Goal: Task Accomplishment & Management: Use online tool/utility

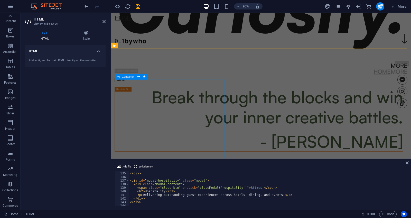
scroll to position [293, 0]
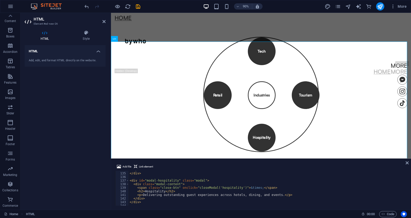
click at [231, 200] on div "</ div > </ div > < div id = "modal-hospitality" class = "modal" > < div class …" at bounding box center [267, 189] width 277 height 42
type textarea "</div>"
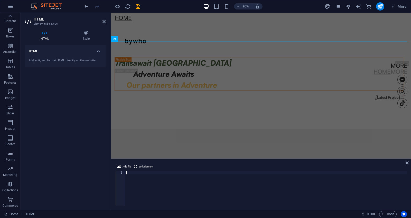
scroll to position [673, 0]
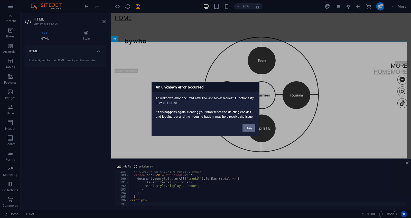
click at [248, 127] on button "Okay" at bounding box center [248, 128] width 13 height 8
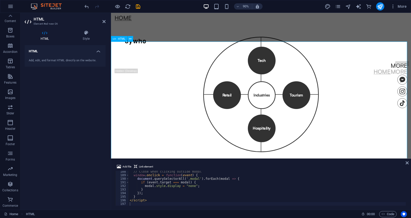
scroll to position [322, 0]
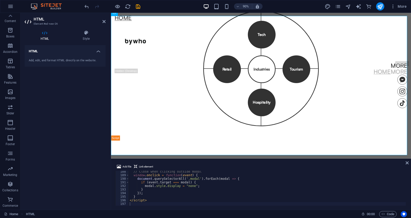
click at [159, 204] on div "// Close when clicking outside modal window . onclick = function ( event ) { do…" at bounding box center [267, 191] width 277 height 42
type textarea "</script>"
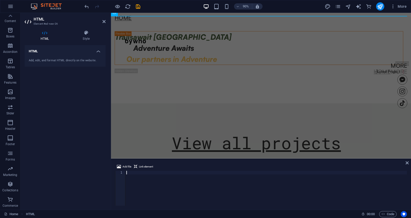
scroll to position [497, 0]
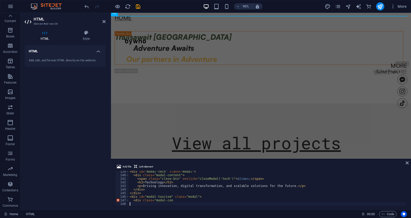
type textarea "<div class="modal-con"
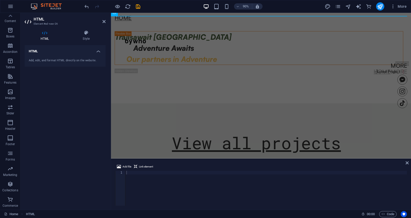
click at [142, 173] on div at bounding box center [265, 192] width 281 height 42
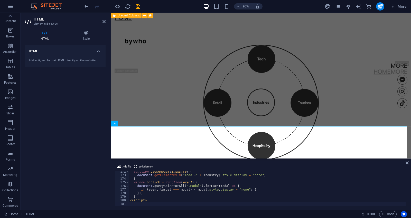
scroll to position [351, 0]
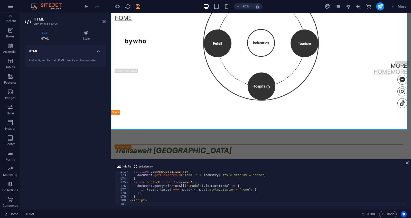
click at [159, 203] on div "function closeModal ( industry ) { document . getElementById ( "modal-" + indus…" at bounding box center [267, 191] width 277 height 42
type textarea "</script>"
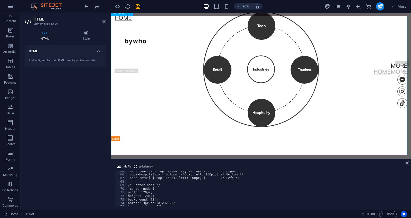
scroll to position [322, 0]
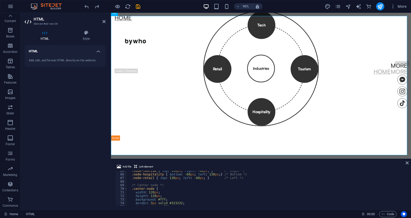
click at [168, 204] on div ".node-tourism { top : 130 px ; right : -60 px ; } /* Right */ .node-hospitality…" at bounding box center [266, 190] width 279 height 42
type textarea "</script>"
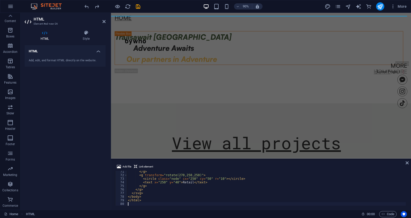
scroll to position [252, 0]
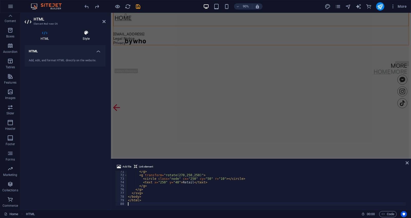
click at [89, 32] on icon at bounding box center [86, 32] width 39 height 5
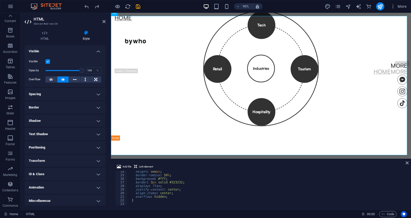
scroll to position [0, 0]
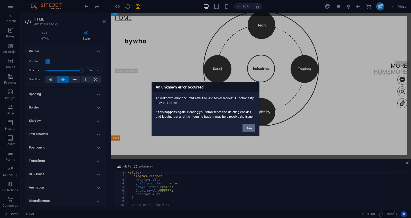
click at [252, 131] on button "Okay" at bounding box center [248, 128] width 13 height 8
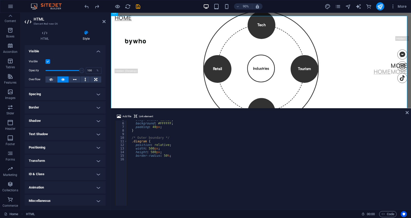
scroll to position [265, 0]
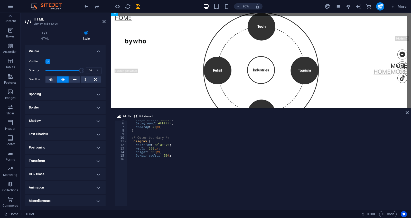
drag, startPoint x: 119, startPoint y: 159, endPoint x: 125, endPoint y: 107, distance: 53.0
click at [125, 107] on div "H1 Banner Banner Container Unequal Columns Container Text Container Unequal Col…" at bounding box center [261, 111] width 300 height 197
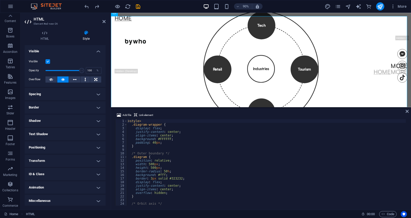
scroll to position [0, 0]
drag, startPoint x: 153, startPoint y: 142, endPoint x: 157, endPoint y: 142, distance: 3.9
click at [154, 142] on div "< style > .diagram-wrapper { display : flex ; justify-content : center ; align-…" at bounding box center [266, 166] width 279 height 94
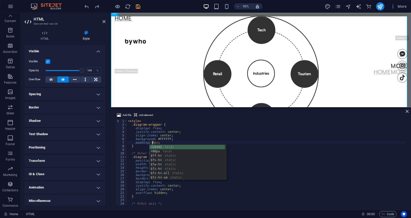
scroll to position [0, 2]
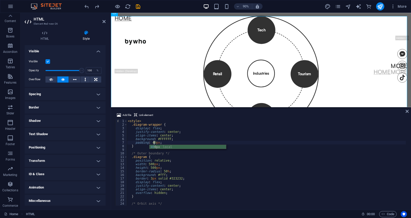
click at [171, 159] on div "< style > .diagram-wrapper { display : flex ; justify-content : center ; align-…" at bounding box center [266, 166] width 279 height 94
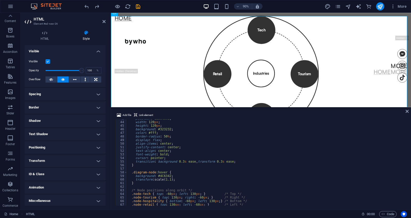
scroll to position [154, 0]
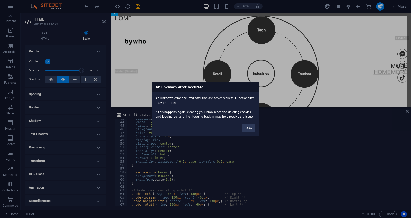
click at [249, 127] on button "Okay" at bounding box center [248, 128] width 13 height 8
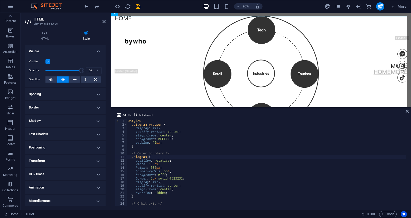
scroll to position [0, 0]
click at [157, 165] on div "< style > .diagram-wrapper { display : flex ; justify-content : center ; align-…" at bounding box center [266, 166] width 279 height 94
drag, startPoint x: 166, startPoint y: 175, endPoint x: 169, endPoint y: 178, distance: 4.2
click at [165, 176] on div "< style > .diagram-wrapper { display : flex ; justify-content : center ; align-…" at bounding box center [266, 166] width 279 height 94
click at [164, 171] on div "< style > .diagram-wrapper { display : flex ; justify-content : center ; align-…" at bounding box center [266, 166] width 279 height 94
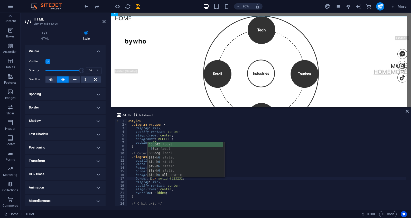
scroll to position [0, 2]
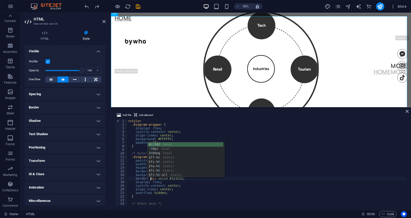
click at [239, 189] on div "< style > .diagram-wrapper { display : flex ; justify-content : center ; align-…" at bounding box center [266, 166] width 279 height 94
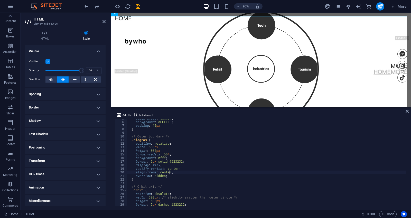
scroll to position [17, 0]
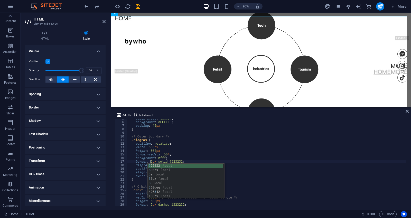
click at [256, 177] on div "align-items : center ; background : #FFFFFF ; padding : 40 px ; } /* Outer boun…" at bounding box center [266, 164] width 279 height 94
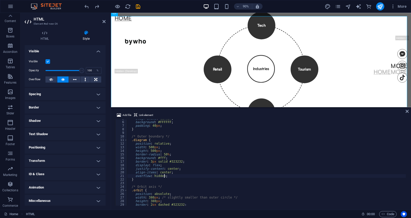
type textarea "overflow: hidden;"
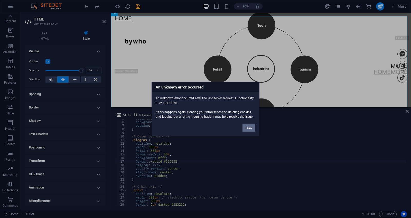
click at [246, 124] on div "Okay" at bounding box center [248, 125] width 21 height 13
click at [247, 128] on button "Okay" at bounding box center [248, 128] width 13 height 8
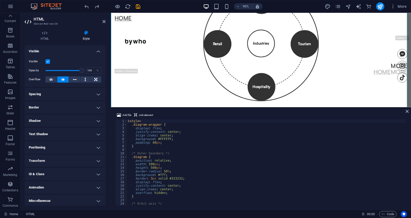
scroll to position [0, 0]
click at [105, 21] on icon at bounding box center [103, 22] width 3 height 4
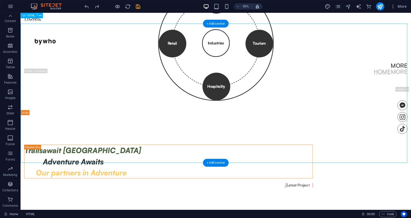
scroll to position [322, 0]
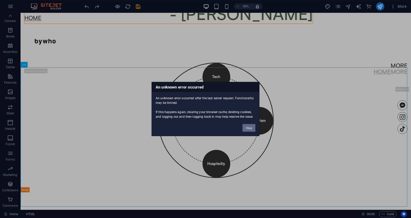
click at [251, 129] on button "Okay" at bounding box center [248, 128] width 13 height 8
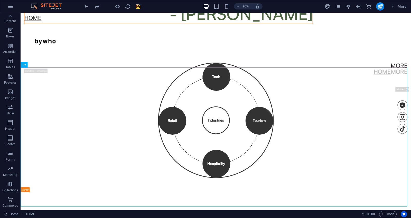
click at [138, 7] on icon "save" at bounding box center [138, 7] width 6 height 6
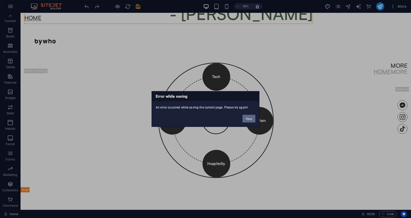
click at [251, 117] on button "Okay" at bounding box center [248, 119] width 13 height 8
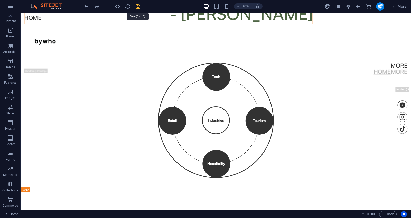
click at [139, 6] on icon "save" at bounding box center [138, 7] width 6 height 6
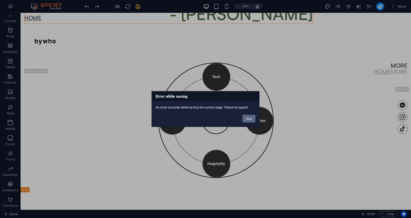
drag, startPoint x: 252, startPoint y: 117, endPoint x: 98, endPoint y: 4, distance: 190.4
click at [252, 117] on button "Okay" at bounding box center [248, 119] width 13 height 8
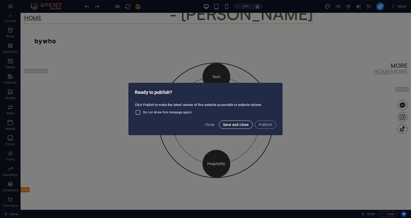
click at [236, 126] on span "Save and close" at bounding box center [236, 125] width 26 height 4
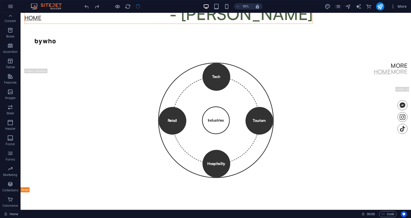
checkbox input "false"
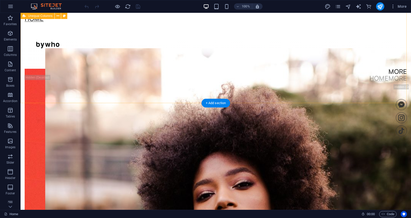
scroll to position [370, 0]
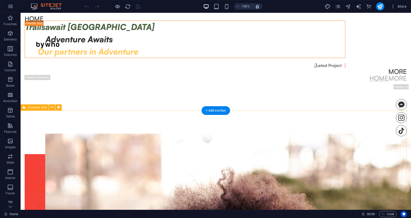
click at [51, 107] on icon at bounding box center [52, 107] width 3 height 5
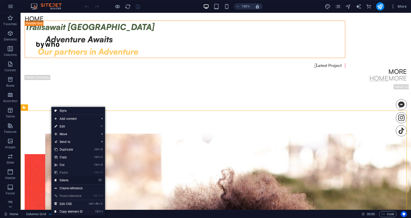
click at [69, 180] on link "⌦ Delete" at bounding box center [68, 181] width 34 height 8
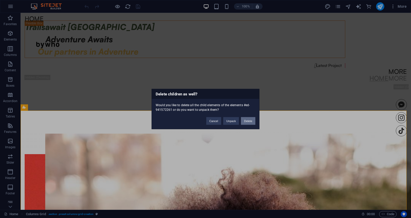
click at [250, 120] on button "Delete" at bounding box center [248, 121] width 14 height 8
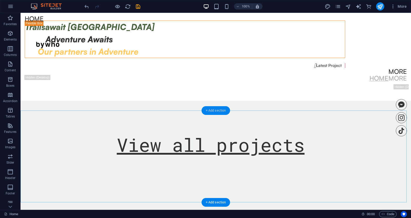
click at [210, 109] on div "+ Add section" at bounding box center [216, 110] width 28 height 9
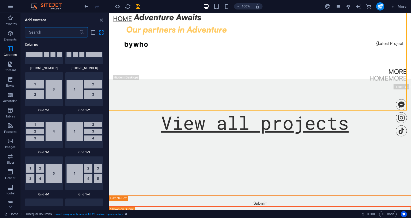
scroll to position [442, 0]
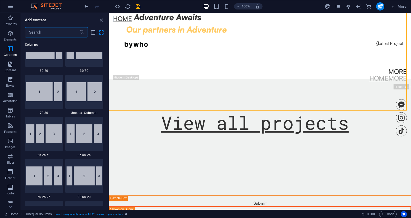
click at [46, 33] on input "text" at bounding box center [52, 32] width 54 height 10
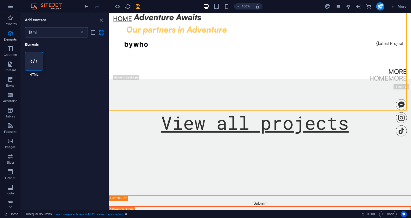
scroll to position [0, 0]
type input "html"
click at [34, 63] on icon at bounding box center [34, 61] width 7 height 7
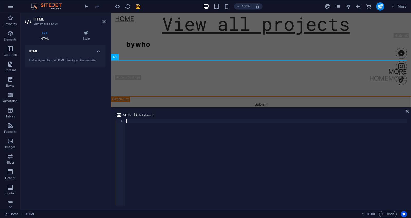
scroll to position [347, 0]
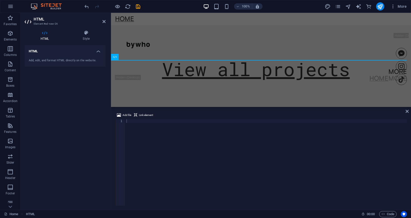
click at [129, 121] on div at bounding box center [265, 166] width 281 height 94
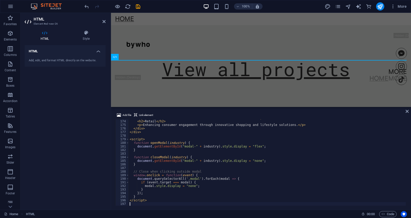
scroll to position [621, 0]
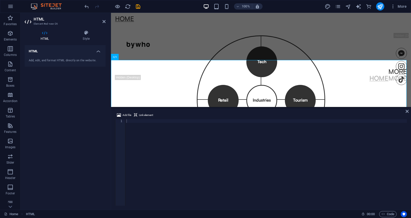
click at [132, 123] on div at bounding box center [265, 166] width 281 height 94
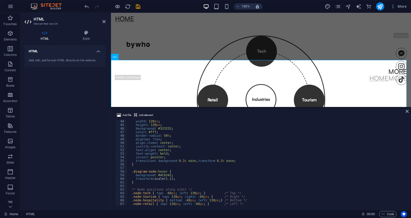
scroll to position [171, 0]
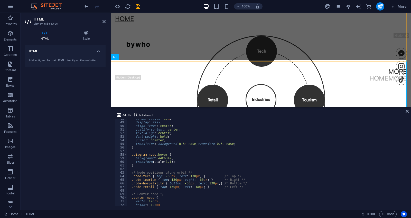
click at [182, 55] on div "Home More Home More Menu" at bounding box center [261, 47] width 300 height 69
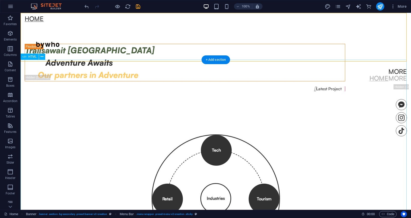
scroll to position [421, 0]
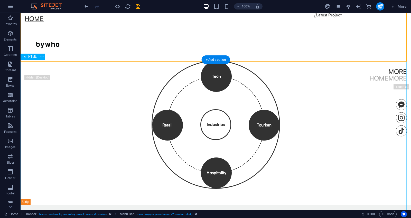
click at [175, 97] on div "Tech Tourism Hospitality Retail Industries × Technology Driving innovation, dig…" at bounding box center [216, 127] width 390 height 155
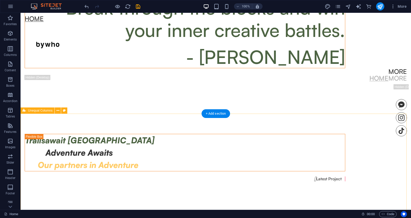
scroll to position [485, 0]
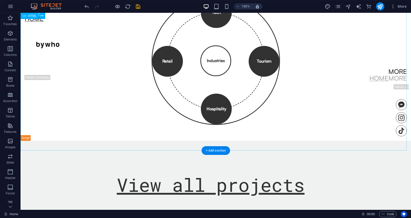
click at [230, 88] on div "Tech Tourism Hospitality Retail Industries × Technology Driving innovation, dig…" at bounding box center [216, 63] width 390 height 155
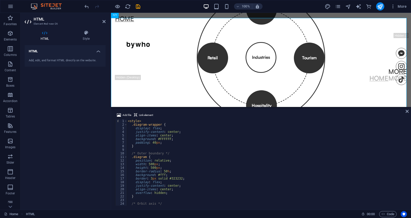
scroll to position [0, 0]
click at [89, 39] on h4 "Style" at bounding box center [86, 35] width 39 height 11
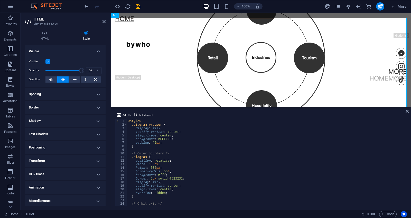
click at [97, 109] on h4 "Border" at bounding box center [65, 107] width 81 height 12
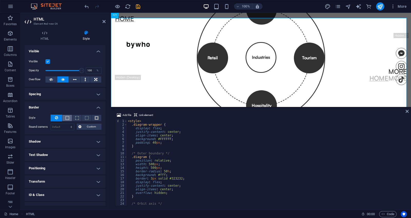
click at [65, 119] on span at bounding box center [67, 118] width 4 height 4
click at [49, 32] on icon at bounding box center [45, 32] width 40 height 5
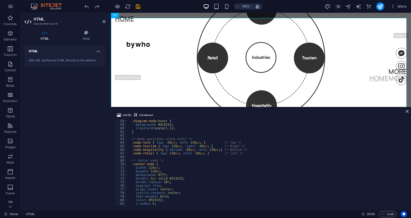
scroll to position [273, 0]
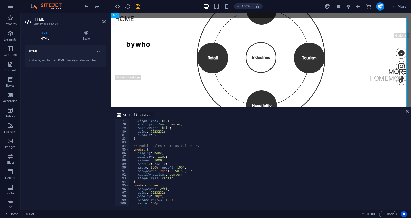
click at [142, 113] on span "Link element" at bounding box center [146, 115] width 14 height 6
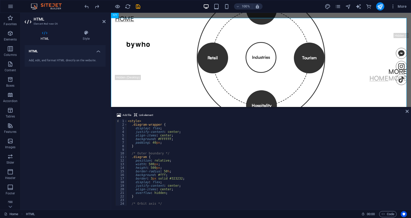
scroll to position [17, 0]
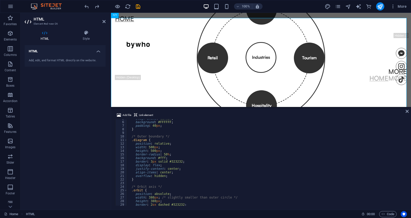
drag, startPoint x: 152, startPoint y: 148, endPoint x: 159, endPoint y: 150, distance: 7.5
click at [152, 148] on div "align-items : center ; background : #FFFFFF ; padding : 40 px ; } /* Outer boun…" at bounding box center [266, 164] width 279 height 94
click at [154, 150] on div "align-items : center ; background : #FFFFFF ; padding : 40 px ; } /* Outer boun…" at bounding box center [266, 164] width 279 height 94
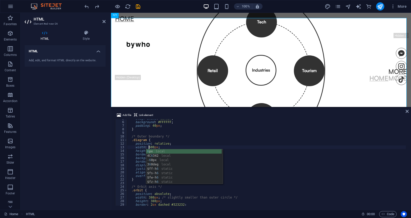
scroll to position [0, 2]
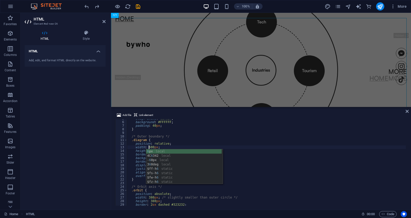
type textarea "width: 600px;"
click at [409, 111] on div "Add file Link element width: 600px; 5 6 7 8 9 10 11 12 13 14 15 16 17 18 19 20 …" at bounding box center [261, 159] width 300 height 102
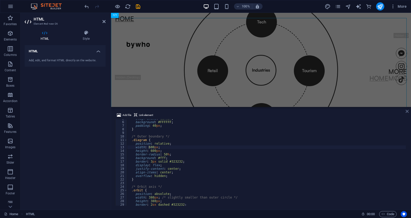
click at [407, 111] on icon at bounding box center [406, 111] width 3 height 4
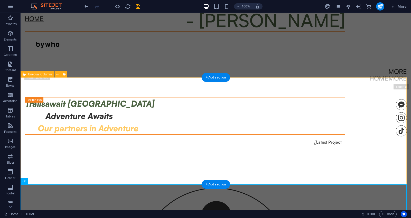
scroll to position [491, 0]
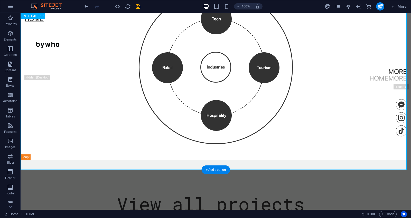
click at [332, 144] on div "Tech Tourism Hospitality Retail Industries × Technology Driving innovation, dig…" at bounding box center [216, 70] width 390 height 180
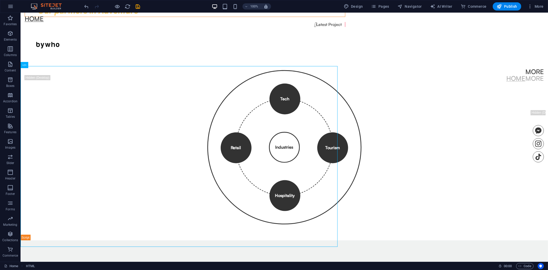
scroll to position [465, 0]
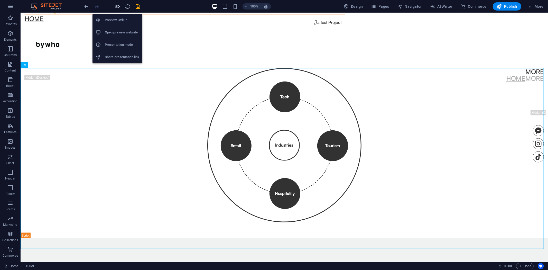
click at [118, 6] on icon "button" at bounding box center [117, 7] width 6 height 6
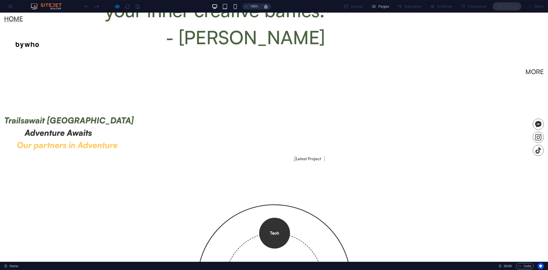
scroll to position [442, 0]
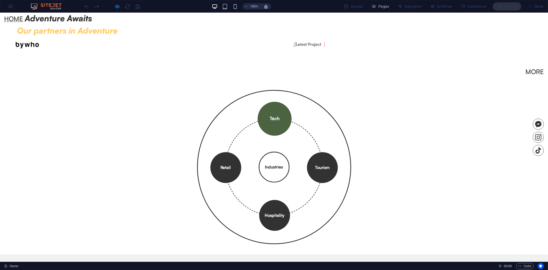
click at [265, 140] on div "Tech" at bounding box center [285, 119] width 41 height 41
click at [275, 148] on div "Tech" at bounding box center [298, 125] width 46 height 46
click at [260, 137] on div "Tech" at bounding box center [278, 118] width 37 height 37
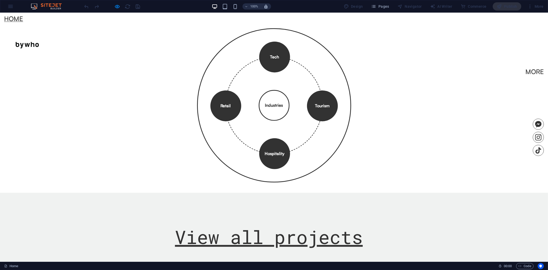
scroll to position [470, 0]
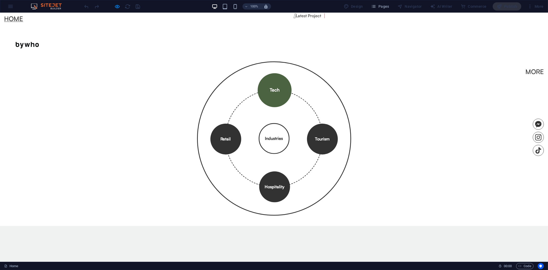
click at [262, 109] on div "Tech" at bounding box center [281, 90] width 38 height 38
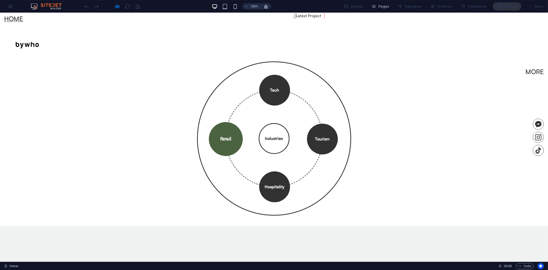
click at [244, 152] on div "Retail" at bounding box center [225, 134] width 37 height 37
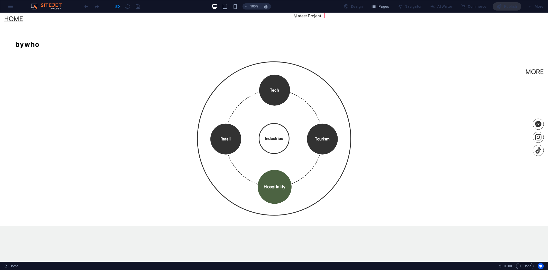
click at [290, 169] on div "Hospitality" at bounding box center [272, 186] width 35 height 35
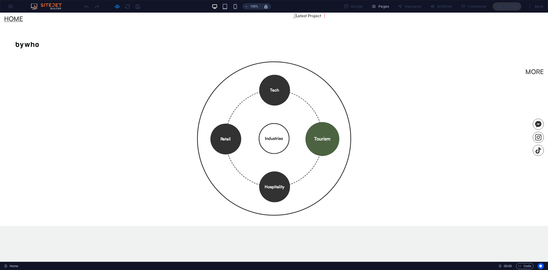
click at [304, 124] on div "Tourism" at bounding box center [322, 142] width 36 height 36
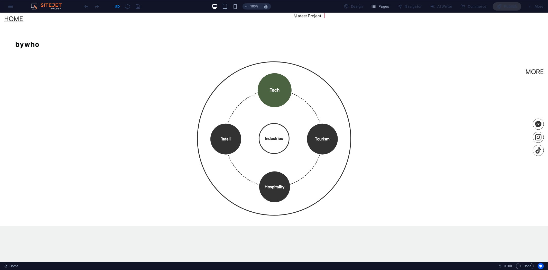
drag, startPoint x: 220, startPoint y: 127, endPoint x: 226, endPoint y: 138, distance: 12.1
click at [266, 112] on div "Tech" at bounding box center [287, 92] width 42 height 42
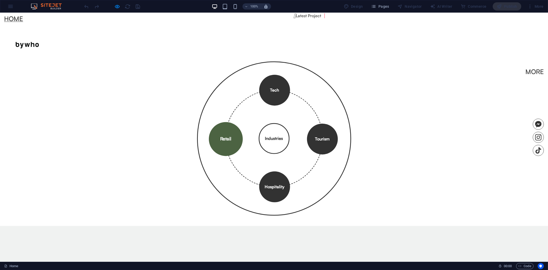
click at [243, 155] on div "Retail" at bounding box center [225, 137] width 35 height 35
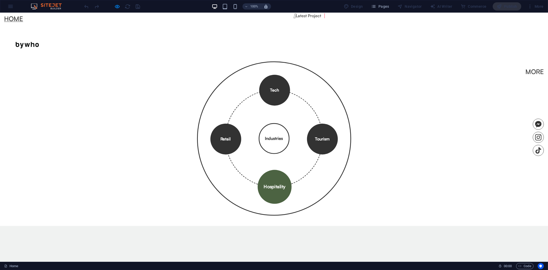
drag, startPoint x: 309, startPoint y: 176, endPoint x: 313, endPoint y: 166, distance: 10.7
click at [290, 176] on div "Hospitality" at bounding box center [271, 186] width 35 height 35
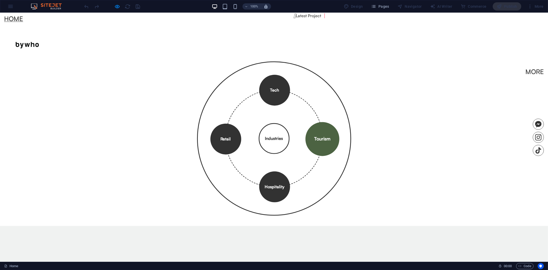
click at [314, 124] on div "Tourism" at bounding box center [322, 142] width 36 height 36
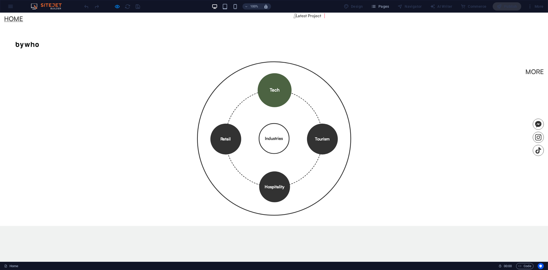
click at [264, 107] on div "Tech" at bounding box center [284, 91] width 40 height 40
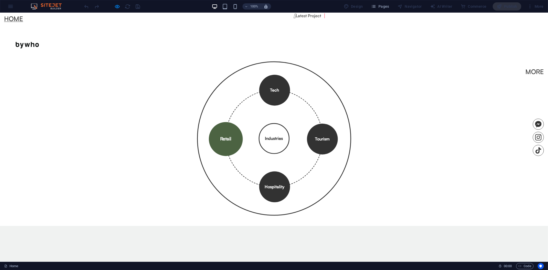
click at [228, 155] on div "Retail" at bounding box center [225, 137] width 35 height 35
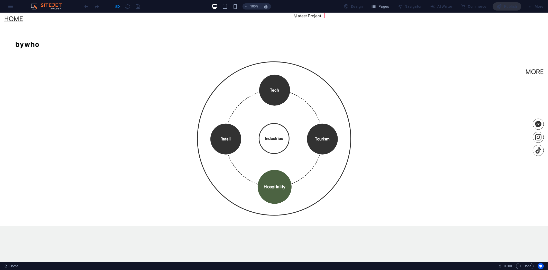
click at [285, 204] on div "Hospitality" at bounding box center [273, 186] width 35 height 35
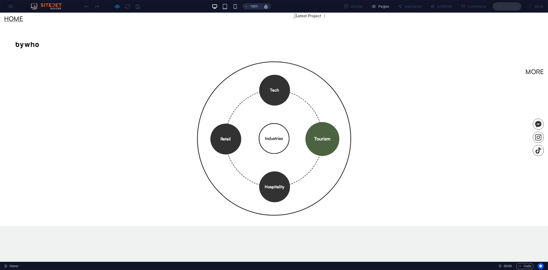
click at [324, 157] on div "Tourism" at bounding box center [321, 142] width 37 height 37
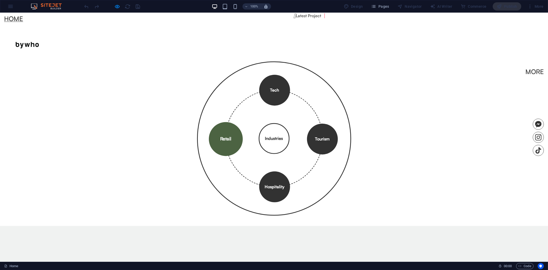
click at [217, 127] on div "Retail" at bounding box center [227, 123] width 43 height 43
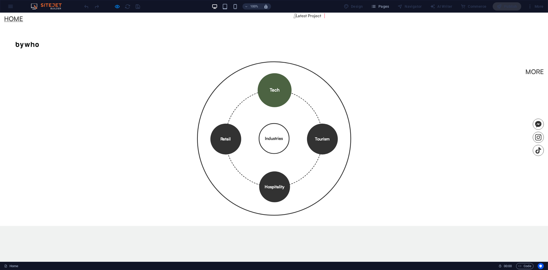
click at [294, 108] on div "Tech" at bounding box center [277, 90] width 36 height 36
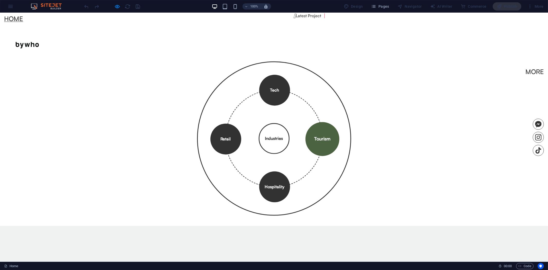
click at [304, 158] on div "Tourism" at bounding box center [321, 140] width 35 height 35
drag, startPoint x: 237, startPoint y: 186, endPoint x: 235, endPoint y: 136, distance: 49.8
click at [240, 184] on div "Hospitality" at bounding box center [259, 184] width 39 height 39
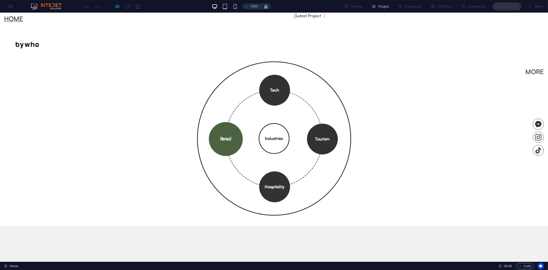
click at [244, 116] on div "Retail" at bounding box center [225, 134] width 37 height 37
click at [334, 132] on div "Tech Tourism Hospitality Retail Industries" at bounding box center [274, 138] width 154 height 154
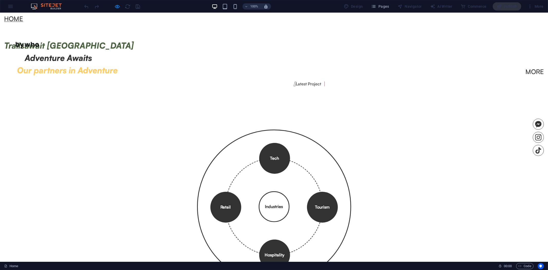
scroll to position [442, 0]
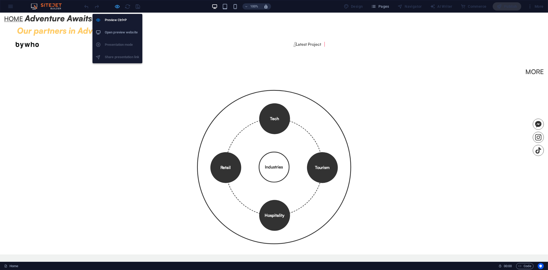
click at [117, 6] on icon "button" at bounding box center [117, 7] width 6 height 6
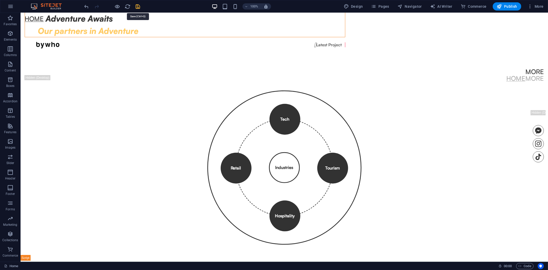
click at [139, 6] on icon "save" at bounding box center [138, 7] width 6 height 6
checkbox input "false"
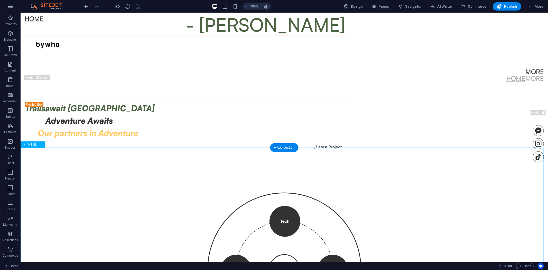
scroll to position [385, 0]
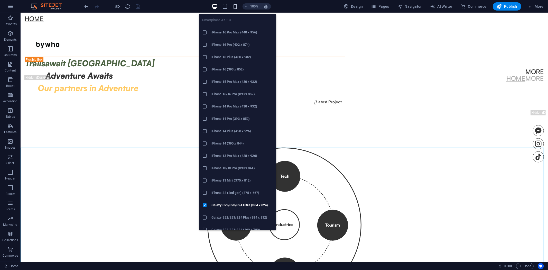
click at [236, 7] on icon "button" at bounding box center [235, 7] width 6 height 6
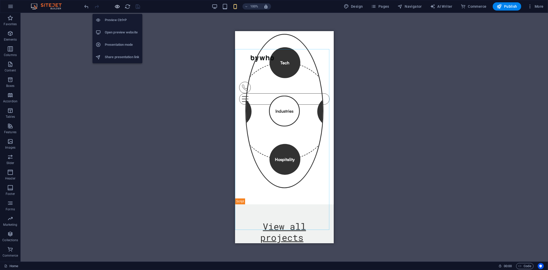
click at [119, 7] on icon "button" at bounding box center [117, 7] width 6 height 6
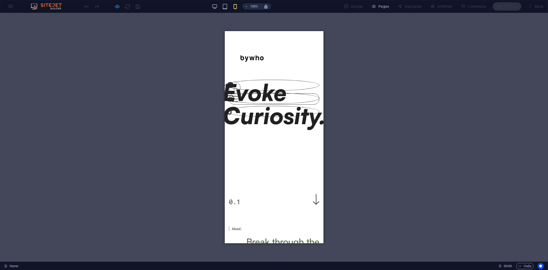
scroll to position [57, 0]
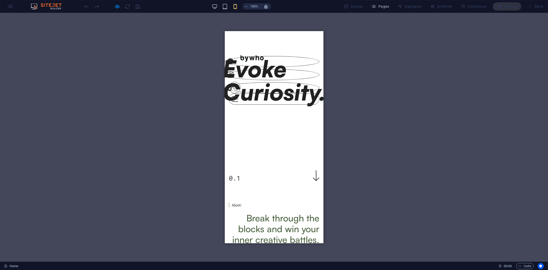
click at [258, 54] on div at bounding box center [271, 46] width 99 height 15
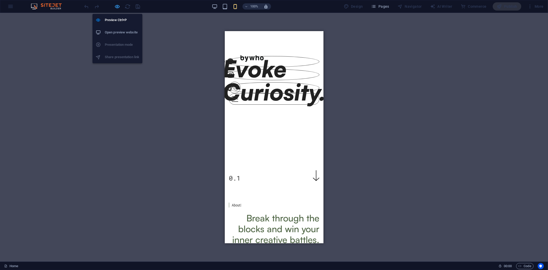
click at [118, 6] on icon "button" at bounding box center [117, 7] width 6 height 6
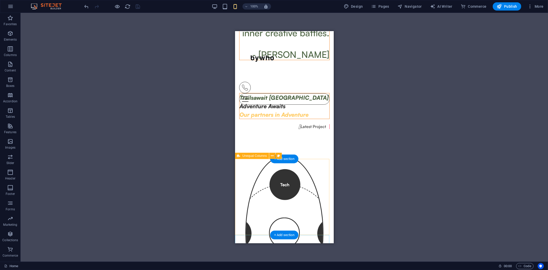
scroll to position [428, 0]
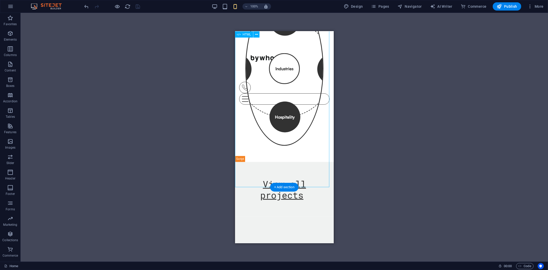
click at [302, 135] on div "Tech Tourism Hospitality Retail Industries × Technology Driving innovation, dig…" at bounding box center [284, 71] width 99 height 180
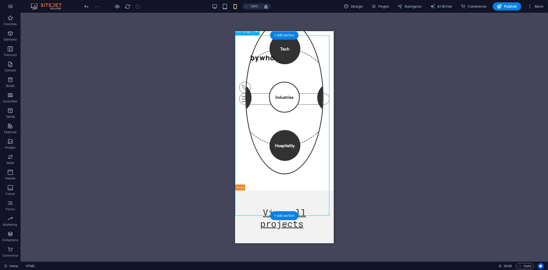
scroll to position [371, 0]
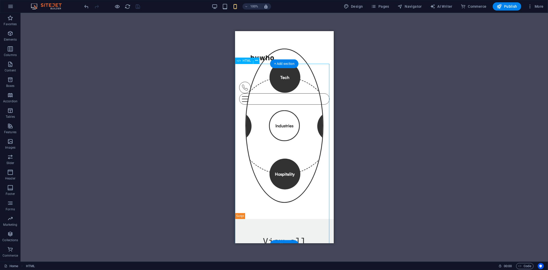
click at [287, 107] on div "Tech Tourism Hospitality Retail Industries × Technology Driving innovation, dig…" at bounding box center [284, 128] width 99 height 180
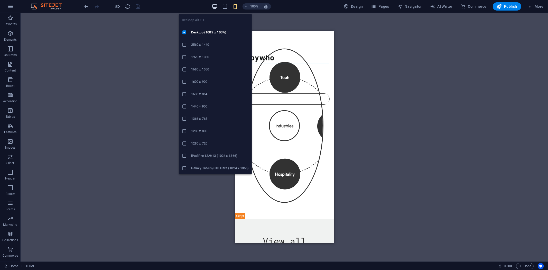
click at [216, 6] on icon "button" at bounding box center [215, 7] width 6 height 6
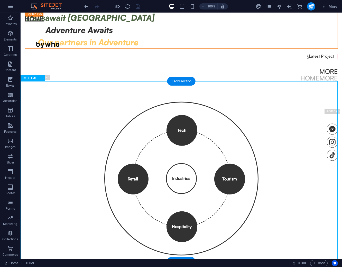
scroll to position [454, 0]
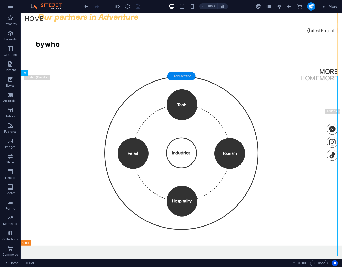
click at [181, 76] on div "+ Add section" at bounding box center [181, 76] width 28 height 9
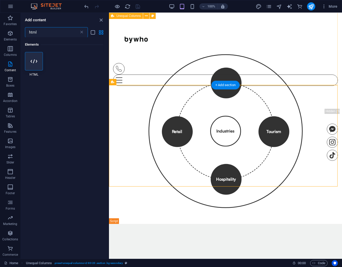
scroll to position [314, 0]
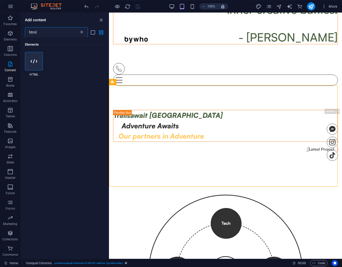
click at [83, 33] on icon at bounding box center [81, 32] width 5 height 5
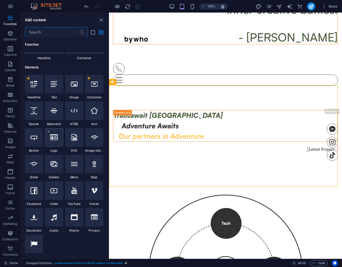
scroll to position [28, 0]
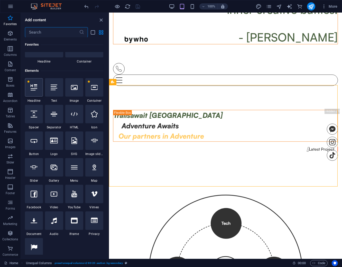
click at [34, 88] on icon at bounding box center [34, 87] width 7 height 7
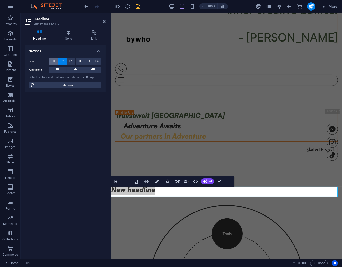
click at [53, 61] on span "H1" at bounding box center [53, 62] width 3 height 6
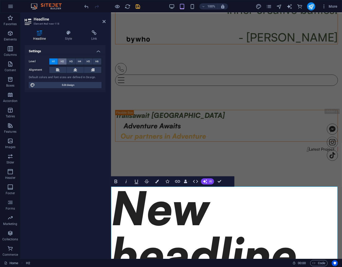
click at [64, 62] on button "H2" at bounding box center [62, 62] width 8 height 6
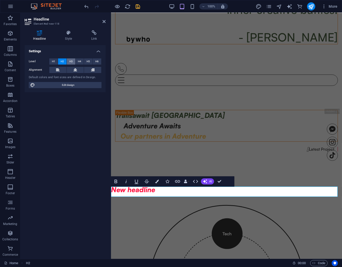
click at [69, 61] on button "H3" at bounding box center [71, 62] width 8 height 6
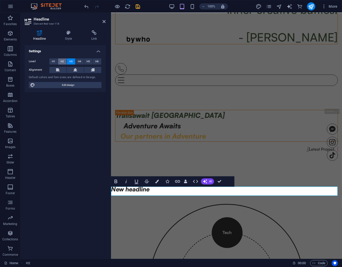
click at [63, 62] on span "H2" at bounding box center [62, 62] width 3 height 6
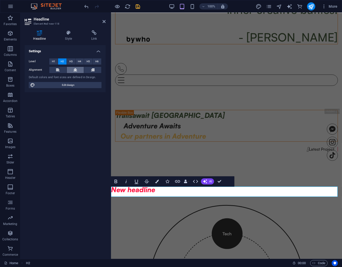
click at [75, 68] on icon at bounding box center [75, 70] width 4 height 6
click at [53, 59] on span "H1" at bounding box center [53, 62] width 3 height 6
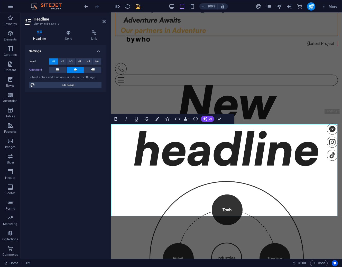
scroll to position [485, 0]
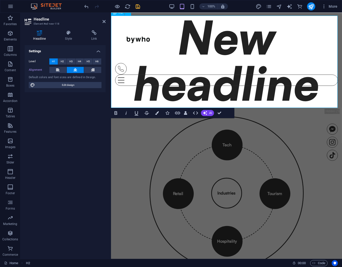
click at [248, 92] on h1 "New headline" at bounding box center [226, 60] width 231 height 92
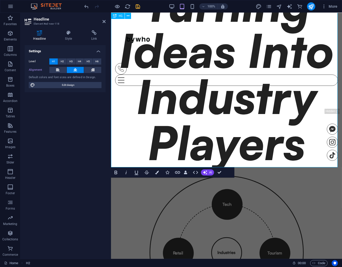
scroll to position [510, 0]
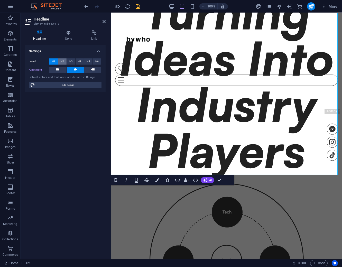
click at [60, 62] on button "H2" at bounding box center [62, 62] width 8 height 6
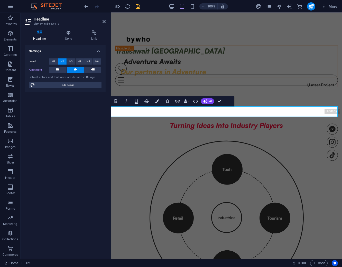
scroll to position [370, 0]
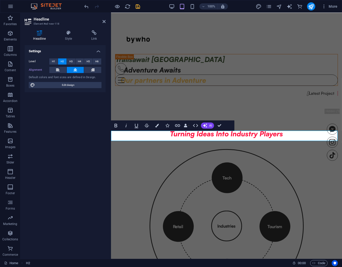
click at [72, 65] on div "Level H1 H2 H3 H4 H5 H6" at bounding box center [65, 62] width 73 height 6
click at [72, 63] on span "H3" at bounding box center [70, 62] width 3 height 6
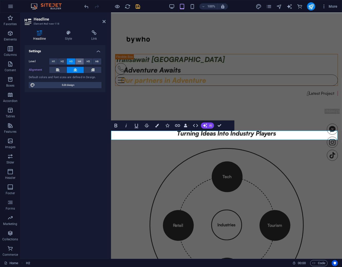
click at [81, 62] on button "H4" at bounding box center [79, 62] width 8 height 6
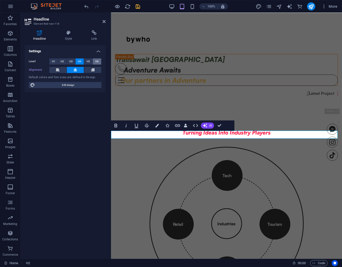
click at [93, 61] on button "H6" at bounding box center [97, 62] width 8 height 6
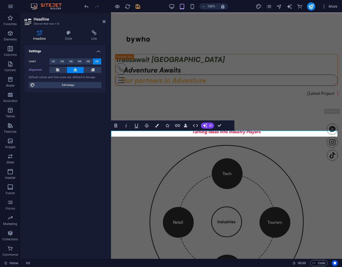
click at [97, 61] on span "H6" at bounding box center [96, 62] width 3 height 6
click at [55, 62] on span "H1" at bounding box center [53, 62] width 3 height 6
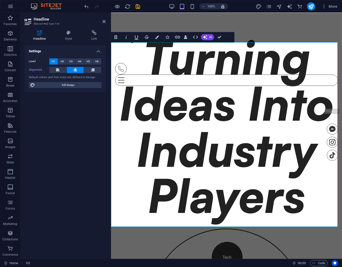
scroll to position [455, 0]
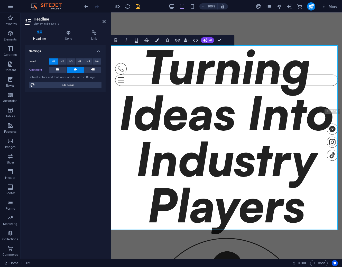
click at [243, 200] on h1 "Turning Ideas Into Industry Players" at bounding box center [226, 135] width 231 height 185
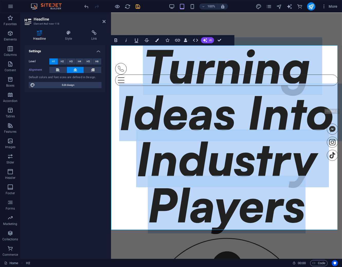
drag, startPoint x: 302, startPoint y: 211, endPoint x: 131, endPoint y: 71, distance: 221.1
click at [131, 71] on h1 "Turning Ideas Into Industry Players" at bounding box center [226, 135] width 231 height 185
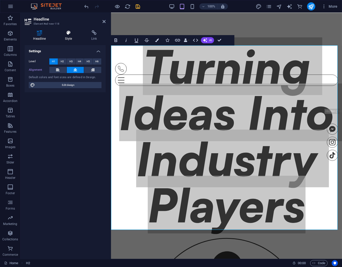
click at [67, 34] on icon at bounding box center [68, 32] width 24 height 5
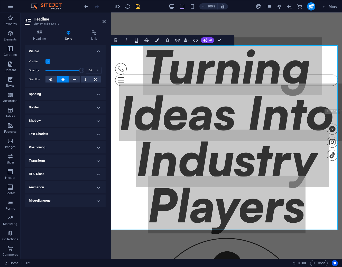
click at [90, 93] on h4 "Spacing" at bounding box center [65, 94] width 81 height 12
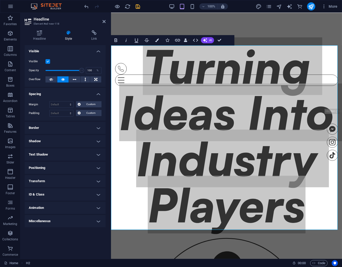
click at [90, 93] on h4 "Spacing" at bounding box center [65, 92] width 81 height 9
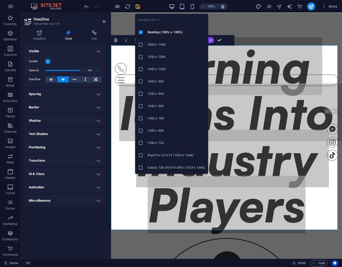
click at [174, 4] on icon "button" at bounding box center [172, 7] width 6 height 6
click at [173, 6] on icon "button" at bounding box center [172, 7] width 6 height 6
click at [171, 7] on icon "button" at bounding box center [172, 7] width 6 height 6
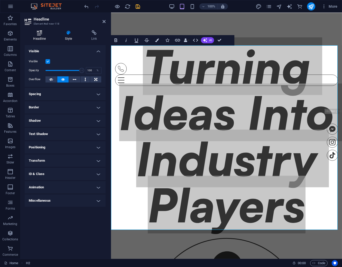
click at [39, 35] on icon at bounding box center [40, 32] width 30 height 5
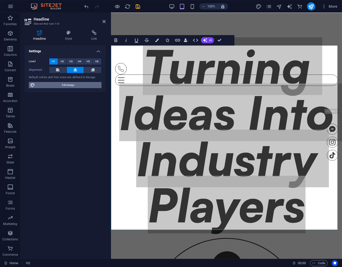
click at [66, 85] on span "Edit design" at bounding box center [67, 85] width 63 height 6
select select "px"
select select "400"
select select "px"
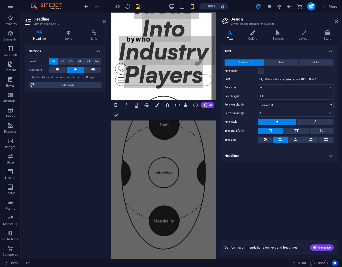
click at [330, 106] on select "Thin, 100 Extra-light, 200 Light, 300 Regular, 400 Medium, 500 Semi-bold, 600 B…" at bounding box center [296, 105] width 76 height 6
click at [258, 102] on select "Thin, 100 Extra-light, 200 Light, 300 Regular, 400 Medium, 500 Semi-bold, 600 B…" at bounding box center [296, 105] width 76 height 6
drag, startPoint x: 274, startPoint y: 105, endPoint x: 283, endPoint y: 104, distance: 8.7
click at [274, 105] on select "Thin, 100 Extra-light, 200 Light, 300 Regular, 400 Medium, 500 Semi-bold, 600 B…" at bounding box center [296, 105] width 76 height 6
click at [308, 89] on input "16" at bounding box center [295, 88] width 75 height 6
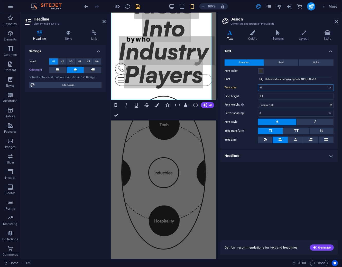
scroll to position [454, 0]
click at [250, 84] on div "Standard Bold Links Font color Font Satoshi Medium Cg7gI6gSs5u4UNzjv4hy0A Font …" at bounding box center [278, 101] width 119 height 94
click at [279, 88] on input "10" at bounding box center [295, 88] width 75 height 6
type input "16"
click at [281, 155] on h4 "Headlines" at bounding box center [278, 156] width 117 height 12
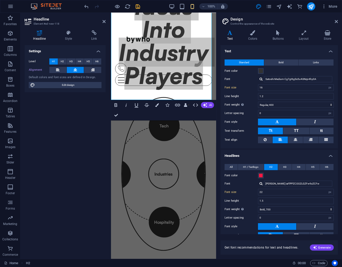
scroll to position [455, 0]
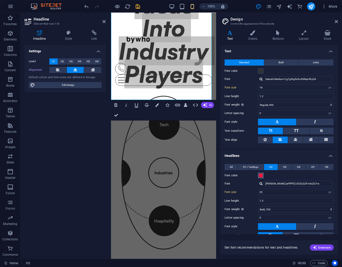
click at [260, 174] on span at bounding box center [260, 176] width 4 height 4
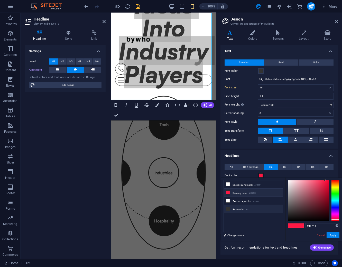
click at [238, 213] on li "Font color #323232" at bounding box center [253, 209] width 59 height 8
type input "#323232"
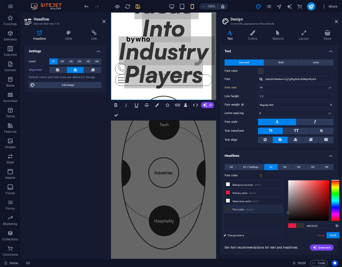
click at [296, 218] on div "#323232 Supported formats #0852ed rgb(8, 82, 237) rgba(8, 82, 237, 90%) hsv(221…" at bounding box center [313, 247] width 57 height 138
click at [277, 173] on div "Font color" at bounding box center [278, 176] width 109 height 6
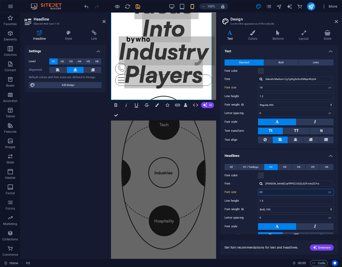
click at [296, 191] on input "22" at bounding box center [295, 192] width 75 height 6
type input "2"
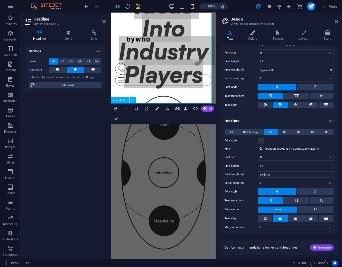
scroll to position [419, 0]
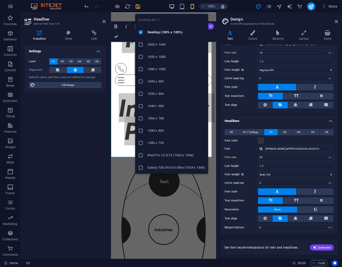
click at [171, 4] on icon "button" at bounding box center [172, 7] width 6 height 6
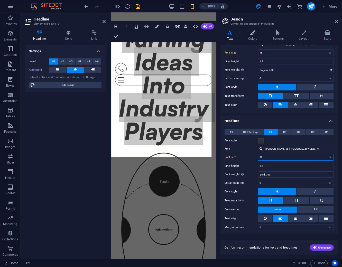
click at [264, 155] on input "30" at bounding box center [295, 158] width 75 height 6
type input "3"
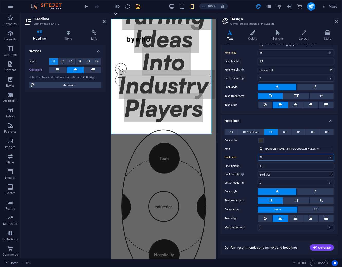
scroll to position [396, 0]
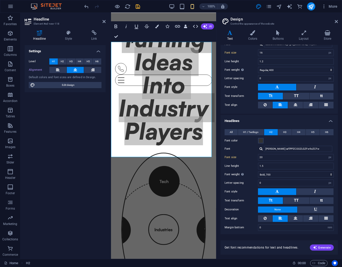
click at [249, 151] on div "All H1 / Textlogo H2 H3 H4 H5 H6 Font color Font Satoshi BlackItalic iaFlPPZCOO…" at bounding box center [278, 180] width 119 height 112
click at [269, 157] on input "20" at bounding box center [295, 158] width 75 height 6
type input "2"
type input "1"
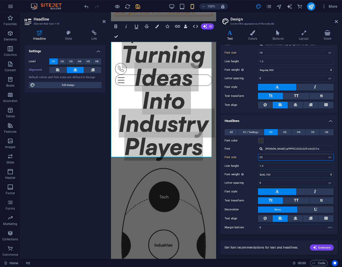
scroll to position [401, 0]
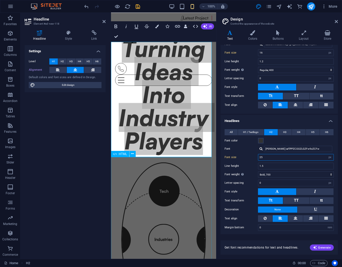
type input "25"
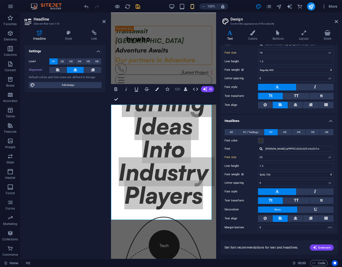
scroll to position [316, 0]
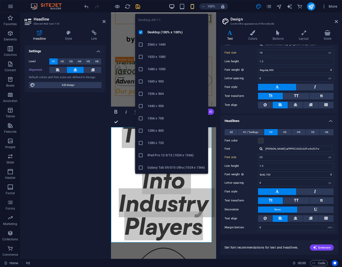
click at [170, 6] on icon "button" at bounding box center [172, 7] width 6 height 6
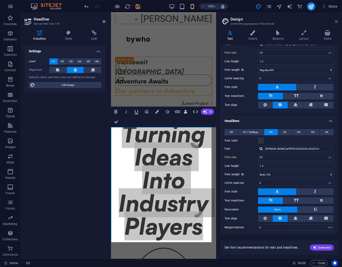
click at [335, 21] on icon at bounding box center [335, 22] width 3 height 4
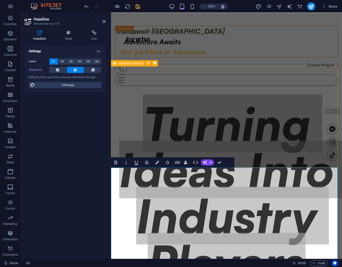
scroll to position [430, 0]
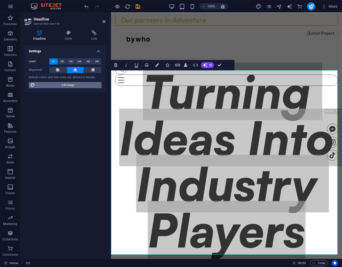
click at [74, 84] on span "Edit design" at bounding box center [67, 85] width 63 height 6
select select "px"
select select "400"
select select "px"
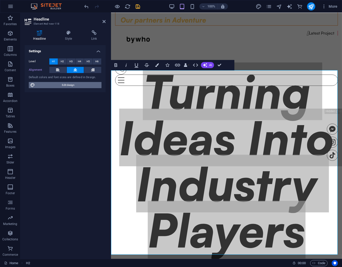
select select "700"
select select "px"
select select "rem"
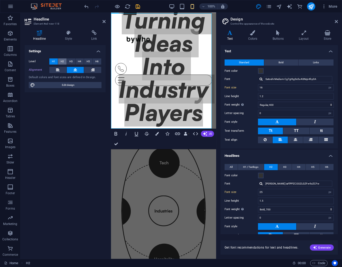
click at [61, 60] on span "H2" at bounding box center [62, 62] width 3 height 6
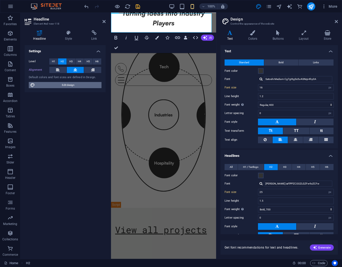
click at [71, 85] on span "Edit design" at bounding box center [67, 85] width 63 height 6
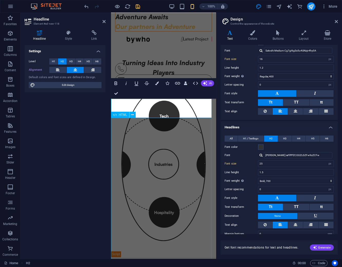
scroll to position [344, 0]
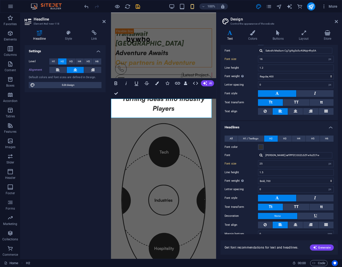
click at [148, 102] on h2 "Turning Ideas Into Industry Players" at bounding box center [163, 103] width 105 height 19
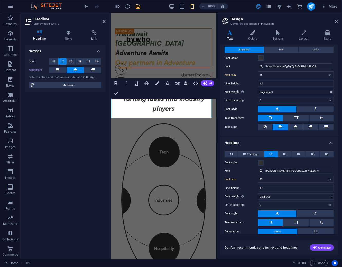
scroll to position [0, 0]
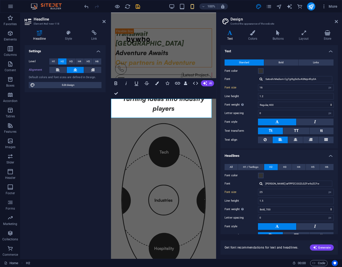
click at [183, 113] on h2 "Turning ideas into industry players" at bounding box center [163, 103] width 105 height 19
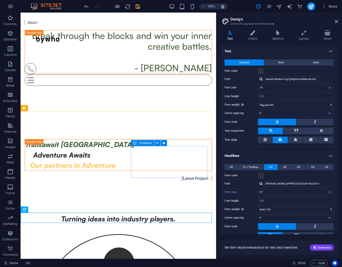
scroll to position [415, 0]
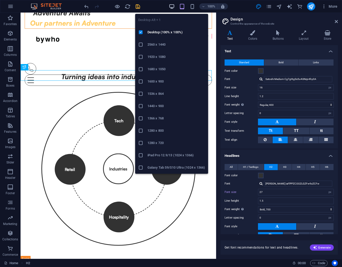
click at [170, 6] on icon "button" at bounding box center [172, 7] width 6 height 6
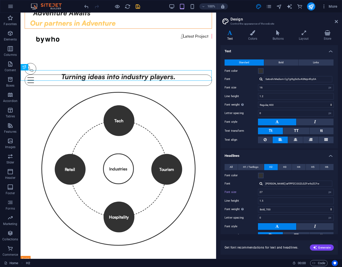
click at [170, 2] on div "100%" at bounding box center [197, 6] width 59 height 8
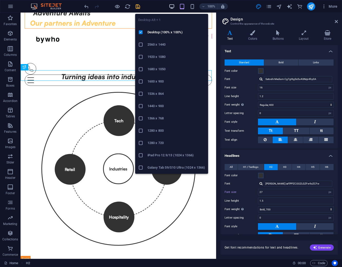
click at [171, 5] on icon "button" at bounding box center [172, 7] width 6 height 6
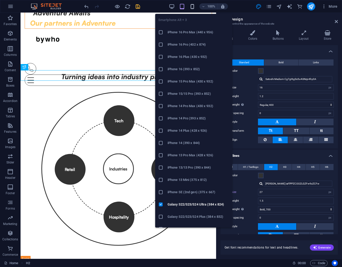
click at [191, 7] on icon "button" at bounding box center [192, 7] width 6 height 6
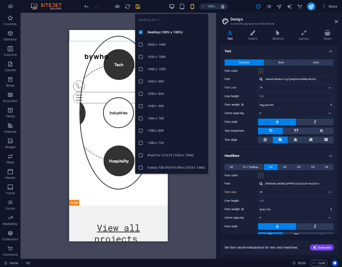
click at [174, 5] on icon "button" at bounding box center [172, 7] width 6 height 6
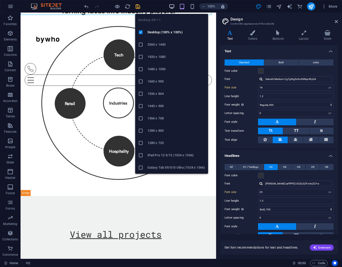
type input "27"
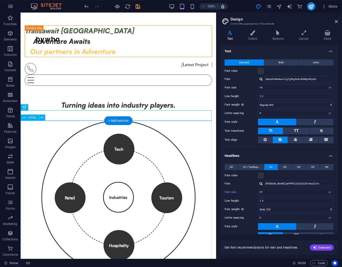
scroll to position [395, 0]
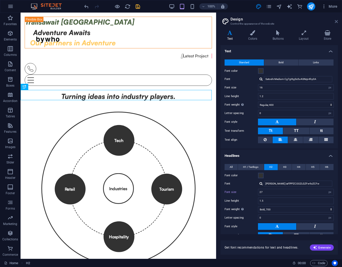
click at [335, 20] on icon at bounding box center [335, 22] width 3 height 4
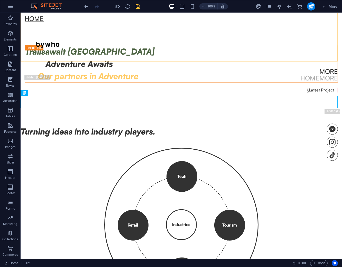
scroll to position [435, 0]
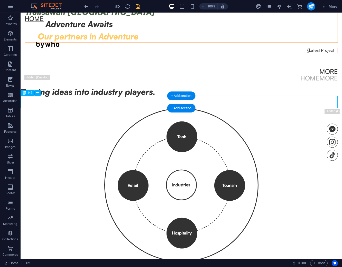
click at [143, 98] on div "Turning ideas into industry players." at bounding box center [181, 92] width 321 height 12
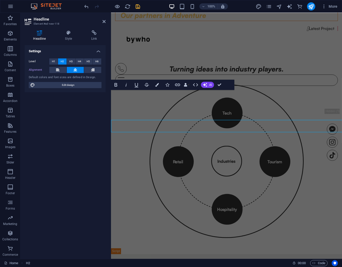
scroll to position [410, 0]
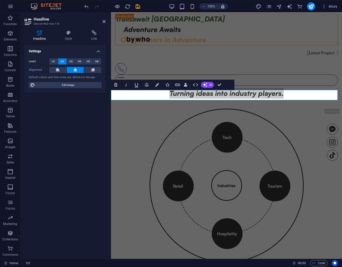
click at [76, 69] on icon at bounding box center [75, 70] width 4 height 6
click at [316, 74] on div "Trailsawait [GEOGRAPHIC_DATA] Adventure Awaits Our partners in Adventure  Late…" at bounding box center [226, 35] width 231 height 108
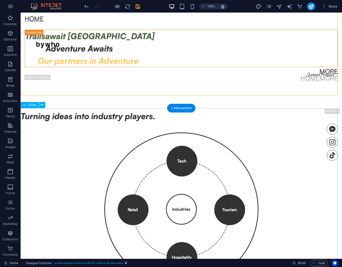
scroll to position [435, 0]
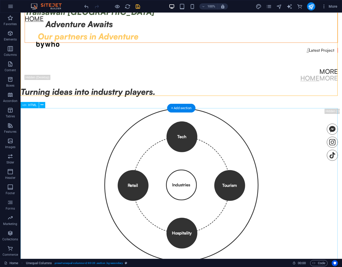
click at [160, 98] on div "Turning ideas into industry players." at bounding box center [181, 92] width 321 height 12
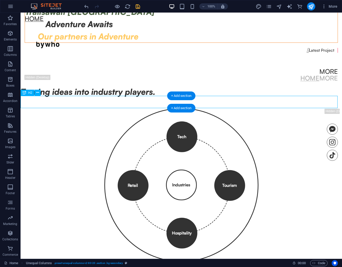
click at [160, 98] on div "Turning ideas into industry players." at bounding box center [181, 92] width 321 height 12
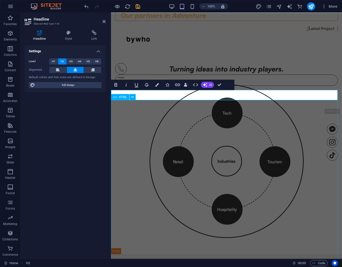
scroll to position [410, 0]
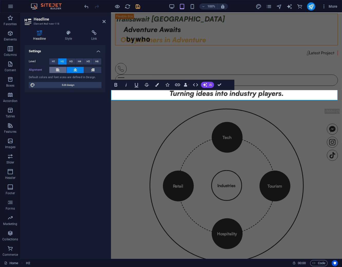
click at [61, 70] on button at bounding box center [57, 70] width 17 height 6
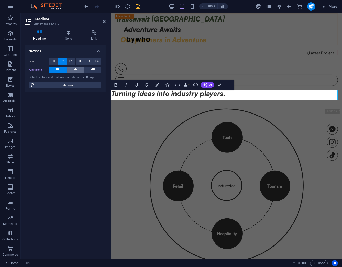
click at [75, 70] on icon at bounding box center [75, 70] width 4 height 6
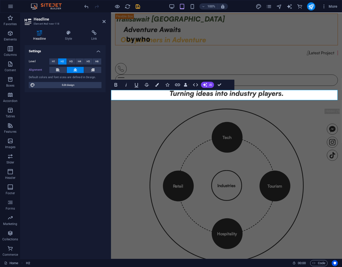
click at [78, 137] on div "Settings Level H1 H2 H3 H4 H5 H6 Alignment Default colors and font sizes are de…" at bounding box center [65, 150] width 81 height 210
click at [105, 21] on icon at bounding box center [103, 22] width 3 height 4
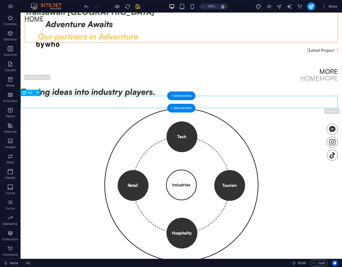
click at [40, 98] on div "Turning ideas into industry players." at bounding box center [181, 92] width 321 height 12
click at [178, 108] on div "+ Add section" at bounding box center [181, 108] width 28 height 9
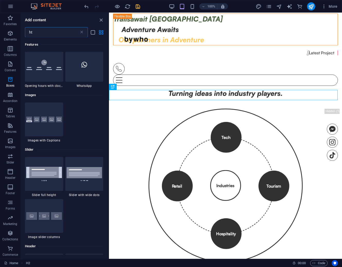
scroll to position [0, 0]
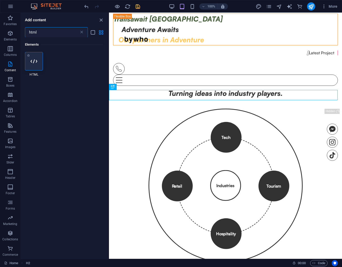
type input "html"
click at [31, 63] on icon at bounding box center [34, 61] width 7 height 7
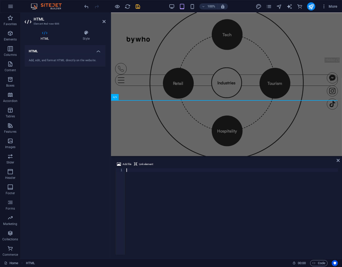
scroll to position [307, 0]
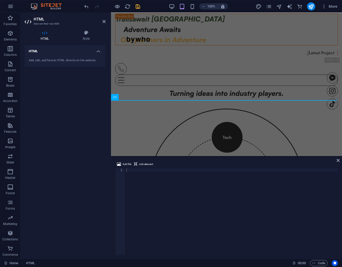
click at [130, 170] on div at bounding box center [231, 216] width 212 height 94
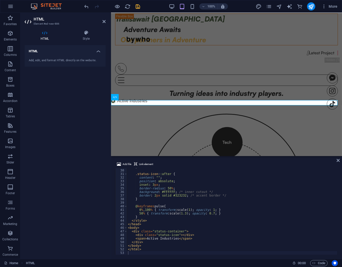
scroll to position [104, 0]
click at [144, 218] on div "} .status-icon : :after { content : " " ; position : absolute ; inset : 3 px ; …" at bounding box center [232, 212] width 210 height 94
type textarea "</html>"
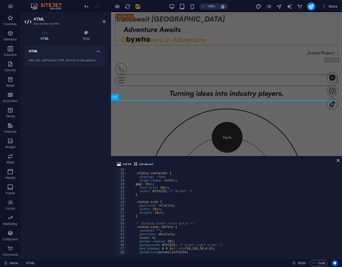
scroll to position [136, 0]
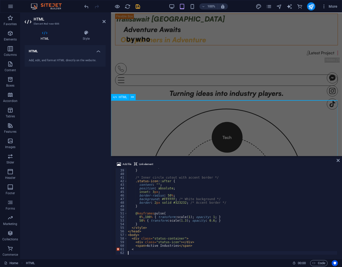
click at [261, 132] on div "Tech Tourism Hospitality Retail Industries × Technology Driving innovation, dig…" at bounding box center [226, 189] width 231 height 180
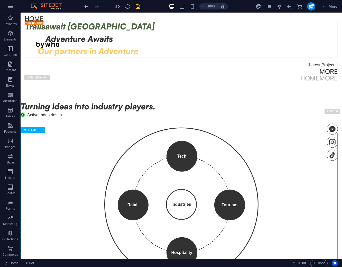
scroll to position [406, 0]
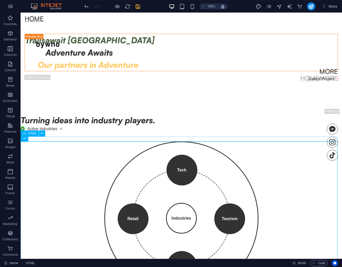
click at [65, 131] on div "Active Industries Status Icon Active Industries <" at bounding box center [181, 129] width 321 height 5
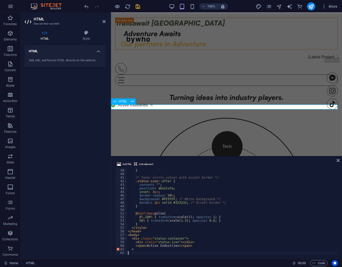
click at [158, 108] on div "Active Industries Status Icon Active Industries <" at bounding box center [226, 105] width 231 height 5
click at [144, 218] on div "animation : pulse 2 s infinite ; } /* Inner circle cutout with accent border */…" at bounding box center [232, 212] width 210 height 94
type textarea "<"
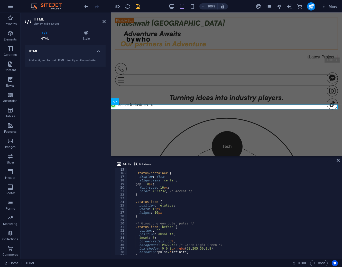
scroll to position [0, 0]
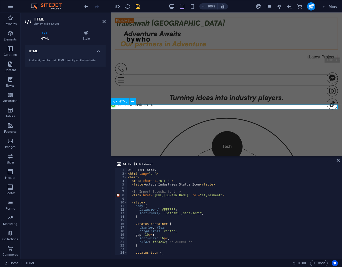
click at [151, 107] on div "Active Industries Status Icon Active Industries <" at bounding box center [226, 105] width 231 height 5
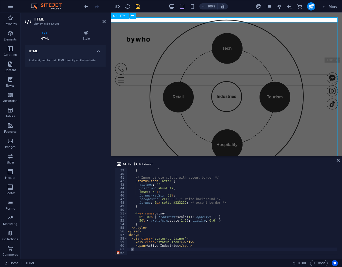
scroll to position [389, 0]
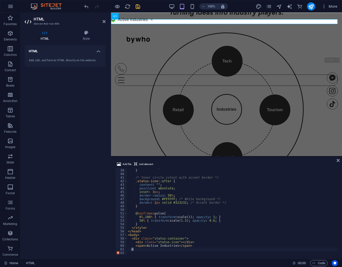
click at [144, 218] on div "animation : pulse 2 s infinite ; } /* Inner circle cutout with accent border */…" at bounding box center [232, 212] width 210 height 94
type textarea "<"
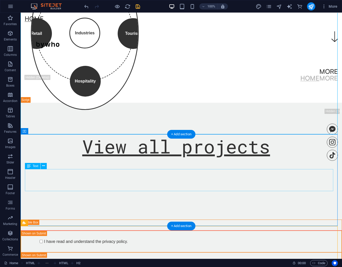
scroll to position [162, 0]
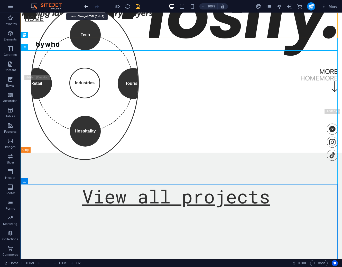
click at [88, 7] on icon "undo" at bounding box center [87, 7] width 6 height 6
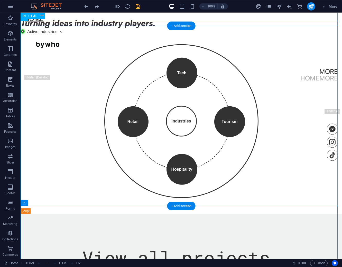
scroll to position [466, 0]
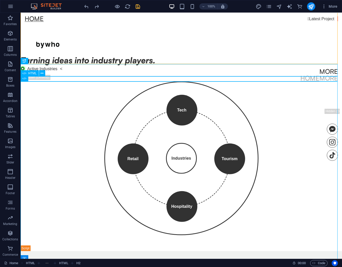
click at [62, 71] on div "Active Industries Status Icon Active Industries <" at bounding box center [181, 68] width 321 height 5
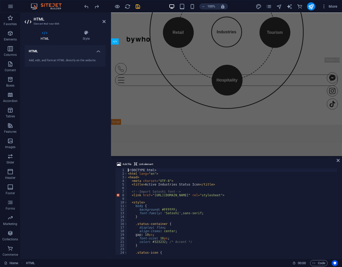
scroll to position [363, 0]
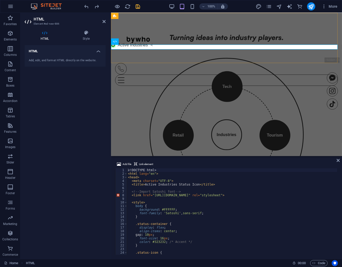
click at [166, 50] on div "Home More Home More Menu" at bounding box center [226, 49] width 231 height 73
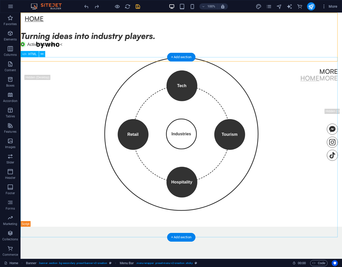
click at [180, 147] on div "Tech Tourism Hospitality Retail Industries × Technology Driving innovation, dig…" at bounding box center [181, 137] width 321 height 180
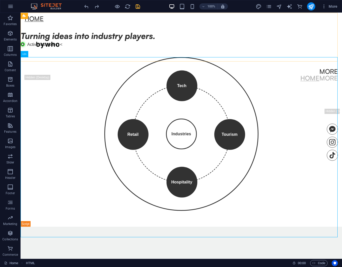
click at [50, 56] on div "Home More Home More Menu" at bounding box center [181, 47] width 321 height 69
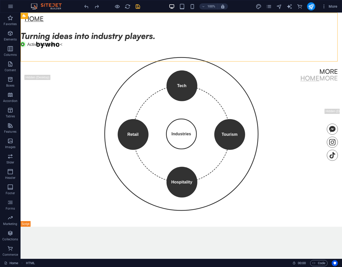
click at [50, 56] on div "Home More Home More Menu" at bounding box center [181, 47] width 321 height 69
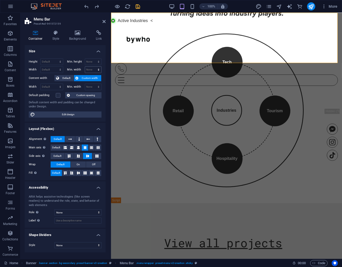
scroll to position [466, 0]
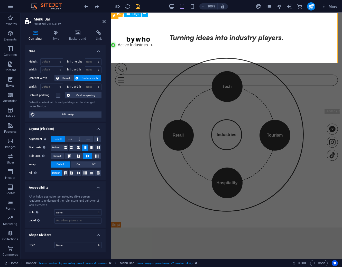
click at [149, 47] on div at bounding box center [226, 40] width 223 height 46
click at [119, 46] on div at bounding box center [226, 40] width 223 height 46
select select "px"
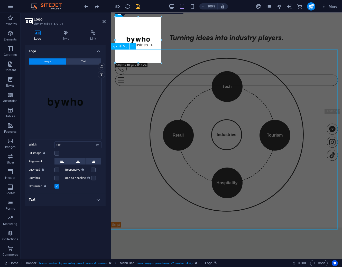
click at [109, 176] on div "Logo Style Link Logo Image Text Drag files here, click to choose files or selec…" at bounding box center [65, 142] width 89 height 233
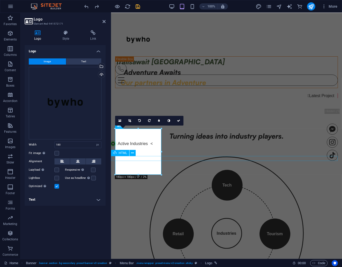
scroll to position [352, 0]
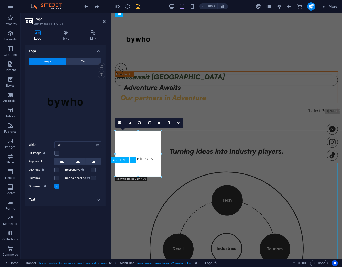
click at [183, 175] on div "Tech Tourism Hospitality Retail Industries × Technology Driving innovation, dig…" at bounding box center [226, 252] width 231 height 180
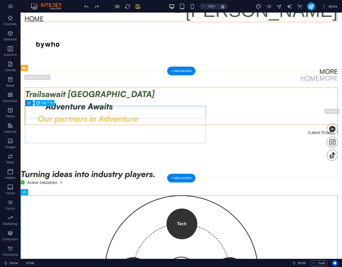
click at [194, 100] on div "Trailsawait [GEOGRAPHIC_DATA]" at bounding box center [181, 94] width 312 height 12
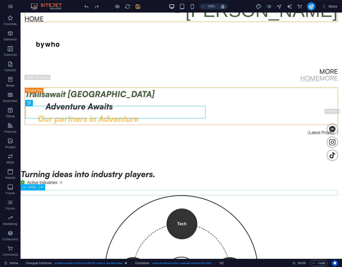
click at [55, 185] on div "Active Industries Status Icon Active Industries <" at bounding box center [181, 182] width 321 height 5
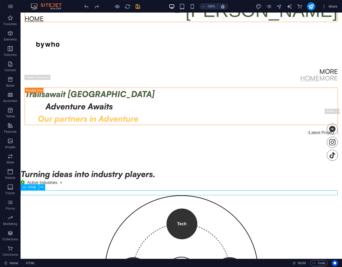
click at [55, 185] on div "Active Industries Status Icon Active Industries <" at bounding box center [181, 182] width 321 height 5
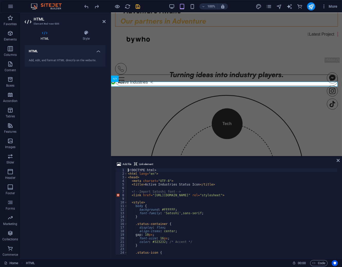
click at [193, 218] on div "<! DOCTYPE html > < html lang = "en" > < head > < meta charset = "UTF-8" > < ti…" at bounding box center [232, 216] width 210 height 94
type textarea "<"
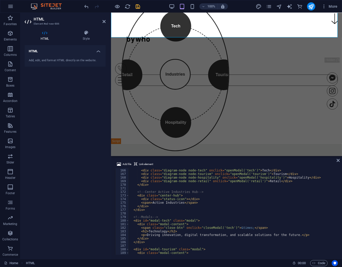
scroll to position [695, 0]
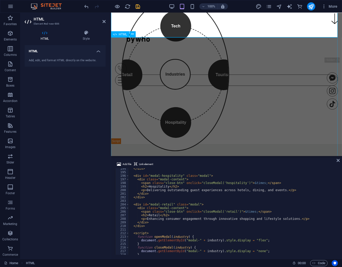
click at [299, 140] on div "Tech Tourism Hospitality Retail Industries × Technology Driving innovation, dig…" at bounding box center [226, 77] width 231 height 134
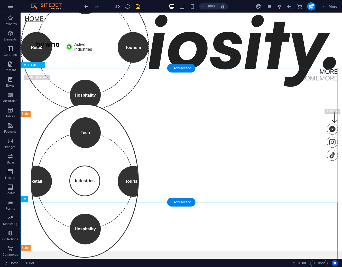
scroll to position [167, 0]
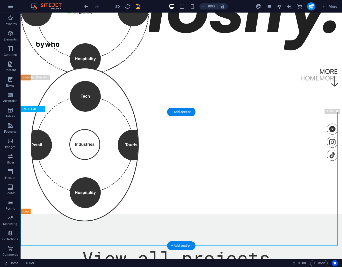
click at [107, 148] on div "Tech Tourism Hospitality Retail Industries × Technology Driving innovation, dig…" at bounding box center [181, 148] width 321 height 134
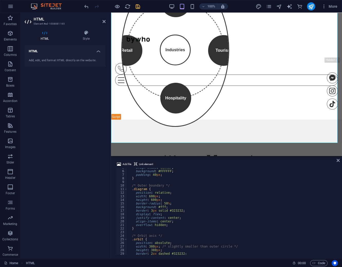
scroll to position [17, 0]
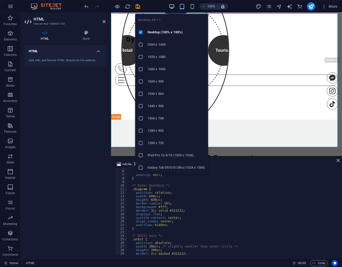
drag, startPoint x: 168, startPoint y: 9, endPoint x: 175, endPoint y: 5, distance: 7.4
click at [170, 8] on body "createdbywho.co.za Home Favorites Elements Columns Content Boxes Accordion Tabl…" at bounding box center [171, 133] width 342 height 267
click at [175, 4] on div "100%" at bounding box center [197, 6] width 59 height 8
click at [172, 5] on icon "button" at bounding box center [172, 7] width 6 height 6
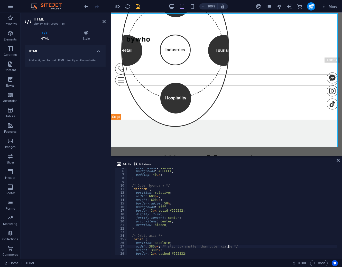
click at [249, 218] on div "align-items : center ; background : #FFFFFF ; padding : 40 px ; } /* Outer boun…" at bounding box center [231, 213] width 209 height 94
type textarea "</script>"
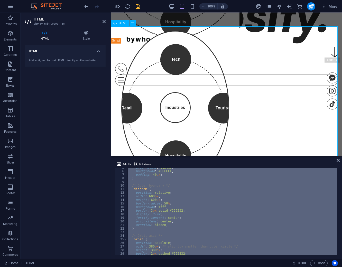
scroll to position [142, 0]
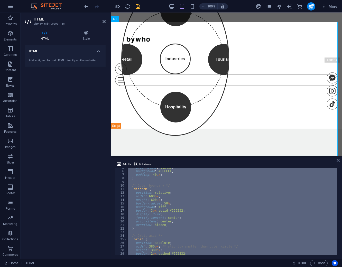
click at [338, 160] on icon at bounding box center [337, 161] width 3 height 4
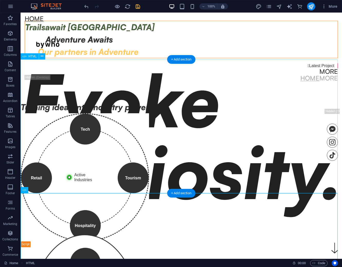
scroll to position [0, 0]
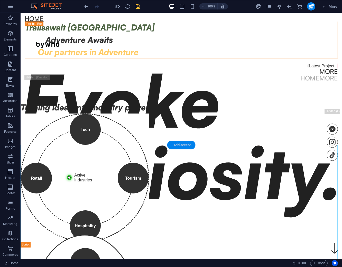
click at [182, 144] on div "+ Add section" at bounding box center [181, 145] width 28 height 9
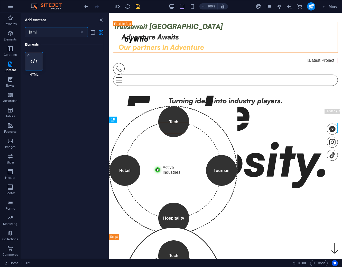
click at [32, 61] on icon at bounding box center [34, 61] width 7 height 7
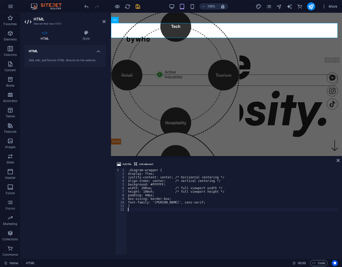
type textarea "}"
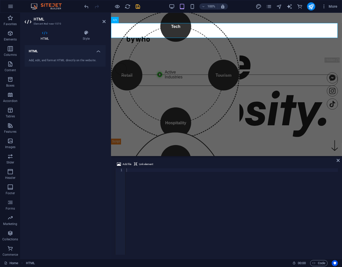
drag, startPoint x: 179, startPoint y: 190, endPoint x: 216, endPoint y: 183, distance: 37.4
click at [179, 190] on div at bounding box center [231, 216] width 212 height 94
click at [338, 160] on icon at bounding box center [337, 161] width 3 height 4
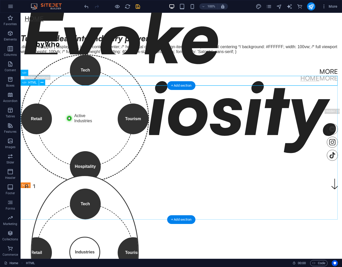
scroll to position [28, 0]
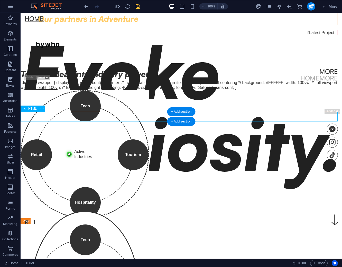
click at [112, 90] on div ".diagram-wrapper { display: flex; justify-content: center; /* horizontal center…" at bounding box center [181, 85] width 321 height 10
click at [117, 90] on div ".diagram-wrapper { display: flex; justify-content: center; /* horizontal center…" at bounding box center [181, 85] width 321 height 10
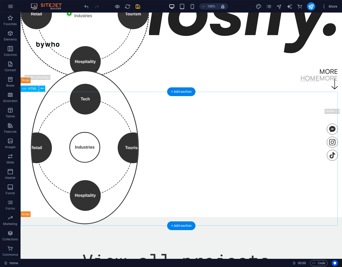
scroll to position [119, 0]
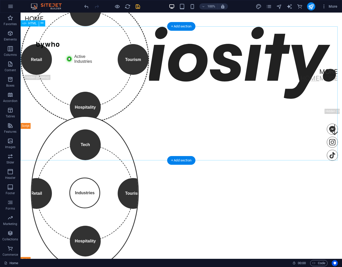
click at [77, 90] on div "Interactive Rotating Industries Diagram Tech Tourism Hospitality Retail Active …" at bounding box center [181, 62] width 321 height 134
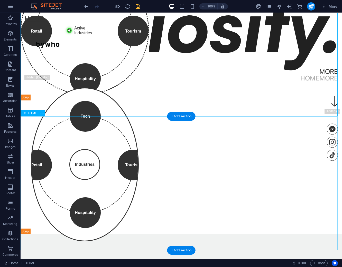
scroll to position [176, 0]
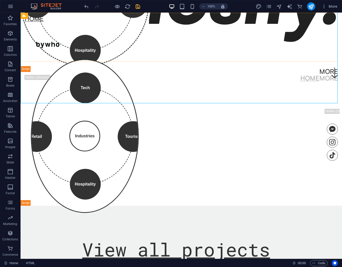
click at [75, 29] on div "Home More Home More Menu" at bounding box center [181, 47] width 321 height 69
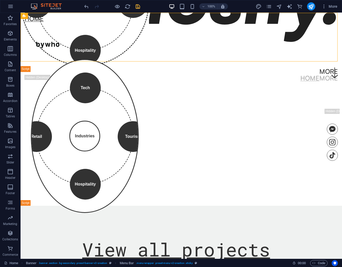
click at [75, 29] on div "Home More Home More Menu" at bounding box center [181, 47] width 321 height 69
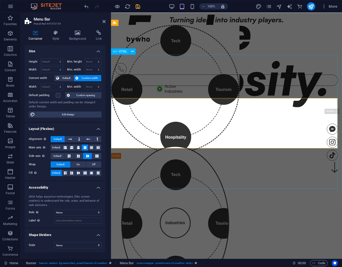
scroll to position [79, 0]
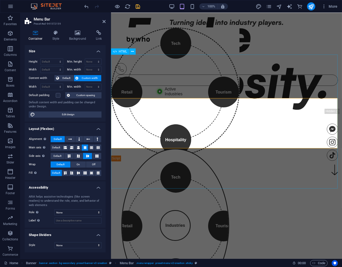
click at [163, 112] on div "Interactive Rotating Industries Diagram Tech Tourism Hospitality Retail Active …" at bounding box center [226, 94] width 231 height 134
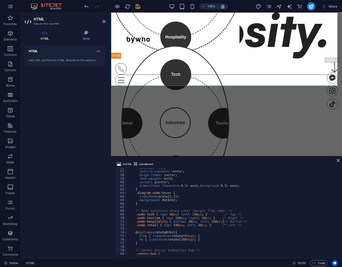
scroll to position [268, 0]
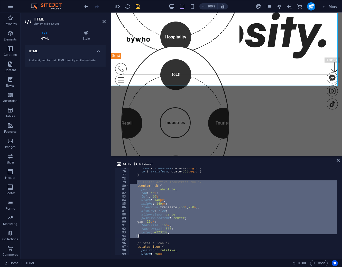
drag, startPoint x: 136, startPoint y: 182, endPoint x: 169, endPoint y: 238, distance: 64.9
click at [169, 218] on div "from { transform : rotate( 0 deg ) ; } to { transform : rotate( 360 deg ) ; } }…" at bounding box center [233, 213] width 208 height 94
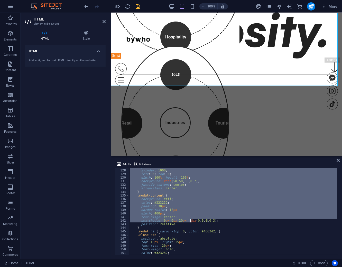
scroll to position [439, 0]
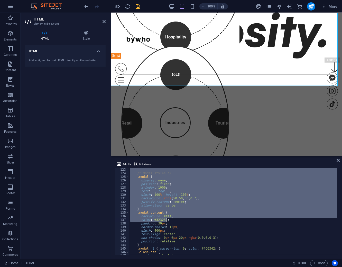
drag, startPoint x: 137, startPoint y: 176, endPoint x: 190, endPoint y: 220, distance: 69.4
click at [190, 218] on div "/* Modal styles */ .modal { display : none ; position : fixed ; z-index : 1000 …" at bounding box center [233, 215] width 208 height 94
type textarea "background: #fff; color: #323232;"
click at [105, 20] on icon at bounding box center [103, 22] width 3 height 4
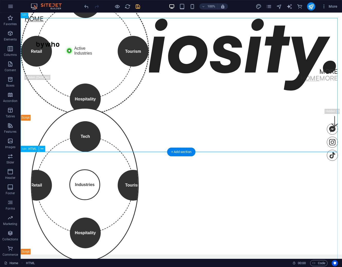
scroll to position [171, 0]
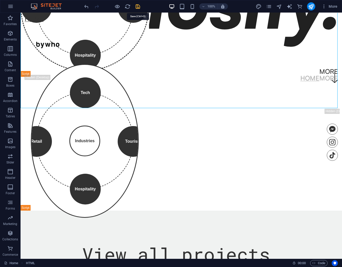
click at [139, 7] on icon "save" at bounding box center [138, 7] width 6 height 6
checkbox input "false"
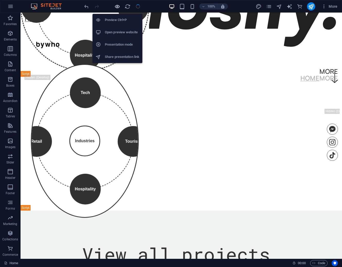
click at [117, 7] on icon "button" at bounding box center [117, 7] width 6 height 6
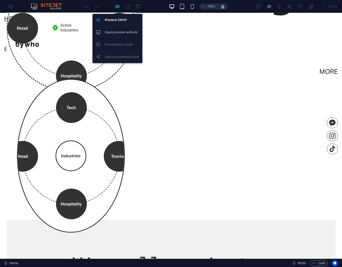
scroll to position [206, 0]
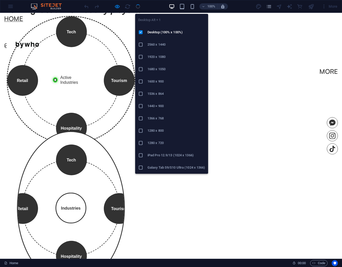
click at [174, 8] on icon "button" at bounding box center [172, 7] width 6 height 6
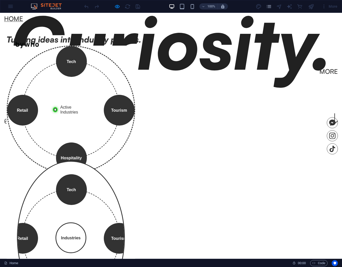
scroll to position [177, 0]
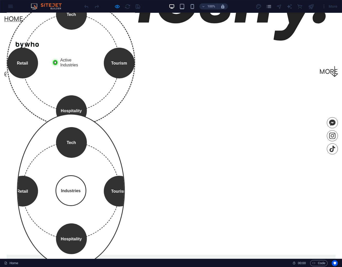
click at [53, 71] on div "Active Industries" at bounding box center [71, 63] width 36 height 36
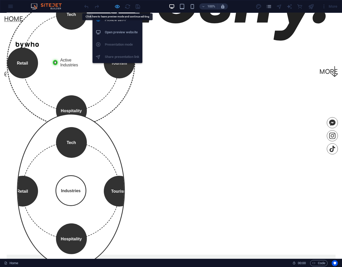
click at [117, 6] on icon "button" at bounding box center [117, 7] width 6 height 6
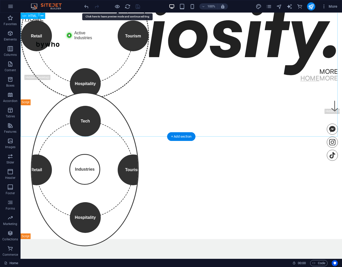
click at [81, 72] on div "Interactive Rotating Industries Diagram Tech Tourism Hospitality Retail Active …" at bounding box center [181, 38] width 321 height 134
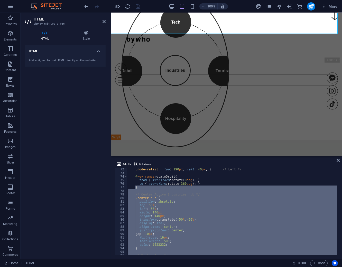
scroll to position [273, 0]
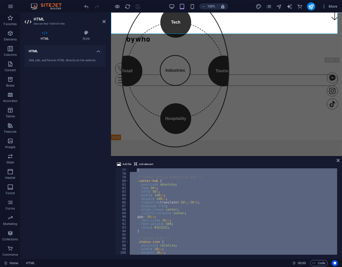
click at [170, 182] on div "} /* Center Active Industries hub */ .center-hub { position : absolute ; top : …" at bounding box center [233, 212] width 208 height 87
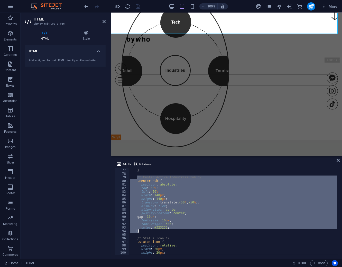
drag, startPoint x: 137, startPoint y: 176, endPoint x: 180, endPoint y: 165, distance: 44.3
click at [176, 218] on div "} /* Center Active Industries hub */ .center-hub { position : absolute ; top : …" at bounding box center [233, 216] width 208 height 94
type textarea "color: #323232; }"
click at [193, 90] on div "Tech Tourism Hospitality Retail Industries × Technology Driving innovation, dig…" at bounding box center [226, 73] width 231 height 134
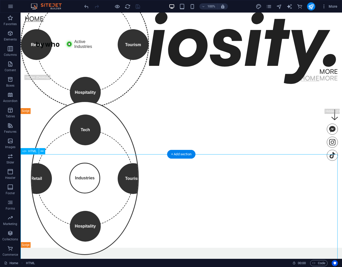
scroll to position [125, 0]
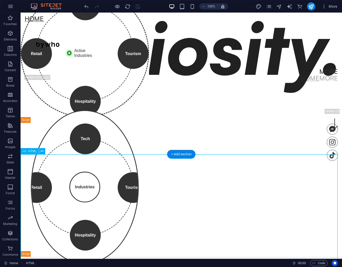
click at [155, 173] on div "Tech Tourism Hospitality Retail Industries × Technology Driving innovation, dig…" at bounding box center [181, 190] width 321 height 134
click at [155, 174] on div "Tech Tourism Hospitality Retail Industries × Technology Driving innovation, dig…" at bounding box center [181, 190] width 321 height 134
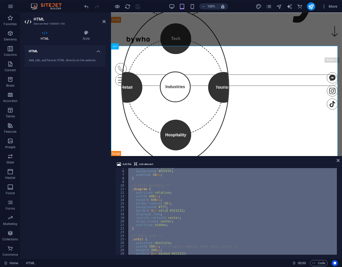
scroll to position [115, 0]
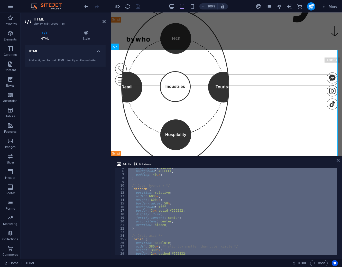
click at [338, 159] on icon at bounding box center [337, 161] width 3 height 4
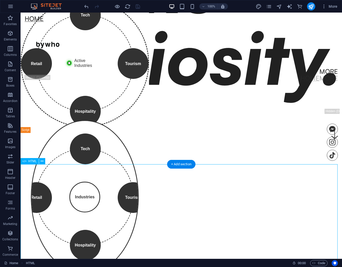
click at [101, 196] on div "Tech Tourism Hospitality Retail Industries × Technology Driving innovation, dig…" at bounding box center [181, 200] width 321 height 134
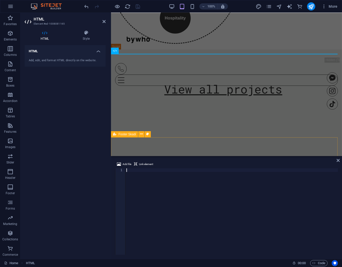
scroll to position [35, 0]
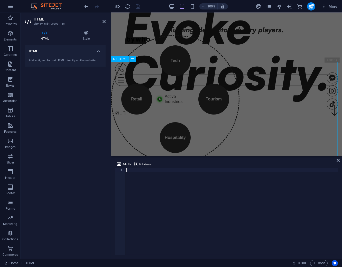
drag, startPoint x: 257, startPoint y: 105, endPoint x: 347, endPoint y: 104, distance: 90.4
click at [341, 104] on div "Home More Home More Menu Evoke Curiosity. 0.1 About  Break through the blocks …" at bounding box center [226, 49] width 231 height 815
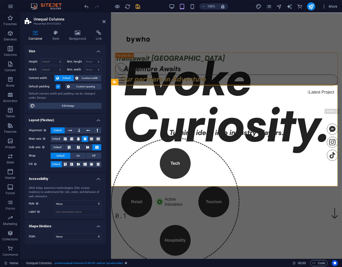
scroll to position [0, 0]
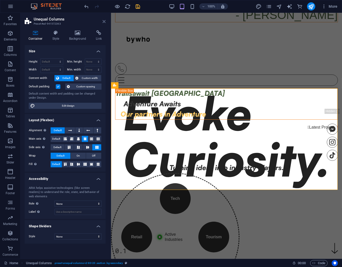
click at [104, 20] on icon at bounding box center [103, 22] width 3 height 4
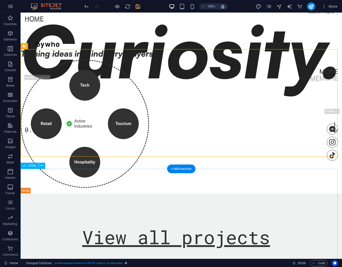
scroll to position [142, 0]
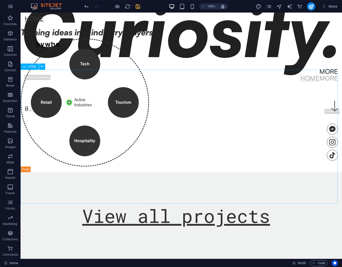
click at [30, 66] on span "HTML" at bounding box center [32, 66] width 8 height 3
click at [169, 112] on div "Interactive Rotating Industries Diagram Tech Tourism Hospitality Retail Active …" at bounding box center [181, 106] width 321 height 134
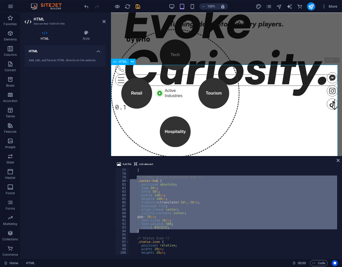
scroll to position [61, 0]
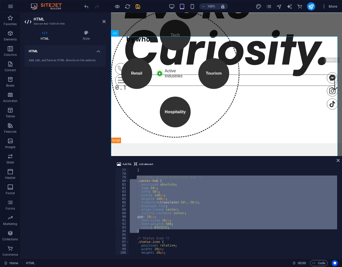
click at [153, 6] on div "100% More" at bounding box center [211, 6] width 256 height 8
click at [100, 23] on header "HTML Element #ed-1008181966" at bounding box center [65, 19] width 81 height 13
click at [101, 22] on header "HTML Element #ed-1008181966" at bounding box center [65, 19] width 81 height 13
click at [103, 20] on icon at bounding box center [103, 22] width 3 height 4
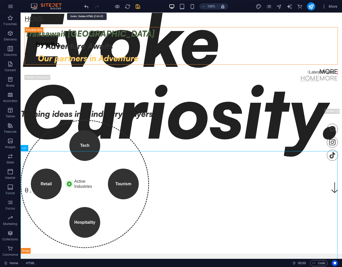
click at [86, 4] on icon "undo" at bounding box center [87, 7] width 6 height 6
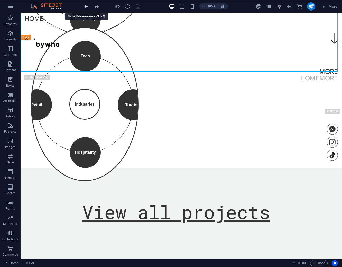
click at [86, 4] on icon "undo" at bounding box center [87, 7] width 6 height 6
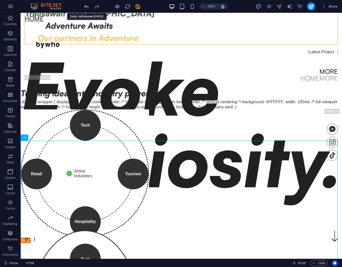
click at [86, 4] on icon "undo" at bounding box center [87, 7] width 6 height 6
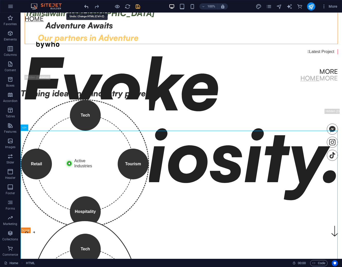
click at [86, 4] on icon "undo" at bounding box center [87, 7] width 6 height 6
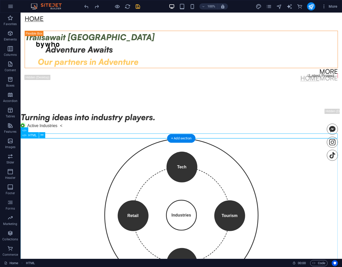
scroll to position [466, 0]
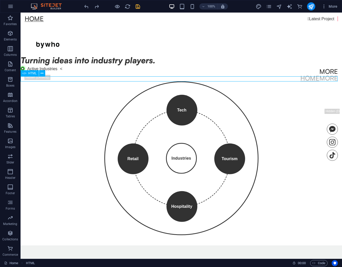
click at [80, 71] on div "Active Industries Status Icon Active Industries <" at bounding box center [181, 68] width 321 height 5
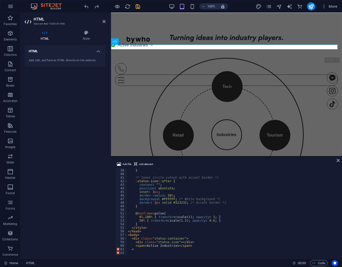
scroll to position [136, 0]
click at [186, 218] on div "Add file Link element <!DOCTYPE html> 38 39 40 41 42 43 44 45 46 47 48 49 50 51…" at bounding box center [226, 208] width 231 height 102
click at [178, 218] on div "animation : pulse 2 s infinite ; } /* Inner circle cutout with accent border */…" at bounding box center [232, 212] width 210 height 94
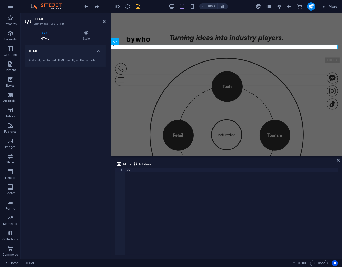
type textarea "\"
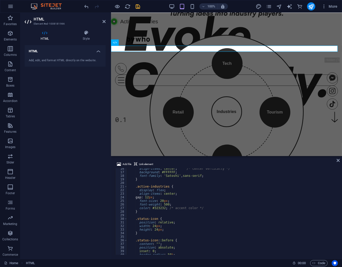
scroll to position [0, 0]
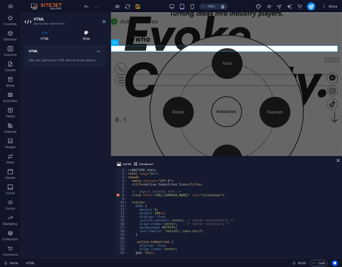
click at [81, 38] on h4 "Style" at bounding box center [86, 35] width 39 height 11
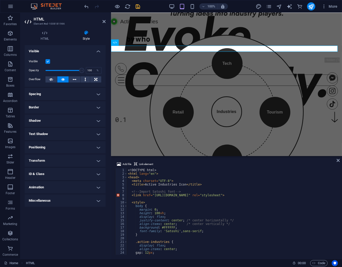
click at [98, 94] on h4 "Spacing" at bounding box center [65, 94] width 81 height 12
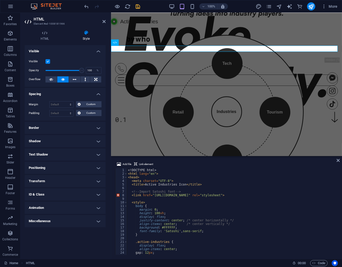
click at [98, 94] on h4 "Spacing" at bounding box center [65, 92] width 81 height 9
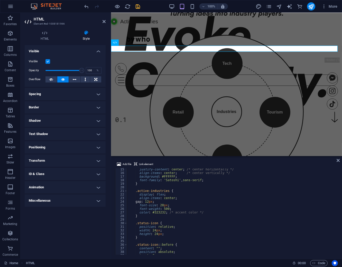
scroll to position [17, 0]
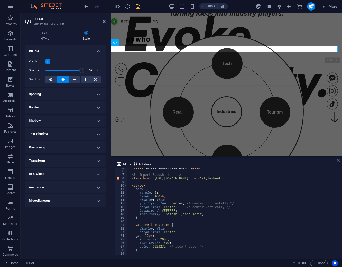
click at [337, 159] on icon at bounding box center [337, 161] width 3 height 4
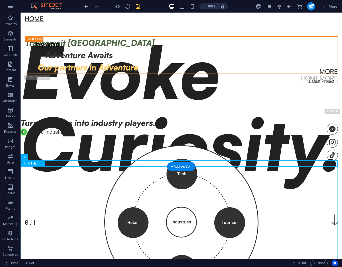
drag, startPoint x: 53, startPoint y: 210, endPoint x: 53, endPoint y: 214, distance: 3.9
click at [53, 214] on div "Tech Tourism Hospitality Retail Industries × Technology Driving innovation, dig…" at bounding box center [181, 222] width 321 height 175
click at [119, 135] on div "Active Industries Icon Active Industries" at bounding box center [181, 132] width 321 height 6
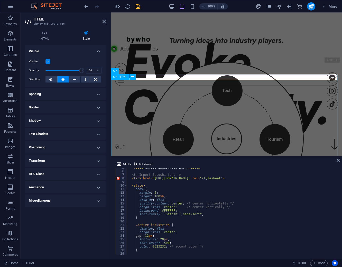
scroll to position [0, 0]
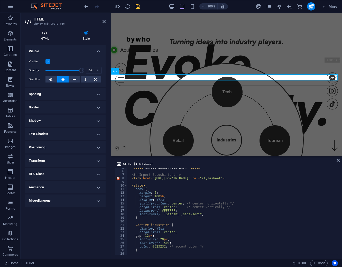
click at [45, 37] on h4 "HTML" at bounding box center [46, 35] width 42 height 11
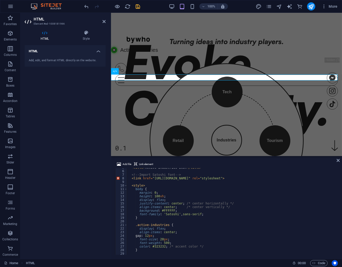
click at [45, 37] on h4 "HTML" at bounding box center [46, 35] width 42 height 11
click at [43, 35] on h4 "HTML" at bounding box center [46, 35] width 42 height 11
click at [87, 34] on icon at bounding box center [86, 32] width 39 height 5
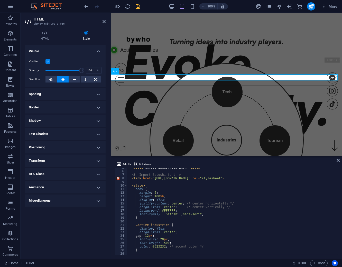
click at [93, 149] on h4 "Positioning" at bounding box center [65, 147] width 81 height 12
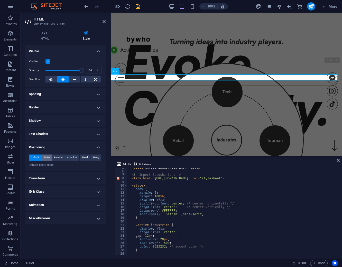
click at [45, 156] on span "Static" at bounding box center [46, 158] width 6 height 6
click at [58, 155] on span "Relative" at bounding box center [58, 158] width 8 height 6
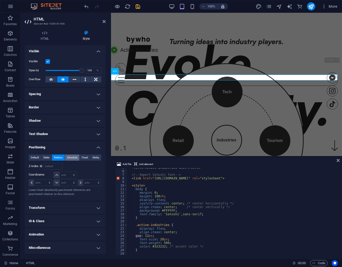
click at [69, 155] on span "Absolute" at bounding box center [72, 158] width 10 height 6
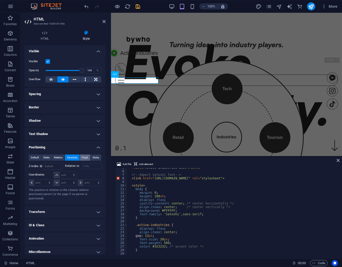
click at [85, 157] on span "Fixed" at bounding box center [85, 158] width 6 height 6
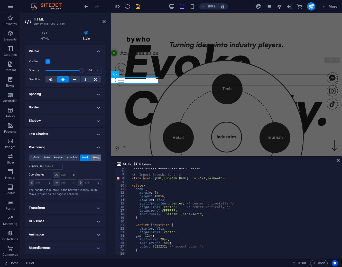
click at [95, 156] on span "Sticky" at bounding box center [95, 158] width 7 height 6
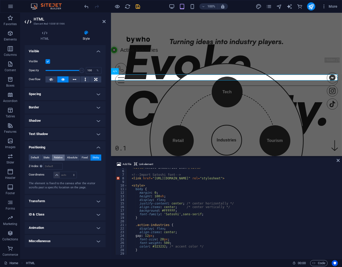
click at [57, 157] on span "Relative" at bounding box center [58, 158] width 8 height 6
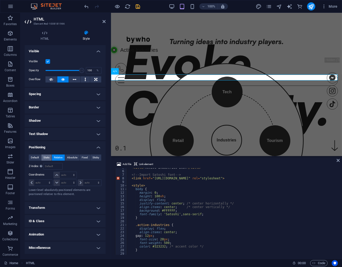
click at [45, 158] on span "Static" at bounding box center [46, 158] width 6 height 6
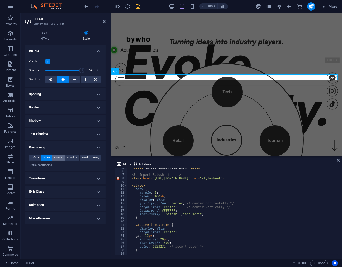
click at [62, 155] on span "Relative" at bounding box center [58, 158] width 8 height 6
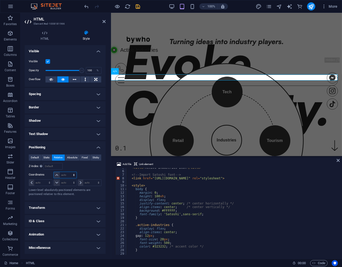
click at [75, 173] on select "auto px rem % em" at bounding box center [65, 175] width 23 height 6
select select "px"
click at [69, 172] on select "auto px rem % em" at bounding box center [65, 175] width 23 height 6
click at [54, 173] on span at bounding box center [57, 175] width 6 height 6
click at [58, 175] on icon at bounding box center [56, 175] width 3 height 3
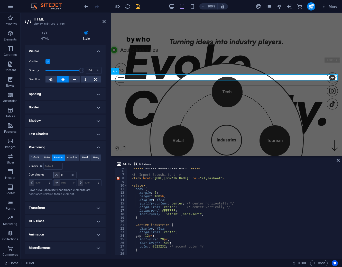
click at [58, 175] on icon at bounding box center [56, 175] width 3 height 3
click at [54, 177] on span at bounding box center [57, 175] width 6 height 6
click at [64, 175] on input "0" at bounding box center [68, 175] width 16 height 6
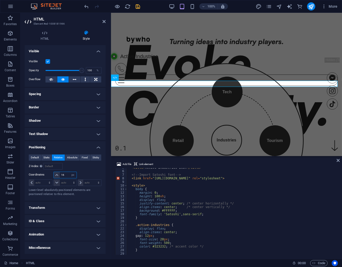
type input "15"
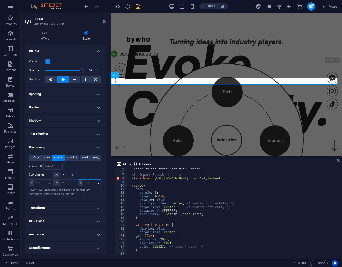
click at [94, 184] on select "auto px rem % em" at bounding box center [89, 183] width 23 height 6
select select "px"
click at [94, 180] on select "auto px rem % em" at bounding box center [89, 183] width 23 height 6
click at [91, 183] on input "0" at bounding box center [92, 183] width 18 height 6
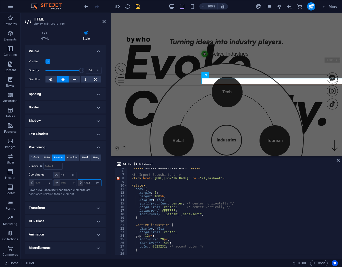
type input "-351"
click at [102, 20] on icon at bounding box center [103, 22] width 3 height 4
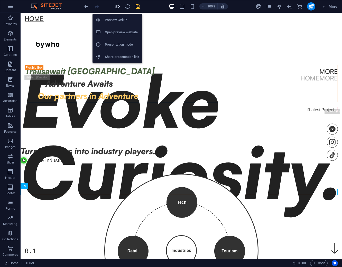
click at [120, 9] on icon "button" at bounding box center [117, 7] width 6 height 6
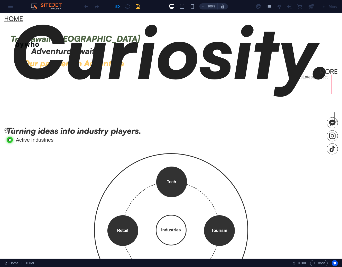
scroll to position [119, 0]
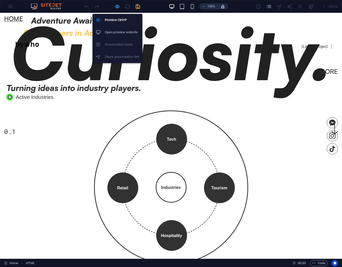
click at [116, 6] on icon "button" at bounding box center [117, 7] width 6 height 6
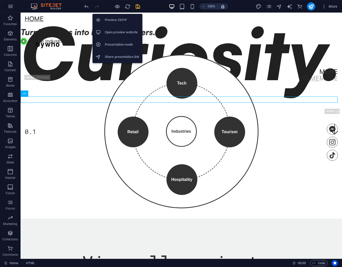
scroll to position [90, 0]
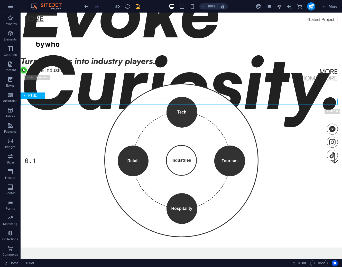
click at [51, 73] on div "Active Industries Icon Active Industries" at bounding box center [181, 70] width 321 height 6
select select "px"
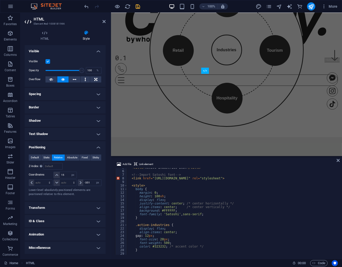
scroll to position [0, 0]
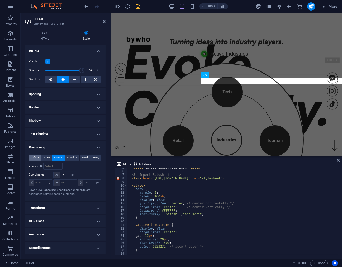
click at [35, 156] on span "Default" at bounding box center [35, 158] width 8 height 6
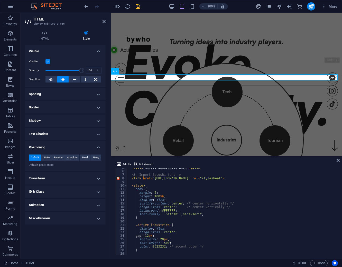
scroll to position [34, 0]
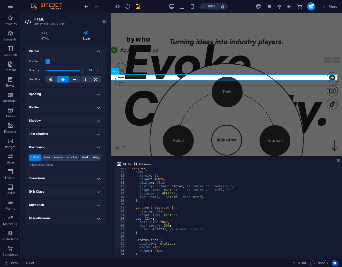
click at [154, 207] on div "< style > body { margin : 0 ; height : 100 vh ; display : flex ; justify-conten…" at bounding box center [232, 214] width 210 height 94
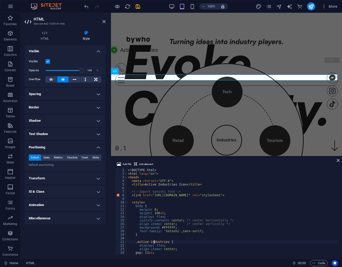
click at [152, 209] on div "<! DOCTYPE html > < html lang = "en" > < head > < meta charset = "UTF-8" > < ti…" at bounding box center [232, 216] width 210 height 94
type textarea "<style>"
type textarea "<!-- Import Satoshi font -->"
type textarea "<title>Active Industries Icon</title>"
type textarea "<link href="https://fonts.googleapis.com/css2?family=Satoshi:wght@400;500;700&d…"
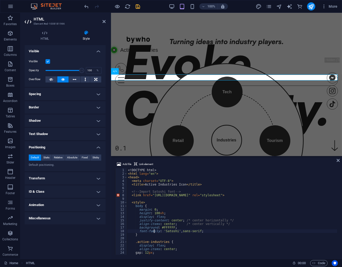
type textarea "}"
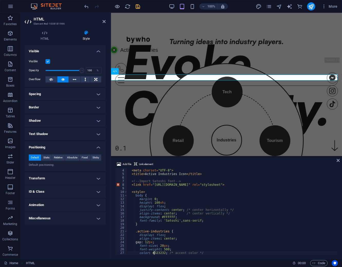
type textarea "}"
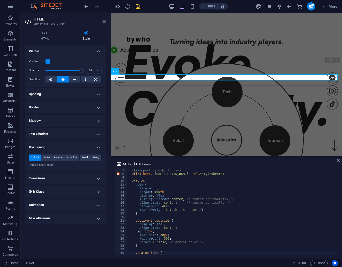
scroll to position [25, 0]
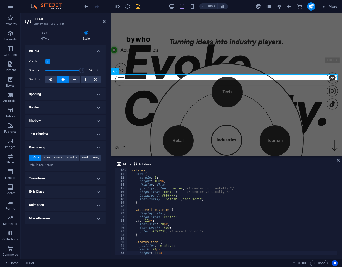
type textarea "}"
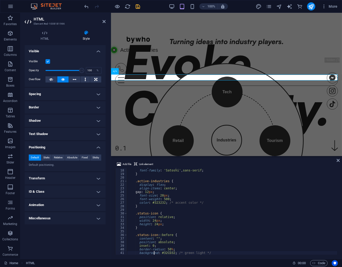
scroll to position [64, 0]
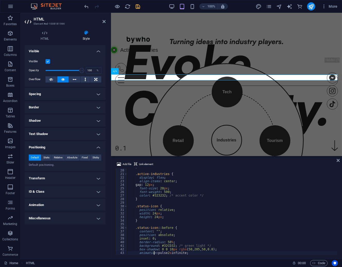
type textarea "}"
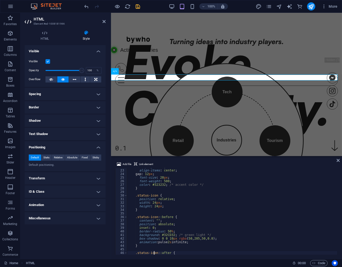
type textarea ".status-icon::after {"
click at [46, 157] on span "Static" at bounding box center [46, 158] width 6 height 6
click at [57, 157] on span "Relative" at bounding box center [58, 158] width 8 height 6
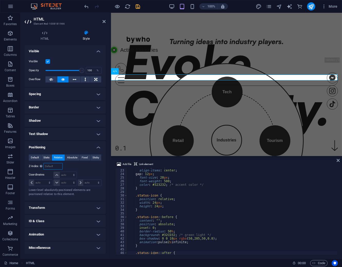
click at [49, 166] on input "number" at bounding box center [53, 167] width 18 height 6
drag, startPoint x: 67, startPoint y: 155, endPoint x: 71, endPoint y: 155, distance: 3.4
click at [68, 154] on div "Default Static Relative Absolute Fixed Sticky Z-Index Sets the order of the ele…" at bounding box center [65, 176] width 81 height 50
click at [86, 156] on span "Fixed" at bounding box center [85, 158] width 6 height 6
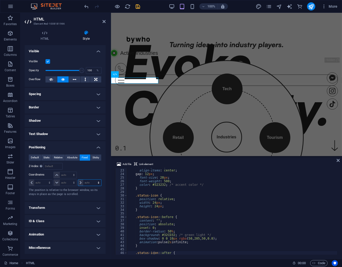
click at [80, 183] on select "auto px rem % em" at bounding box center [89, 183] width 23 height 6
select select "px"
click at [94, 180] on select "auto px rem % em" at bounding box center [89, 183] width 23 height 6
type input "0"
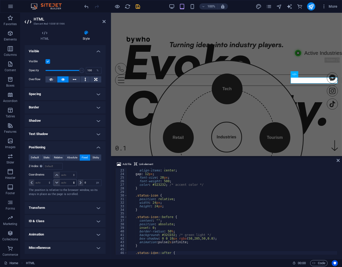
select select "DISABLED_OPTION_VALUE"
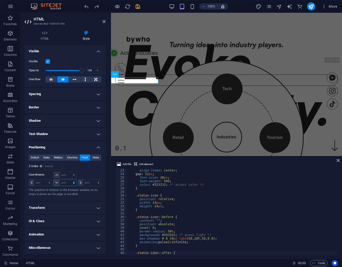
click at [63, 181] on select "auto px rem % em" at bounding box center [65, 183] width 23 height 6
select select "px"
click at [69, 180] on select "auto px rem % em" at bounding box center [65, 183] width 23 height 6
type input "0"
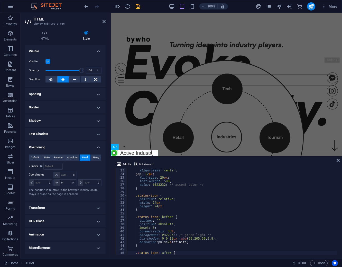
select select "DISABLED_OPTION_VALUE"
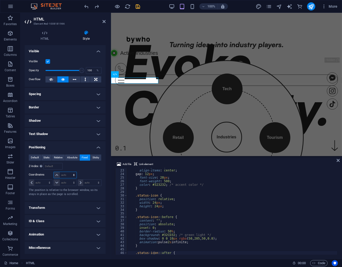
click at [63, 175] on select "auto px rem % em" at bounding box center [65, 175] width 23 height 6
select select "px"
click at [69, 172] on select "auto px rem % em" at bounding box center [65, 175] width 23 height 6
type input "0"
click at [73, 174] on select "auto px rem % em" at bounding box center [65, 175] width 23 height 6
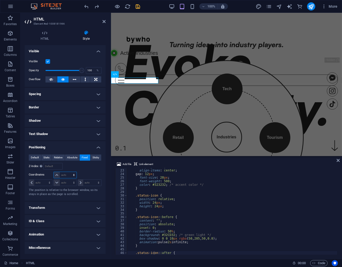
click at [73, 174] on select "auto px rem % em" at bounding box center [65, 175] width 23 height 6
select select "px"
click at [69, 172] on select "auto px rem % em" at bounding box center [65, 175] width 23 height 6
type input "31"
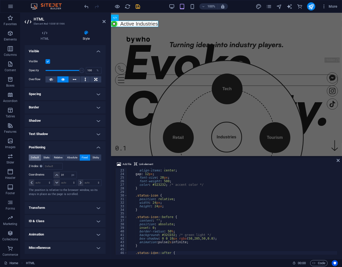
click at [32, 156] on span "Default" at bounding box center [35, 158] width 8 height 6
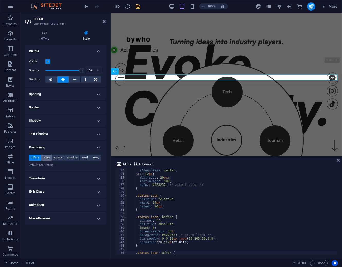
click at [47, 159] on span "Static" at bounding box center [46, 158] width 6 height 6
click at [60, 156] on span "Relative" at bounding box center [58, 158] width 8 height 6
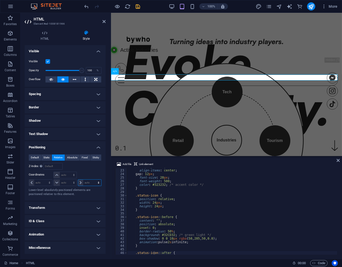
click at [90, 181] on select "auto px rem % em" at bounding box center [89, 183] width 23 height 6
select select "px"
click at [94, 180] on select "auto px rem % em" at bounding box center [89, 183] width 23 height 6
type input "-67"
click at [143, 5] on div "100% More" at bounding box center [211, 6] width 256 height 8
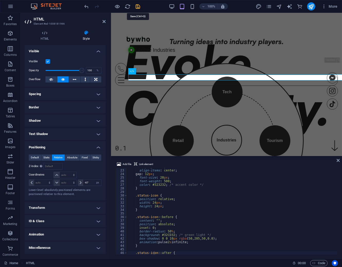
click at [140, 7] on icon "save" at bounding box center [138, 7] width 6 height 6
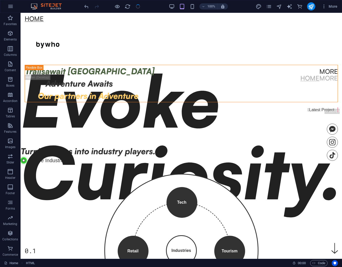
checkbox input "false"
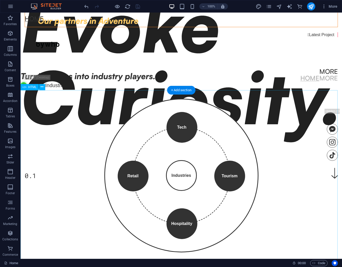
scroll to position [57, 0]
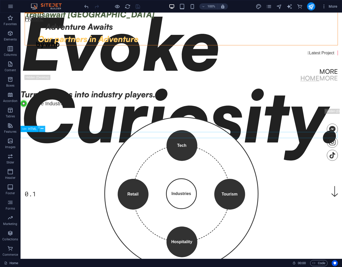
click at [42, 127] on icon at bounding box center [42, 128] width 3 height 5
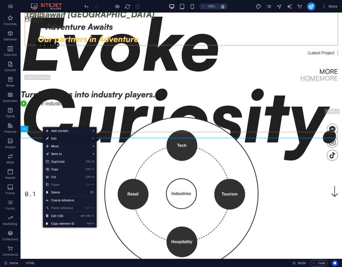
click at [71, 139] on link "⏎ Edit" at bounding box center [60, 139] width 34 height 8
select select "px"
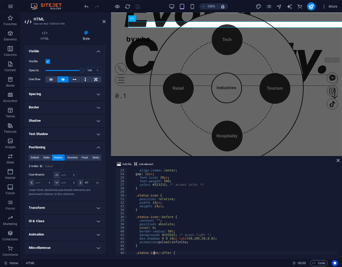
scroll to position [53, 0]
click at [33, 158] on span "Default" at bounding box center [35, 158] width 8 height 6
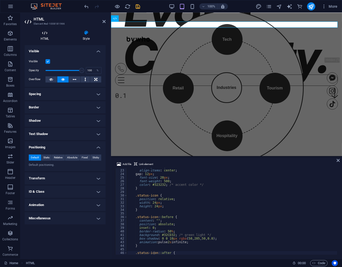
click at [49, 36] on h4 "HTML" at bounding box center [46, 35] width 42 height 11
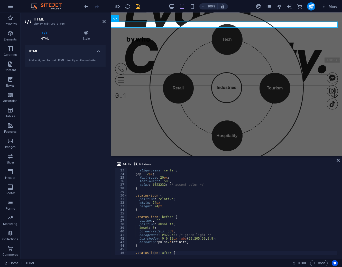
click at [45, 35] on h4 "HTML" at bounding box center [46, 35] width 42 height 11
click at [153, 202] on div "display : flex ; align-items : center ; gap : 12 px ; font-size : 20 px ; font-…" at bounding box center [232, 212] width 210 height 94
click at [192, 218] on div "display : flex ; align-items : center ; gap : 12 px ; font-size : 20 px ; font-…" at bounding box center [232, 212] width 210 height 94
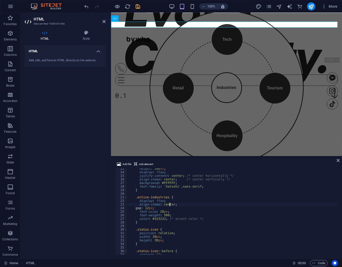
click at [170, 207] on div "height : 100 vh ; display : flex ; justify-content : center ; /* center horizon…" at bounding box center [232, 214] width 210 height 94
drag, startPoint x: 149, startPoint y: 210, endPoint x: 160, endPoint y: 210, distance: 10.8
click at [150, 210] on div "height : 100 vh ; display : flex ; justify-content : center ; /* center horizon…" at bounding box center [232, 214] width 210 height 94
click at [174, 203] on div "height : 100 vh ; display : flex ; justify-content : center ; /* center horizon…" at bounding box center [232, 214] width 210 height 94
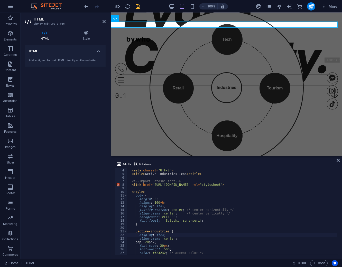
scroll to position [11, 0]
click at [154, 198] on div "< head > < meta charset = "UTF-8" > < title > Active Industries Icon </ title >…" at bounding box center [232, 212] width 210 height 94
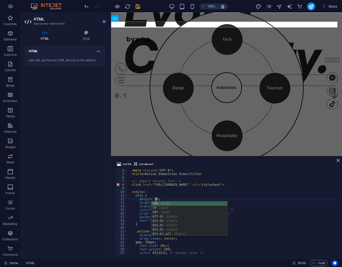
scroll to position [0, 2]
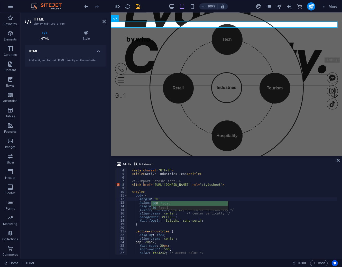
click at [207, 218] on div "< head > < meta charset = "UTF-8" > < title > Active Industries Icon </ title >…" at bounding box center [232, 212] width 210 height 94
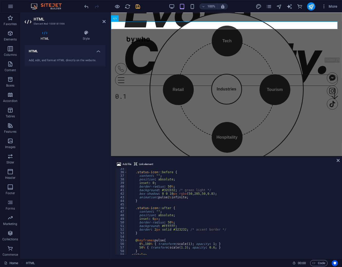
scroll to position [124, 0]
click at [88, 7] on icon "undo" at bounding box center [87, 7] width 6 height 6
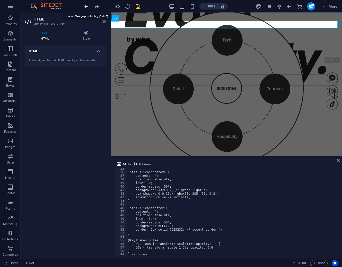
scroll to position [53, 0]
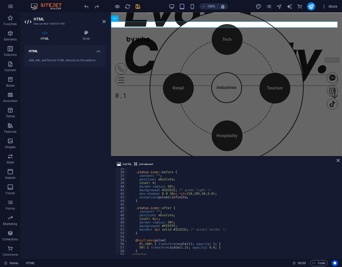
click at [156, 211] on div ".status-icon : :before { content : " " ; position : absolute ; inset : 0 ; bord…" at bounding box center [232, 214] width 210 height 94
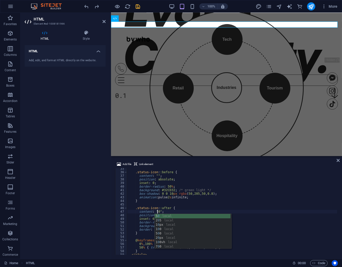
scroll to position [0, 2]
click at [164, 218] on div "5 0 local 2 0 5 local 1 0 px local 1 0 0 local 5 0 0 local 2 0 px local 1 0 0vh…" at bounding box center [193, 236] width 76 height 44
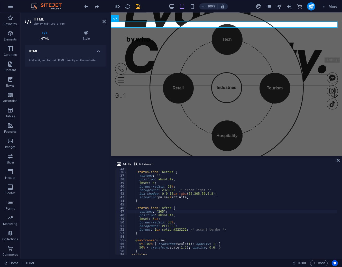
click at [227, 218] on div ".status-icon : :before { content : " " ; position : absolute ; inset : 0 ; bord…" at bounding box center [232, 214] width 210 height 94
type textarea "border-radius: 50%;"
click at [103, 21] on icon at bounding box center [103, 22] width 3 height 4
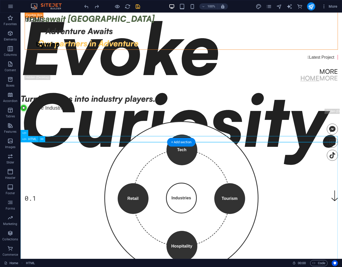
click at [113, 159] on div "Tech Tourism Hospitality Retail Industries × Technology Driving innovation, dig…" at bounding box center [181, 198] width 321 height 175
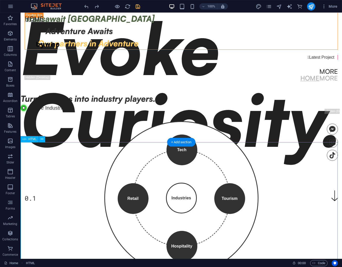
click at [37, 148] on div "Tech Tourism Hospitality Retail Industries × Technology Driving innovation, dig…" at bounding box center [181, 198] width 321 height 175
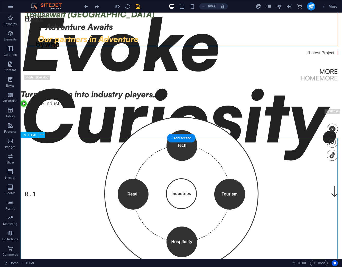
scroll to position [114, 0]
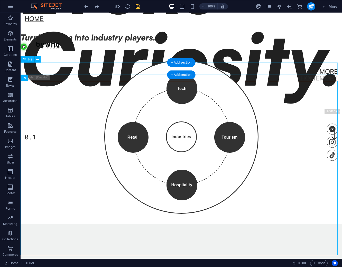
click at [101, 44] on div "Turning ideas into industry players." at bounding box center [181, 37] width 321 height 12
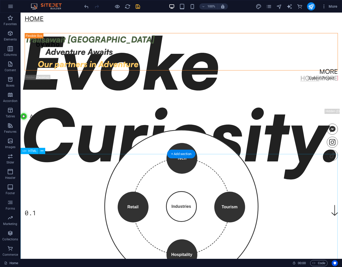
scroll to position [63, 0]
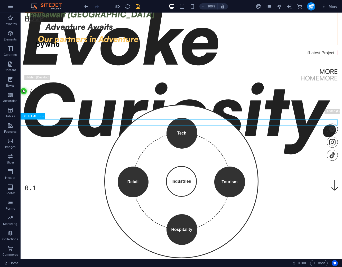
click at [68, 94] on div "Active Industries Icon Active Industries" at bounding box center [181, 91] width 321 height 6
click at [81, 94] on div "Active Industries Icon Active Industries" at bounding box center [181, 91] width 321 height 6
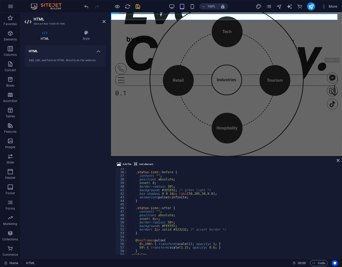
scroll to position [124, 0]
click at [89, 33] on icon at bounding box center [86, 32] width 39 height 5
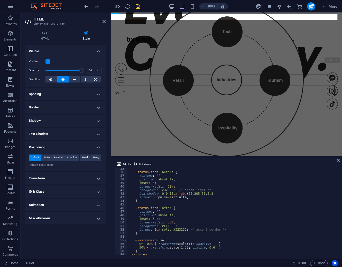
click at [93, 93] on h4 "Spacing" at bounding box center [65, 94] width 81 height 12
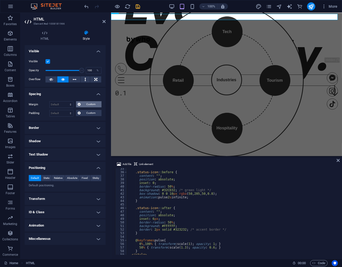
click at [85, 103] on span "Custom" at bounding box center [91, 104] width 18 height 6
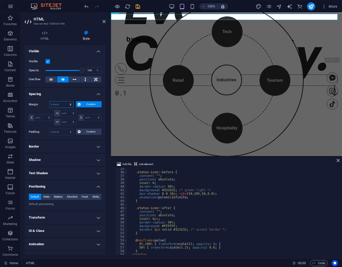
click at [71, 105] on select "Default auto px % rem vw vh Custom" at bounding box center [62, 105] width 24 height 6
select select "px"
click at [66, 102] on select "Default auto px % rem vw vh Custom" at bounding box center [62, 105] width 24 height 6
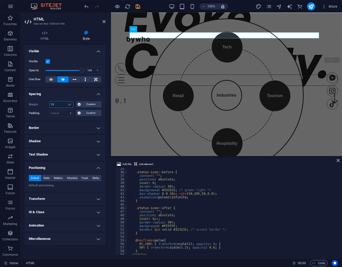
scroll to position [37, 0]
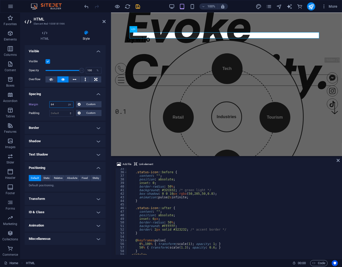
type input "63"
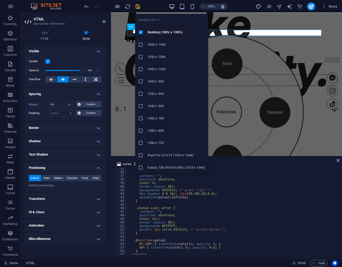
click at [174, 5] on icon "button" at bounding box center [172, 7] width 6 height 6
click at [170, 5] on icon "button" at bounding box center [172, 7] width 6 height 6
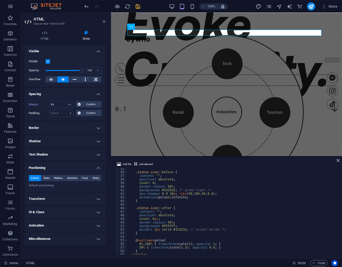
click at [103, 21] on icon at bounding box center [103, 22] width 3 height 4
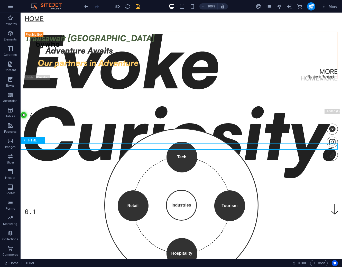
click at [75, 118] on div "Active Industries Icon Active Industries" at bounding box center [181, 115] width 321 height 6
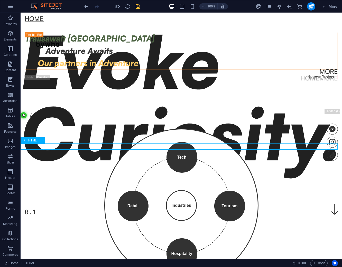
select select "px"
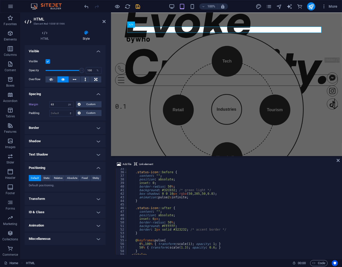
scroll to position [42, 0]
click at [136, 9] on icon "save" at bounding box center [138, 7] width 6 height 6
checkbox input "false"
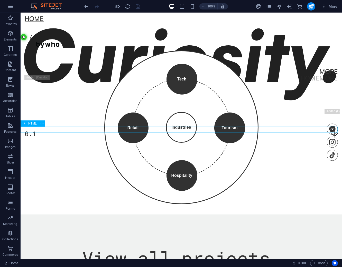
scroll to position [128, 0]
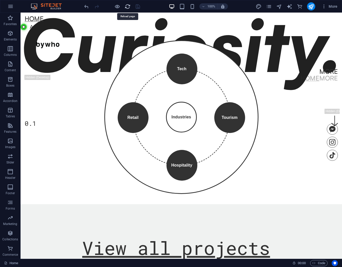
click at [128, 6] on icon "reload" at bounding box center [128, 7] width 6 height 6
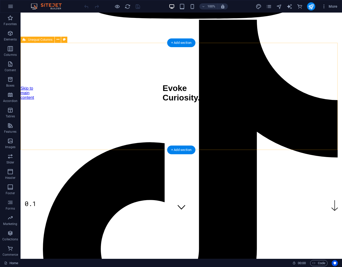
scroll to position [28, 0]
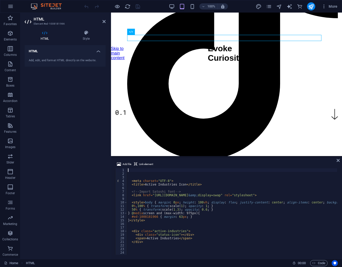
scroll to position [0, 0]
click at [89, 30] on div "HTML Style HTML Add, edit, and format HTML directly on the website. Preset Elem…" at bounding box center [65, 142] width 89 height 233
click at [88, 30] on icon at bounding box center [86, 32] width 39 height 5
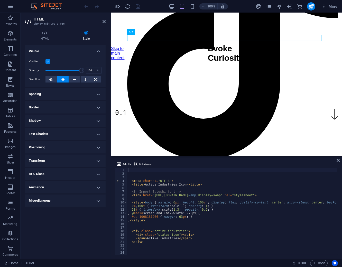
click at [83, 89] on h4 "Spacing" at bounding box center [65, 94] width 81 height 12
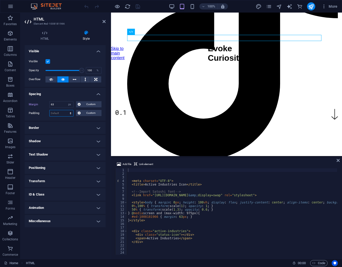
click at [62, 111] on select "Default px rem % vh vw Custom" at bounding box center [62, 113] width 24 height 6
select select "px"
click at [66, 110] on select "Default px rem % vh vw Custom" at bounding box center [62, 113] width 24 height 6
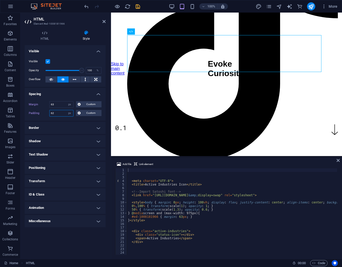
scroll to position [16, 0]
type input "63"
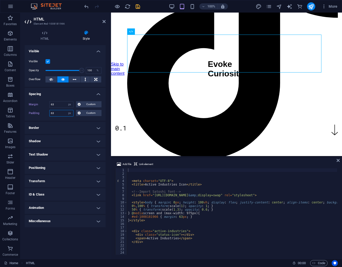
scroll to position [15, 0]
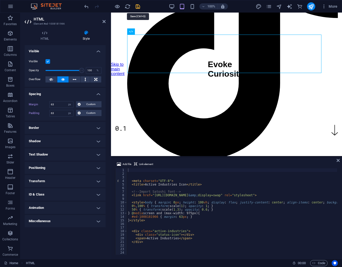
click at [138, 5] on icon "save" at bounding box center [138, 7] width 6 height 6
checkbox input "false"
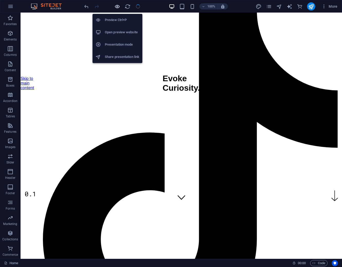
click at [119, 6] on icon "button" at bounding box center [117, 7] width 6 height 6
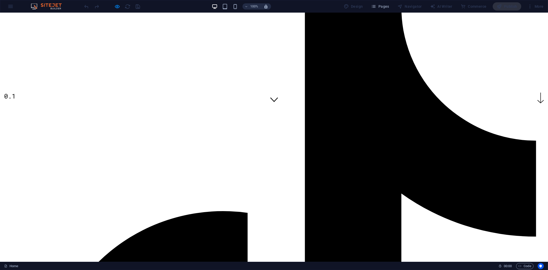
scroll to position [142, 0]
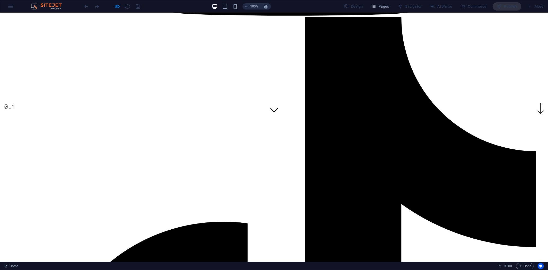
drag, startPoint x: 105, startPoint y: 69, endPoint x: 120, endPoint y: 66, distance: 15.7
drag, startPoint x: 128, startPoint y: 113, endPoint x: 134, endPoint y: 101, distance: 13.5
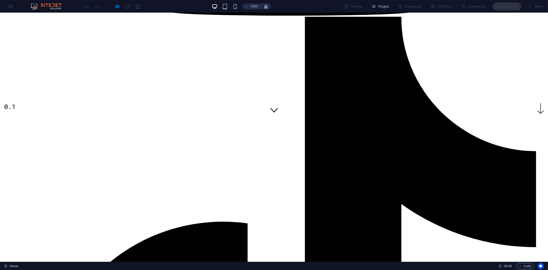
drag, startPoint x: 128, startPoint y: 69, endPoint x: 206, endPoint y: 152, distance: 114.2
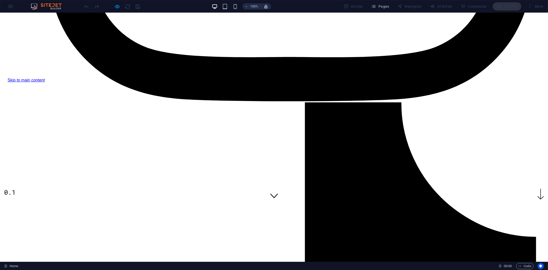
scroll to position [0, 0]
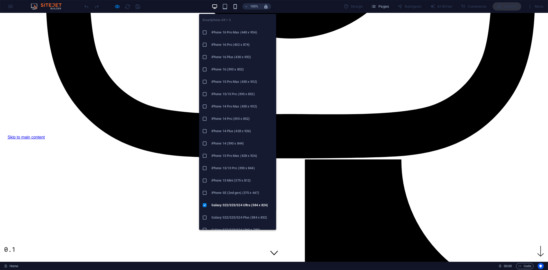
click at [235, 6] on icon "button" at bounding box center [235, 7] width 6 height 6
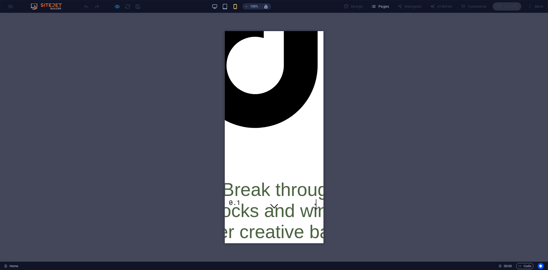
scroll to position [28, 0]
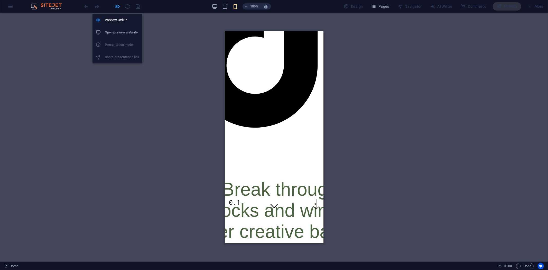
click at [116, 8] on icon "button" at bounding box center [117, 7] width 6 height 6
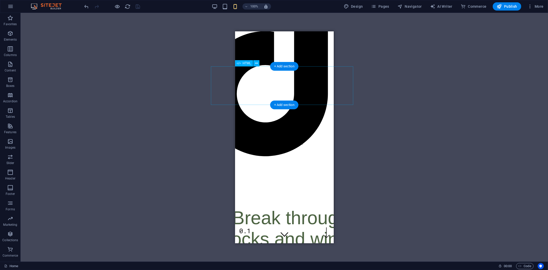
select select "px"
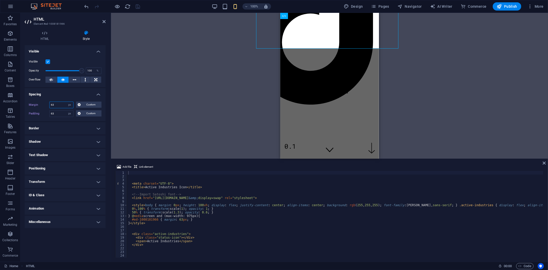
click at [60, 104] on input "63" at bounding box center [62, 105] width 24 height 6
type input "6"
type input "7"
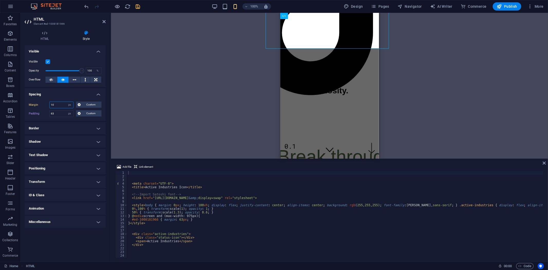
type input "1"
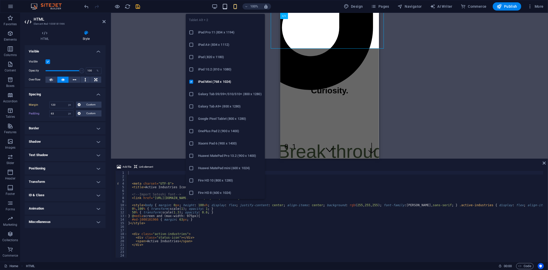
click at [228, 8] on icon "button" at bounding box center [225, 7] width 6 height 6
type input "63"
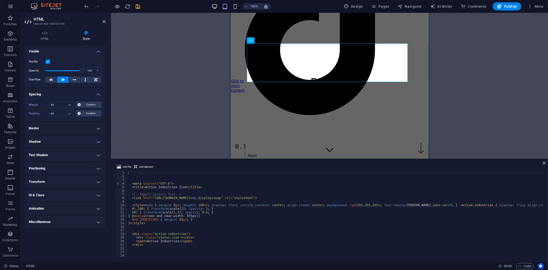
click at [217, 7] on icon "button" at bounding box center [215, 7] width 6 height 6
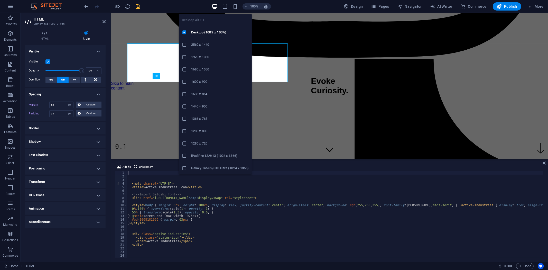
select select "DISABLED_OPTION_VALUE"
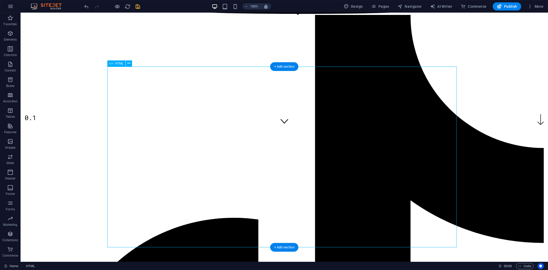
scroll to position [142, 0]
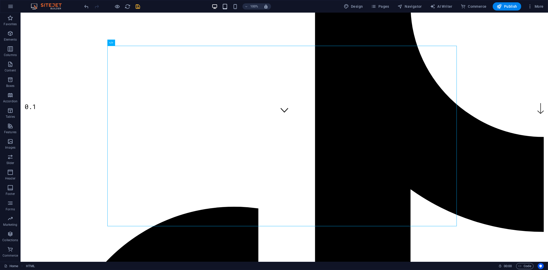
click at [226, 7] on icon "button" at bounding box center [225, 7] width 6 height 6
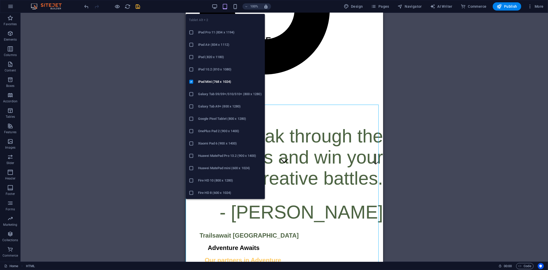
scroll to position [96, 0]
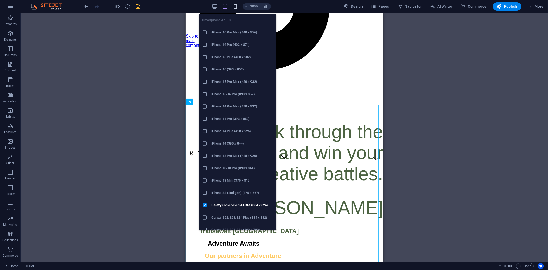
click at [235, 6] on icon "button" at bounding box center [235, 7] width 6 height 6
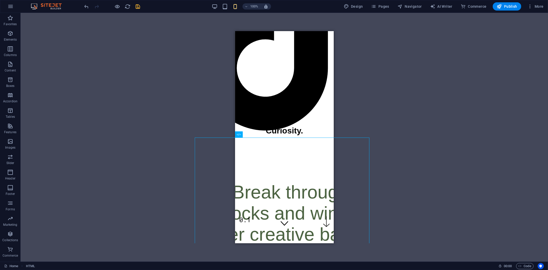
scroll to position [0, 0]
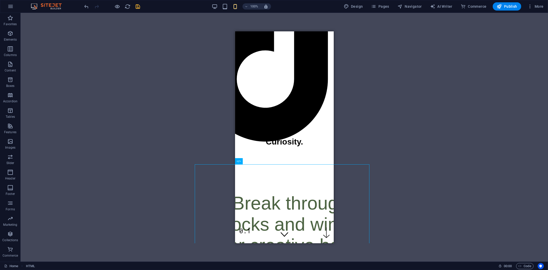
click at [280, 142] on div "Home More Home More Menu Evoke Curiosity. 0.1 About  Break through the blocks …" at bounding box center [291, 136] width 176 height 1361
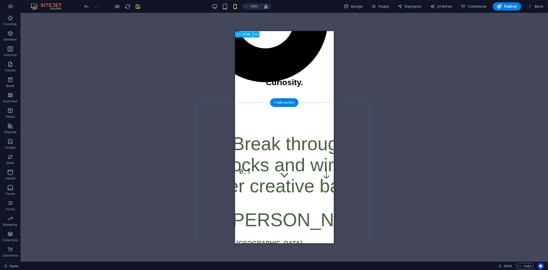
scroll to position [57, 0]
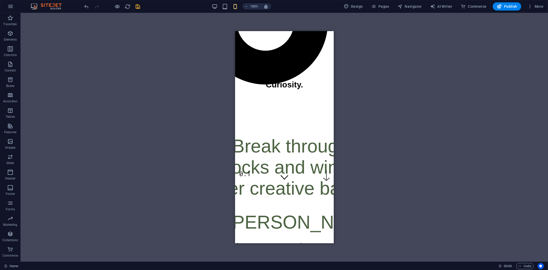
click at [410, 134] on div "Menu Bar Logo Banner Menu Bar Unequal Columns Unequal Columns Container H2 Cont…" at bounding box center [284, 137] width 527 height 248
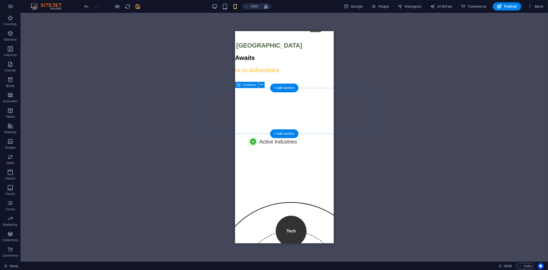
scroll to position [356, 0]
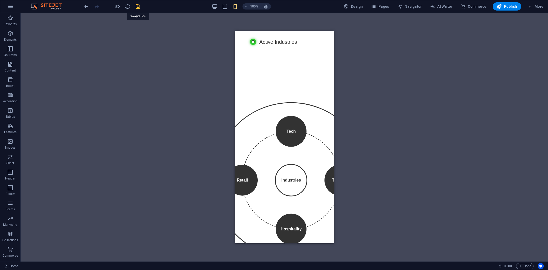
click at [137, 7] on icon "save" at bounding box center [138, 7] width 6 height 6
checkbox input "false"
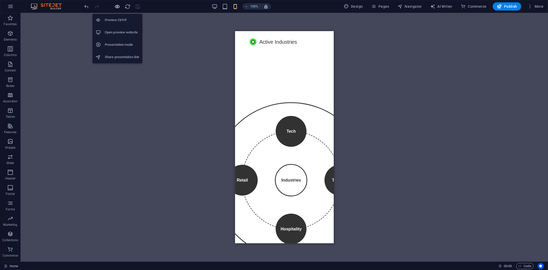
click at [118, 6] on icon "button" at bounding box center [117, 7] width 6 height 6
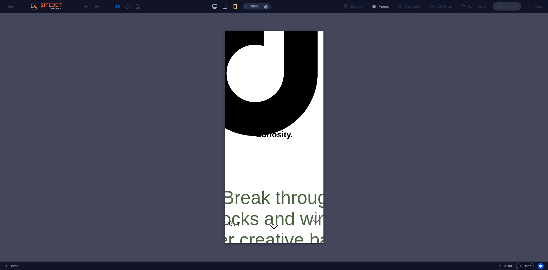
scroll to position [0, 0]
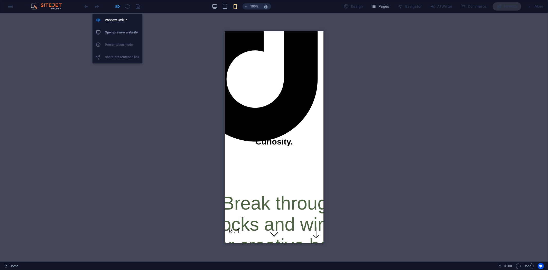
click at [116, 4] on icon "button" at bounding box center [117, 7] width 6 height 6
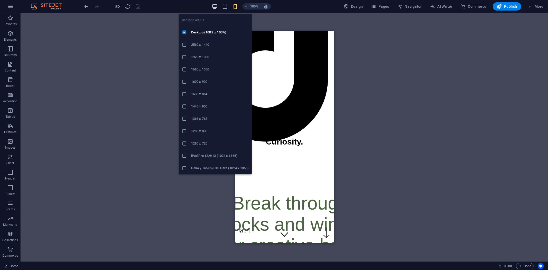
click at [216, 7] on icon "button" at bounding box center [215, 7] width 6 height 6
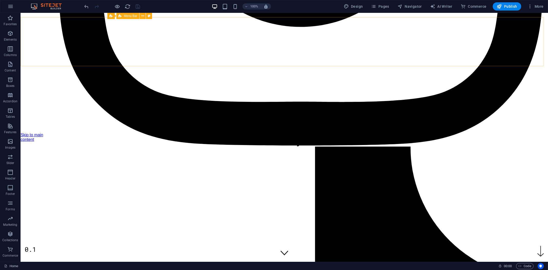
click at [126, 6] on icon "reload" at bounding box center [128, 7] width 6 height 6
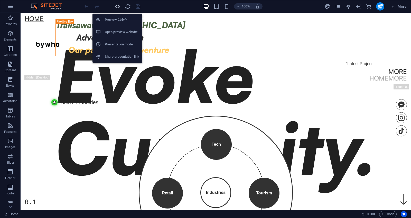
click at [119, 5] on icon "button" at bounding box center [117, 7] width 6 height 6
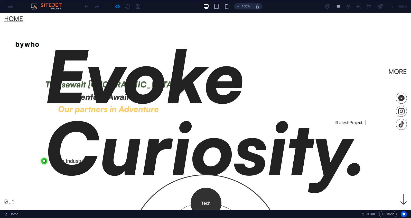
click at [260, 15] on div "Home More Home More Menu" at bounding box center [205, 44] width 411 height 62
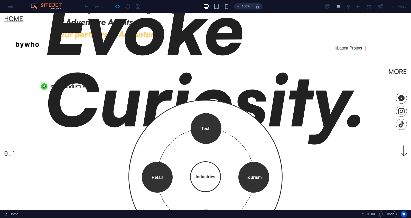
scroll to position [57, 0]
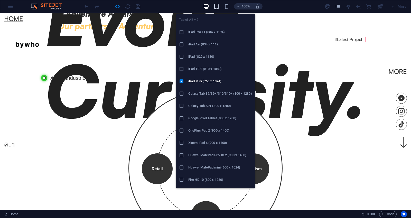
click at [216, 7] on icon "button" at bounding box center [216, 7] width 6 height 6
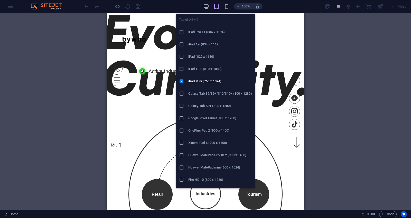
scroll to position [13, 0]
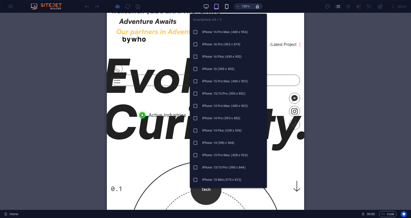
drag, startPoint x: 229, startPoint y: 6, endPoint x: 226, endPoint y: 7, distance: 3.2
click at [229, 6] on icon "button" at bounding box center [227, 7] width 6 height 6
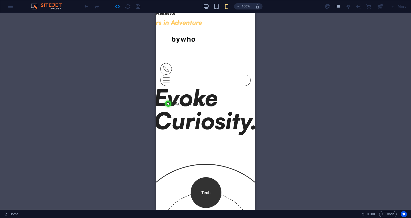
scroll to position [0, 0]
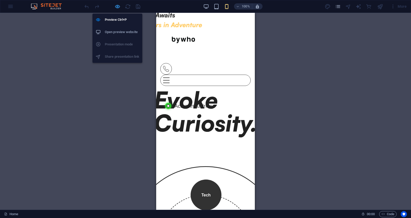
click at [116, 6] on icon "button" at bounding box center [117, 7] width 6 height 6
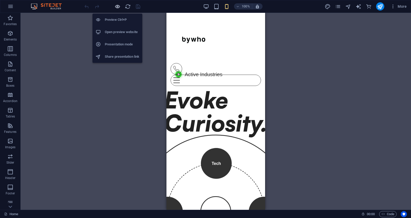
click at [117, 5] on icon "button" at bounding box center [117, 7] width 6 height 6
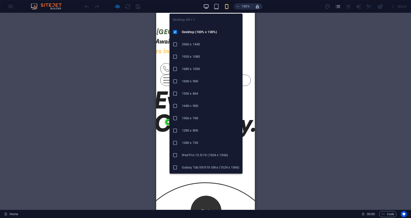
click at [209, 5] on icon "button" at bounding box center [206, 7] width 6 height 6
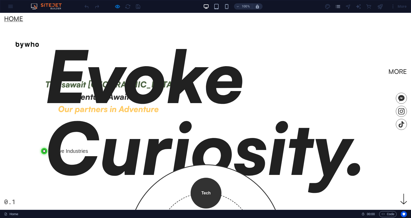
click at [50, 36] on img at bounding box center [27, 45] width 46 height 46
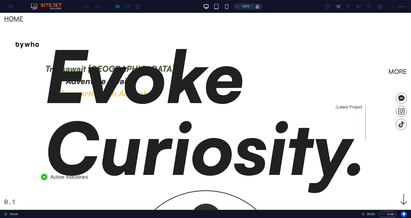
drag, startPoint x: 366, startPoint y: 97, endPoint x: 361, endPoint y: 92, distance: 7.8
click at [365, 105] on div " Latest Project" at bounding box center [205, 123] width 320 height 36
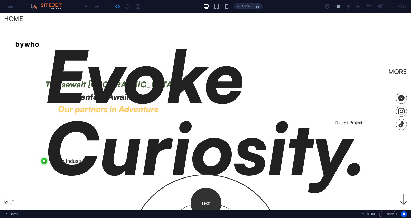
click at [361, 120] on p " Latest Project" at bounding box center [204, 122] width 318 height 5
click at [310, 15] on div "Home More Home More Menu" at bounding box center [205, 44] width 411 height 62
click at [113, 6] on div at bounding box center [112, 6] width 58 height 8
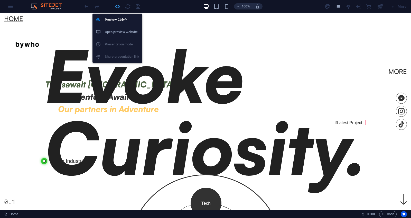
click at [116, 6] on icon "button" at bounding box center [117, 7] width 6 height 6
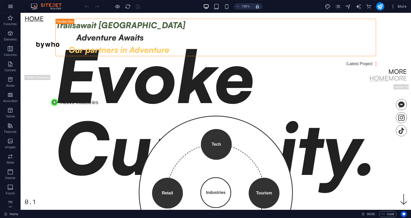
click at [12, 6] on icon "button" at bounding box center [10, 6] width 6 height 6
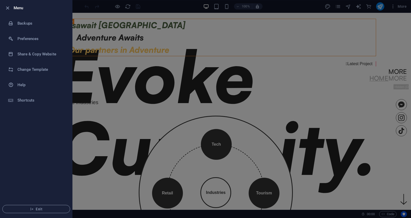
click at [12, 6] on div at bounding box center [8, 8] width 9 height 6
click at [351, 160] on div at bounding box center [205, 109] width 411 height 218
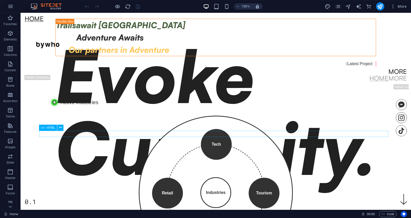
click at [75, 106] on div "Active Industries Icon Active Industries" at bounding box center [215, 102] width 329 height 6
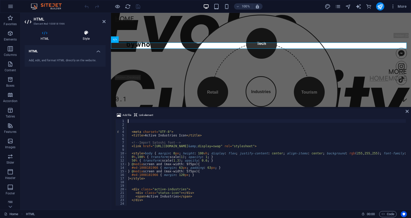
click at [88, 34] on icon at bounding box center [86, 32] width 39 height 5
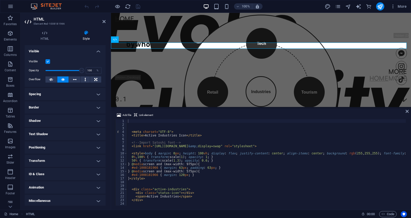
click at [109, 21] on aside "HTML Element #ed-1008181966 HTML Style HTML Add, edit, and format HTML directly…" at bounding box center [66, 111] width 90 height 197
click at [105, 22] on icon at bounding box center [103, 22] width 3 height 4
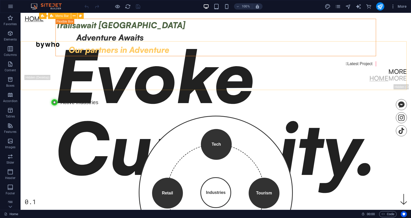
click at [216, 68] on nav "More" at bounding box center [216, 71] width 382 height 7
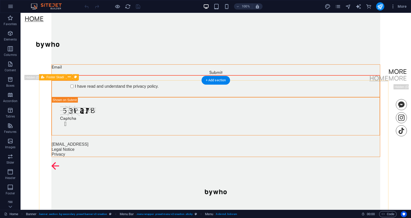
scroll to position [350, 0]
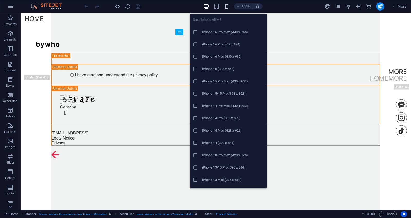
click at [225, 5] on icon "button" at bounding box center [227, 7] width 6 height 6
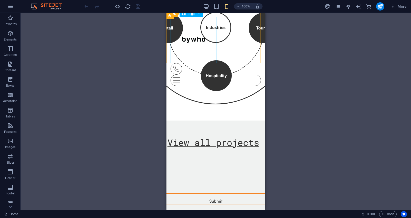
scroll to position [0, 0]
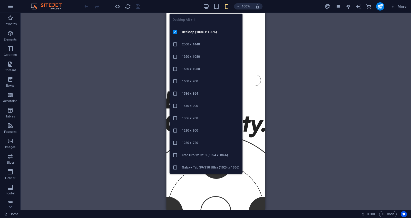
click at [205, 10] on body "createdbywho.co.za Home Favorites Elements Columns Content Boxes Accordion Tabl…" at bounding box center [205, 109] width 411 height 218
click at [206, 5] on icon "button" at bounding box center [206, 7] width 6 height 6
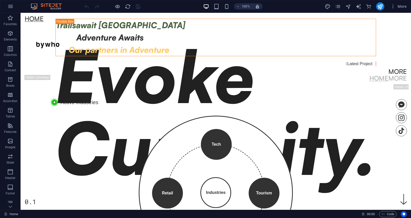
click at [36, 71] on body "Skip to main content Home More Home More Menu Evoke Curiosity. 0.1 About  Brea…" at bounding box center [216, 111] width 390 height 197
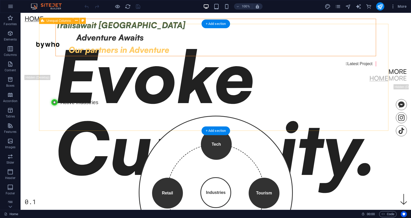
click at [51, 99] on div "Trailsawait [GEOGRAPHIC_DATA] Adventure Awaits Our partners in Adventure  Late…" at bounding box center [215, 42] width 329 height 113
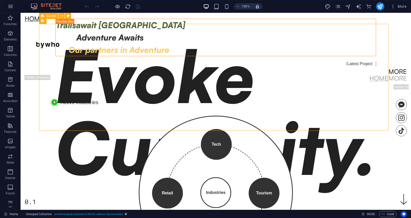
click at [42, 16] on icon at bounding box center [42, 16] width 3 height 6
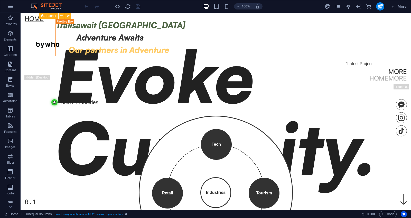
click at [42, 16] on icon at bounding box center [42, 16] width 3 height 6
select select "vh"
select select "header"
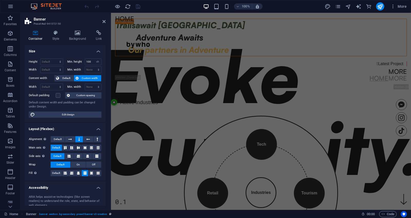
click at [102, 18] on h2 "Banner" at bounding box center [70, 19] width 72 height 5
click at [103, 19] on h2 "Banner" at bounding box center [70, 19] width 72 height 5
drag, startPoint x: 104, startPoint y: 20, endPoint x: 84, endPoint y: 8, distance: 23.0
click at [104, 20] on icon at bounding box center [103, 22] width 3 height 4
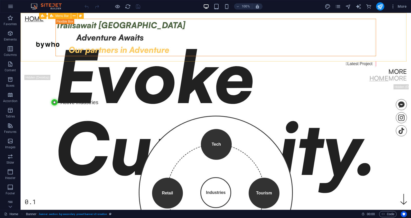
click at [208, 18] on div "Home More Home More Menu" at bounding box center [216, 47] width 390 height 69
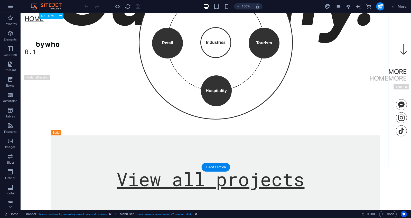
scroll to position [264, 0]
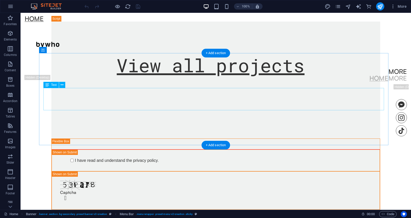
click at [207, 77] on div "View all projects" at bounding box center [215, 65] width 320 height 23
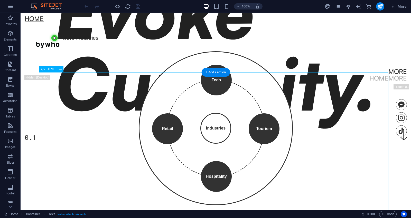
scroll to position [0, 0]
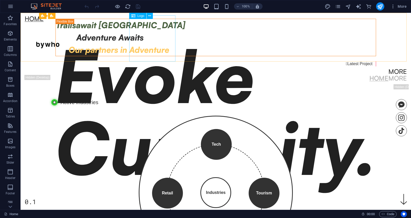
click at [154, 39] on div at bounding box center [216, 45] width 382 height 46
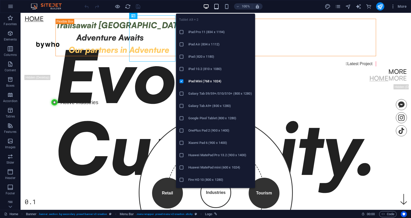
click at [215, 6] on icon "button" at bounding box center [216, 7] width 6 height 6
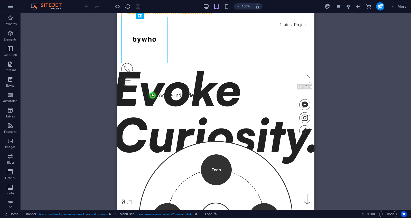
click at [233, 5] on div "100%" at bounding box center [232, 6] width 59 height 8
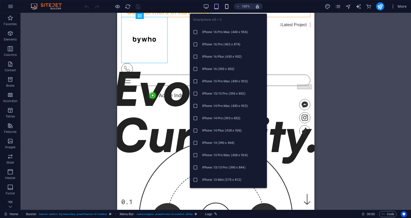
click at [226, 7] on icon "button" at bounding box center [227, 7] width 6 height 6
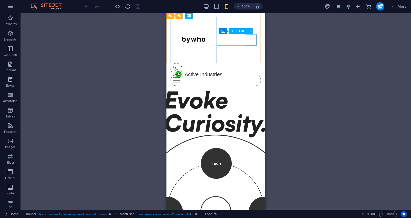
click at [251, 75] on div "Menu" at bounding box center [215, 80] width 90 height 11
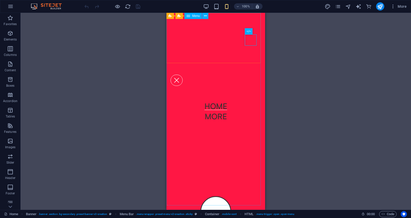
click at [216, 114] on nav "Home More" at bounding box center [215, 111] width 99 height 197
click at [257, 36] on nav "Home More" at bounding box center [215, 111] width 99 height 197
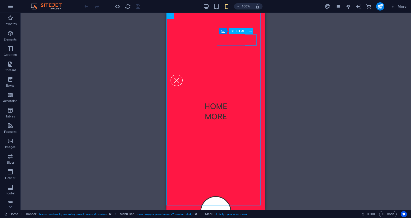
click at [183, 75] on div "Menu" at bounding box center [176, 80] width 12 height 11
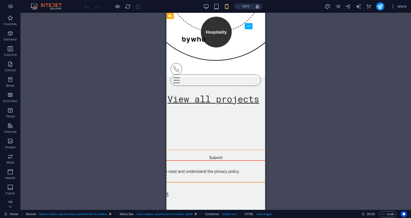
scroll to position [356, 0]
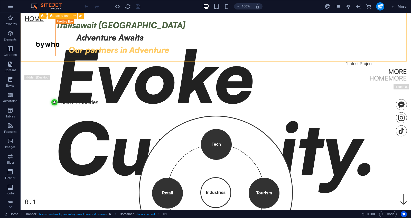
drag, startPoint x: 103, startPoint y: 17, endPoint x: 101, endPoint y: 22, distance: 5.4
click at [103, 18] on div "Home More Home More Menu" at bounding box center [216, 47] width 390 height 69
click at [131, 60] on div at bounding box center [216, 45] width 382 height 46
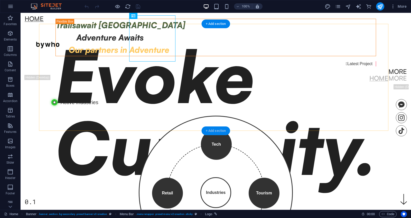
click at [213, 130] on div "+ Add section" at bounding box center [216, 131] width 28 height 9
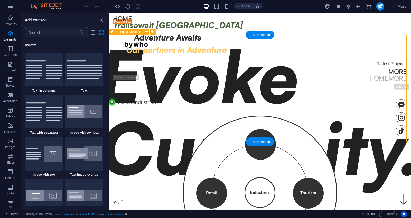
scroll to position [898, 0]
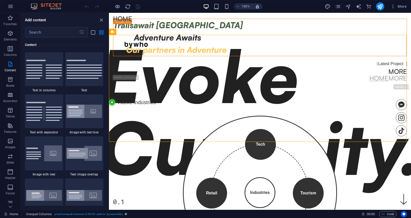
click at [177, 7] on div "100% More" at bounding box center [245, 6] width 325 height 8
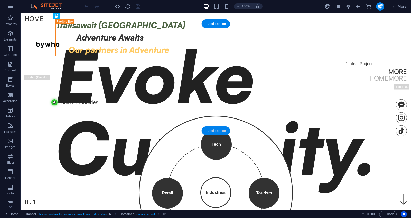
click at [214, 130] on div "+ Add section" at bounding box center [216, 131] width 28 height 9
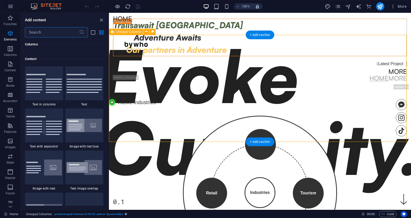
scroll to position [898, 0]
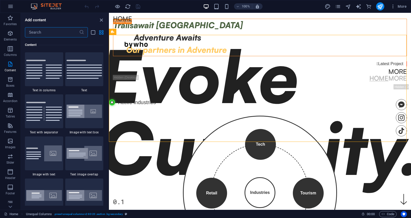
click at [57, 34] on input "text" at bounding box center [52, 32] width 54 height 10
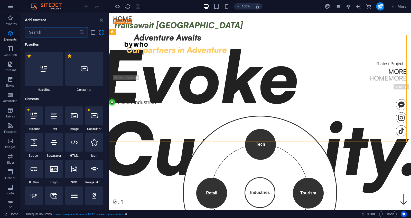
scroll to position [0, 0]
click at [44, 69] on icon at bounding box center [44, 69] width 7 height 7
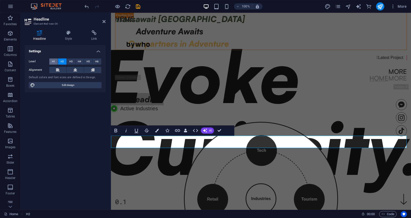
click at [55, 61] on span "H1" at bounding box center [53, 62] width 3 height 6
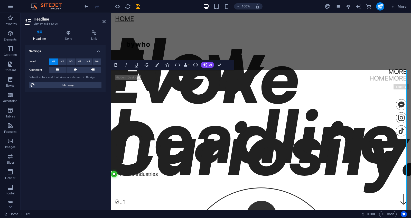
click at [309, 171] on h1 "New headline" at bounding box center [261, 99] width 300 height 144
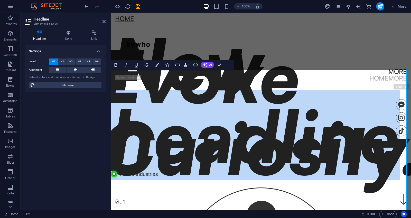
click at [309, 171] on h1 "New headline" at bounding box center [261, 99] width 300 height 144
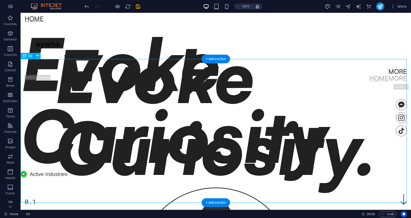
click at [202, 66] on div "Evoke Curiosity" at bounding box center [216, 99] width 390 height 144
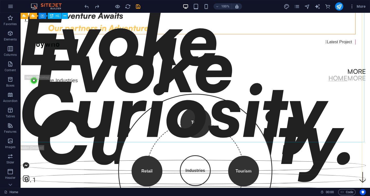
click at [304, 101] on div "Evoke Curiosity" at bounding box center [192, 74] width 349 height 144
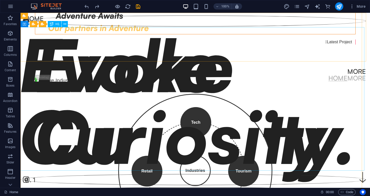
click at [171, 114] on div "Evoke Curiosity" at bounding box center [192, 100] width 349 height 144
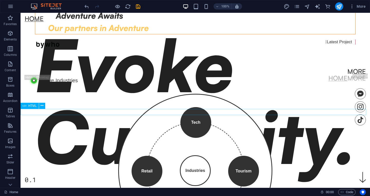
click at [67, 84] on div "Active Industries Icon Active Industries" at bounding box center [195, 81] width 329 height 6
drag, startPoint x: 67, startPoint y: 111, endPoint x: 87, endPoint y: 124, distance: 24.1
click at [67, 84] on div "Active Industries Icon Active Industries" at bounding box center [195, 81] width 329 height 6
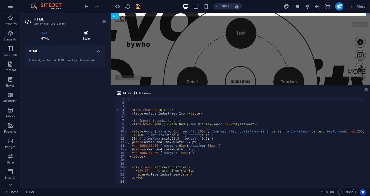
click at [77, 34] on icon at bounding box center [86, 32] width 39 height 5
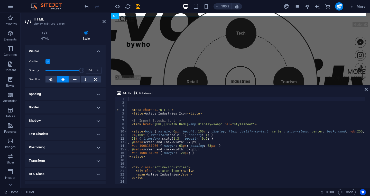
scroll to position [23, 0]
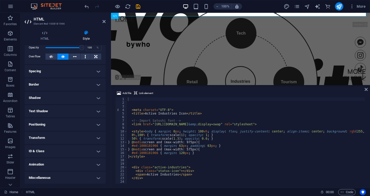
click at [81, 67] on h4 "Spacing" at bounding box center [65, 71] width 81 height 12
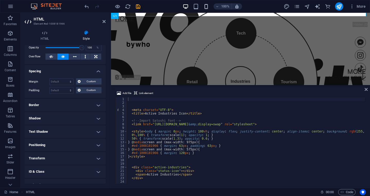
click at [205, 5] on div "100%" at bounding box center [212, 6] width 59 height 8
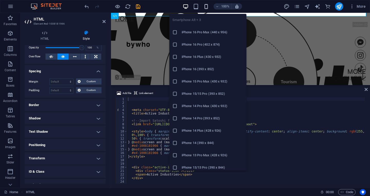
click at [205, 6] on icon "button" at bounding box center [206, 7] width 6 height 6
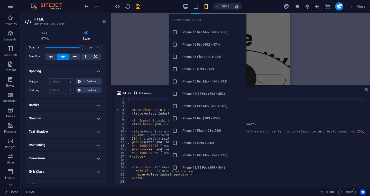
type input "120"
select select "px"
type input "63"
select select "px"
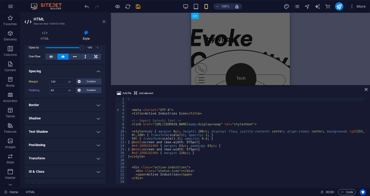
click at [103, 21] on icon at bounding box center [103, 22] width 3 height 4
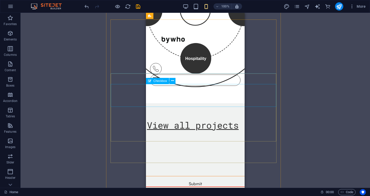
scroll to position [356, 0]
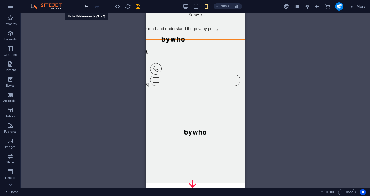
click at [87, 6] on icon "undo" at bounding box center [87, 7] width 6 height 6
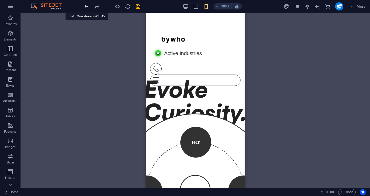
click at [87, 6] on icon "undo" at bounding box center [87, 7] width 6 height 6
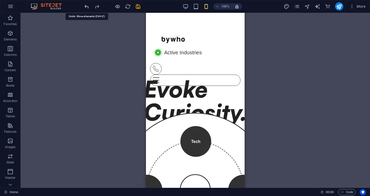
click at [87, 6] on icon "undo" at bounding box center [87, 7] width 6 height 6
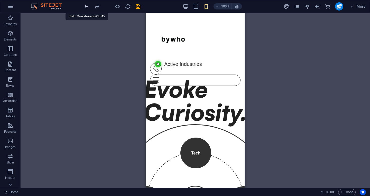
click at [87, 6] on icon "undo" at bounding box center [87, 7] width 6 height 6
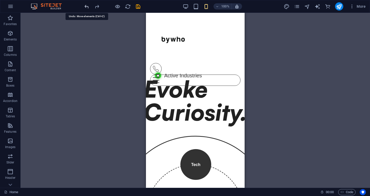
click at [87, 6] on icon "undo" at bounding box center [87, 7] width 6 height 6
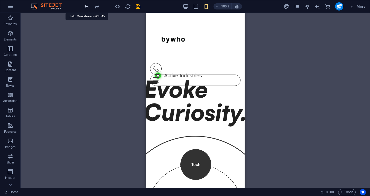
click at [87, 6] on icon "undo" at bounding box center [87, 7] width 6 height 6
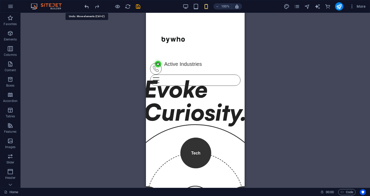
click at [87, 6] on icon "undo" at bounding box center [87, 7] width 6 height 6
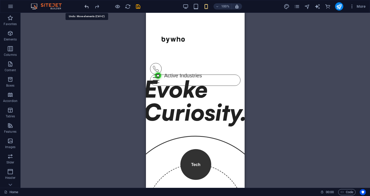
click at [87, 6] on icon "undo" at bounding box center [87, 7] width 6 height 6
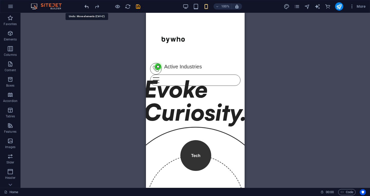
click at [87, 6] on icon "undo" at bounding box center [87, 7] width 6 height 6
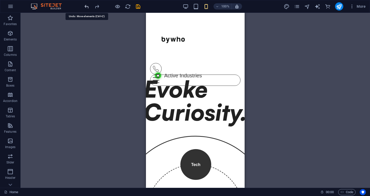
click at [87, 6] on icon "undo" at bounding box center [87, 7] width 6 height 6
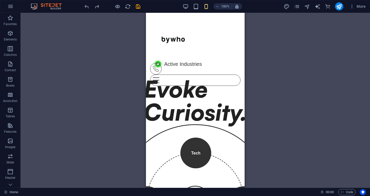
click at [93, 6] on div at bounding box center [112, 6] width 58 height 8
click at [98, 7] on icon "redo" at bounding box center [97, 7] width 6 height 6
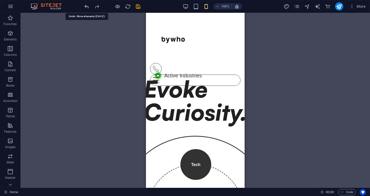
click at [89, 7] on icon "undo" at bounding box center [87, 7] width 6 height 6
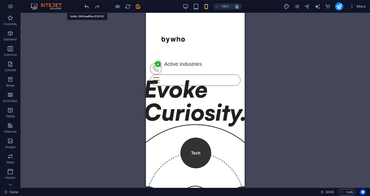
click at [89, 7] on icon "undo" at bounding box center [87, 7] width 6 height 6
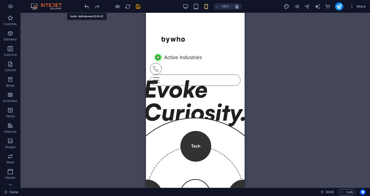
click at [89, 7] on icon "undo" at bounding box center [87, 7] width 6 height 6
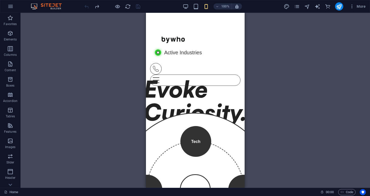
click at [89, 7] on div at bounding box center [112, 6] width 58 height 8
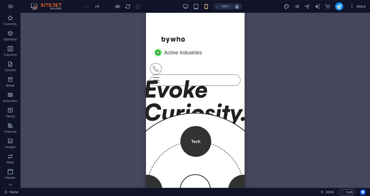
click at [89, 7] on div at bounding box center [112, 6] width 58 height 8
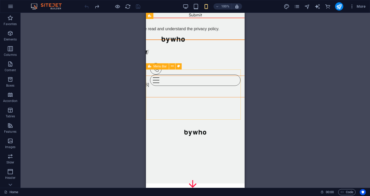
scroll to position [151, 0]
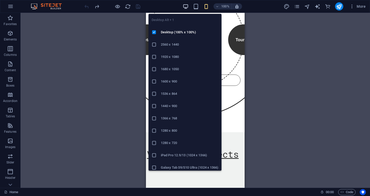
click at [186, 6] on icon "button" at bounding box center [186, 7] width 6 height 6
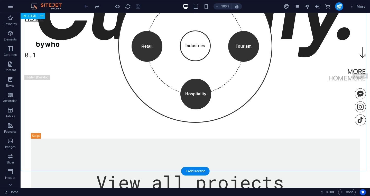
scroll to position [0, 0]
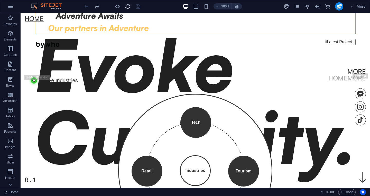
click at [129, 6] on icon "reload" at bounding box center [128, 7] width 6 height 6
click at [129, 5] on icon "reload" at bounding box center [128, 7] width 6 height 6
click at [126, 6] on div at bounding box center [112, 6] width 58 height 8
click at [126, 6] on icon "reload" at bounding box center [128, 7] width 6 height 6
click at [128, 8] on icon "reload" at bounding box center [128, 7] width 6 height 6
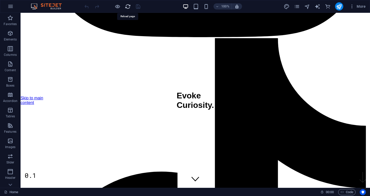
click at [128, 5] on icon "reload" at bounding box center [128, 7] width 6 height 6
click at [126, 8] on icon "reload" at bounding box center [128, 7] width 6 height 6
click at [128, 6] on icon "reload" at bounding box center [128, 7] width 6 height 6
click at [127, 6] on icon "reload" at bounding box center [128, 7] width 6 height 6
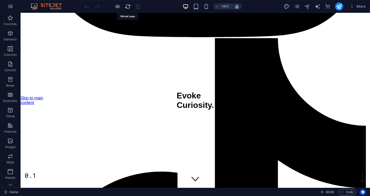
click at [127, 6] on icon "reload" at bounding box center [128, 7] width 6 height 6
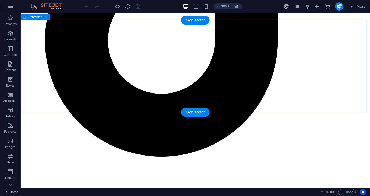
scroll to position [350, 0]
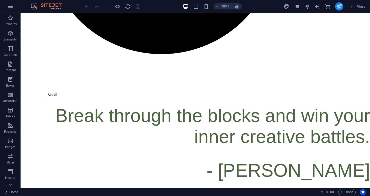
click at [341, 6] on icon "publish" at bounding box center [339, 7] width 6 height 6
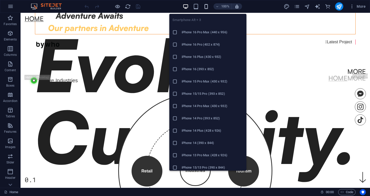
click at [205, 5] on icon "button" at bounding box center [206, 7] width 6 height 6
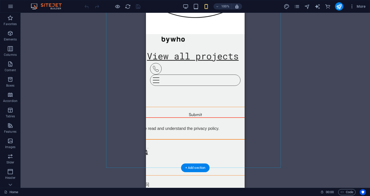
scroll to position [257, 0]
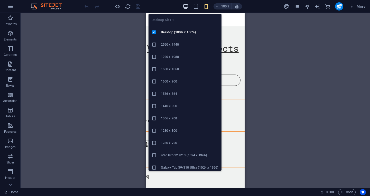
click at [187, 7] on icon "button" at bounding box center [186, 7] width 6 height 6
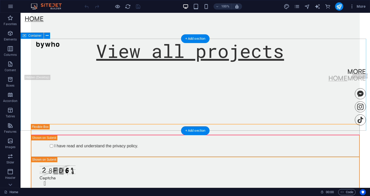
click at [292, 95] on div "View all projects" at bounding box center [195, 51] width 329 height 88
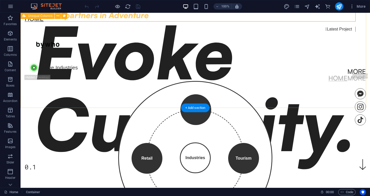
scroll to position [0, 0]
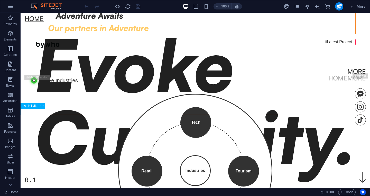
click at [173, 84] on div "Active Industries Icon Active Industries" at bounding box center [195, 81] width 329 height 6
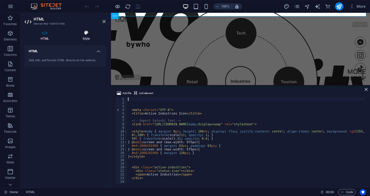
click at [83, 35] on icon at bounding box center [86, 32] width 39 height 5
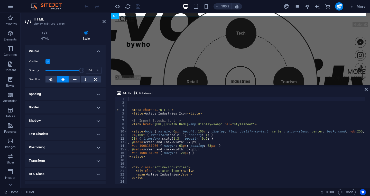
click at [61, 91] on h4 "Spacing" at bounding box center [65, 94] width 81 height 12
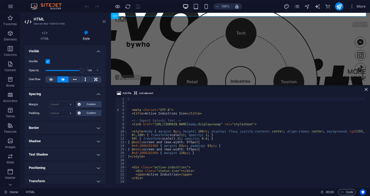
click at [105, 21] on icon at bounding box center [103, 22] width 3 height 4
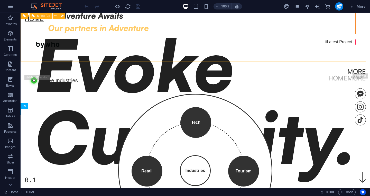
click at [111, 18] on div "Home More Home More Menu" at bounding box center [195, 47] width 349 height 69
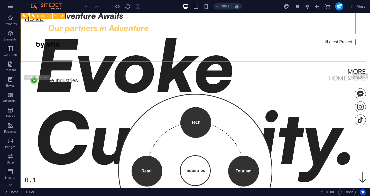
click at [111, 18] on div "Home More Home More Menu" at bounding box center [195, 47] width 349 height 69
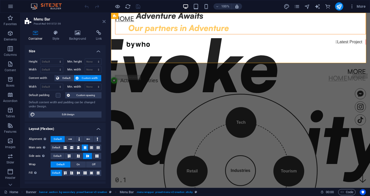
drag, startPoint x: 103, startPoint y: 21, endPoint x: 83, endPoint y: 8, distance: 23.7
click at [103, 21] on icon at bounding box center [103, 22] width 3 height 4
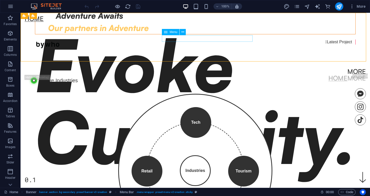
click at [245, 68] on nav "More" at bounding box center [195, 71] width 341 height 7
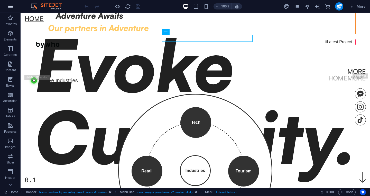
click at [12, 6] on icon "button" at bounding box center [10, 6] width 6 height 6
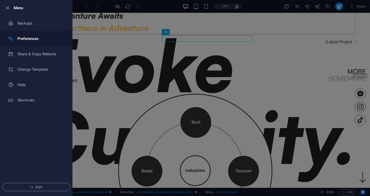
click at [37, 42] on h6 "Preferences" at bounding box center [40, 39] width 47 height 6
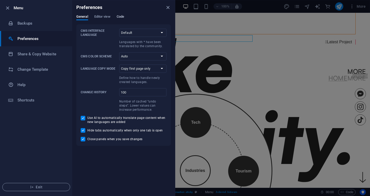
click at [122, 17] on span "Code" at bounding box center [120, 17] width 7 height 7
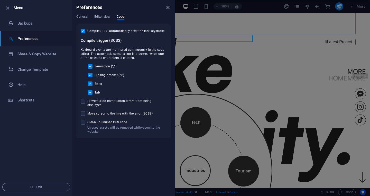
click at [167, 5] on icon "close" at bounding box center [168, 8] width 6 height 6
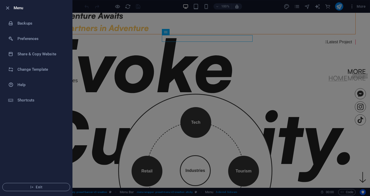
click at [296, 8] on div at bounding box center [185, 98] width 370 height 196
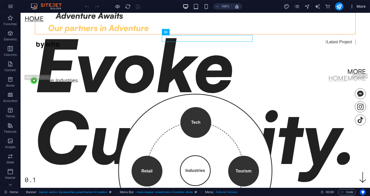
click at [358, 10] on button "More" at bounding box center [357, 6] width 20 height 8
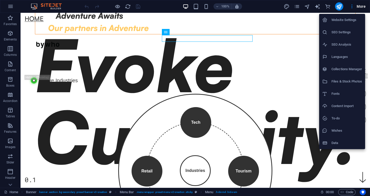
drag, startPoint x: 82, startPoint y: 16, endPoint x: 86, endPoint y: 18, distance: 3.9
click at [84, 16] on div at bounding box center [185, 98] width 370 height 196
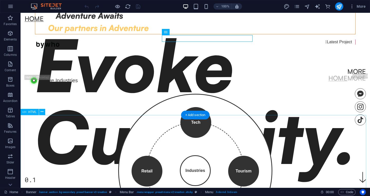
click at [163, 118] on div "Tech Tourism Hospitality Retail Industries × Technology Driving innovation, dig…" at bounding box center [195, 174] width 329 height 180
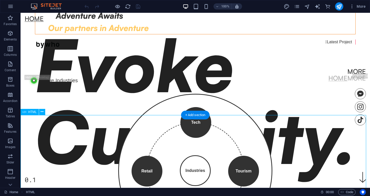
click at [163, 118] on div "Tech Tourism Hospitality Retail Industries × Technology Driving innovation, dig…" at bounding box center [195, 174] width 329 height 180
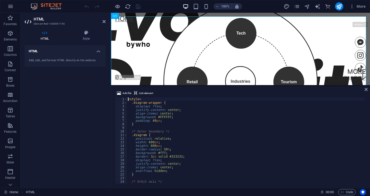
click at [41, 34] on icon at bounding box center [45, 32] width 40 height 5
click at [95, 53] on h4 "HTML" at bounding box center [65, 49] width 81 height 9
click at [92, 39] on h4 "Style" at bounding box center [86, 35] width 39 height 11
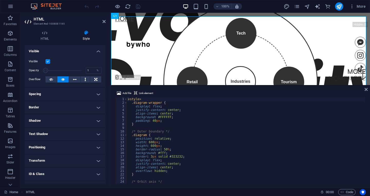
drag, startPoint x: 78, startPoint y: 70, endPoint x: 45, endPoint y: 68, distance: 32.6
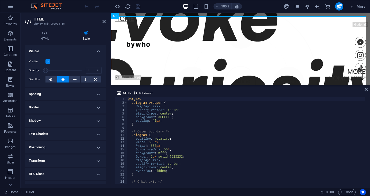
click at [44, 69] on span at bounding box center [45, 70] width 5 height 5
type input "100"
drag, startPoint x: 61, startPoint y: 69, endPoint x: 96, endPoint y: 69, distance: 35.4
click at [96, 69] on div "Opacity 100 %" at bounding box center [65, 71] width 73 height 8
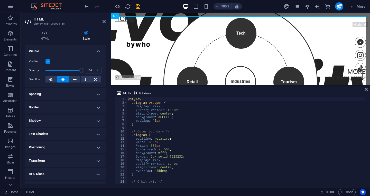
click at [96, 93] on h4 "Spacing" at bounding box center [65, 94] width 81 height 12
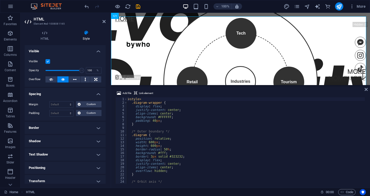
click at [96, 93] on h4 "Spacing" at bounding box center [65, 92] width 81 height 9
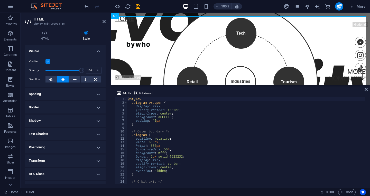
click at [94, 110] on h4 "Border" at bounding box center [65, 107] width 81 height 12
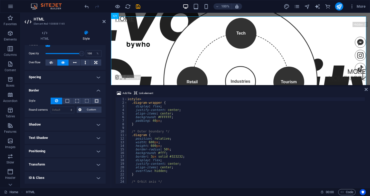
scroll to position [44, 0]
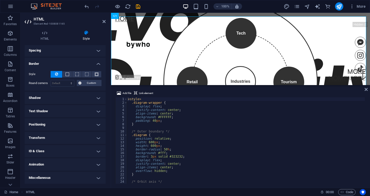
click at [94, 125] on h4 "Positioning" at bounding box center [65, 125] width 81 height 12
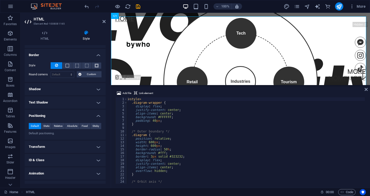
scroll to position [61, 0]
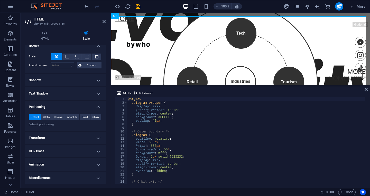
click at [167, 131] on div "< style > .diagram-wrapper { display : flex ; justify-content : center ; align-…" at bounding box center [246, 145] width 238 height 94
type textarea "/* Outer boundary */"
click at [161, 58] on div "Home More Home More Menu" at bounding box center [240, 47] width 259 height 69
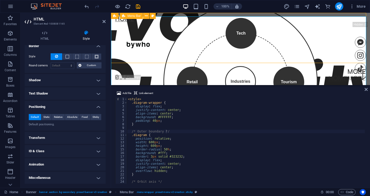
click at [161, 58] on div "Home More Home More Menu" at bounding box center [240, 47] width 259 height 69
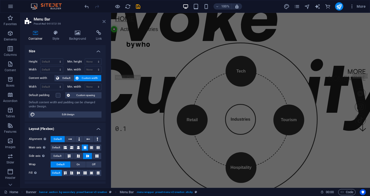
click at [102, 23] on icon at bounding box center [103, 22] width 3 height 4
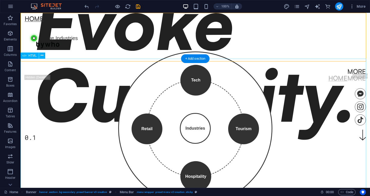
scroll to position [0, 0]
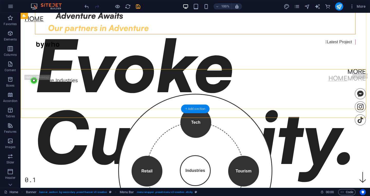
click at [193, 108] on div "+ Add section" at bounding box center [195, 109] width 28 height 9
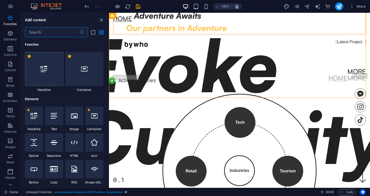
click at [46, 68] on icon at bounding box center [44, 69] width 7 height 7
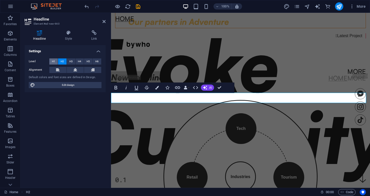
click at [51, 61] on button "H1" at bounding box center [53, 62] width 8 height 6
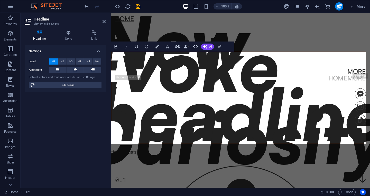
click at [251, 123] on h1 "New headline" at bounding box center [240, 78] width 289 height 144
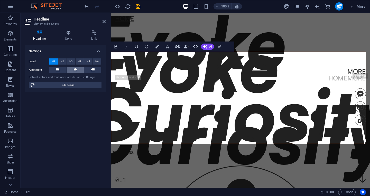
click at [76, 70] on icon at bounding box center [75, 70] width 4 height 6
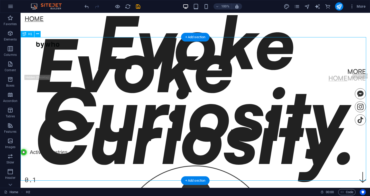
click at [211, 76] on div "Evoke Curiosity" at bounding box center [195, 78] width 349 height 144
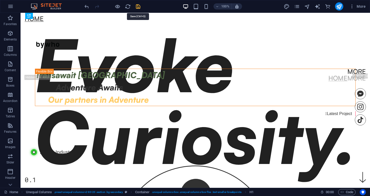
click at [139, 6] on icon "save" at bounding box center [138, 7] width 6 height 6
checkbox input "false"
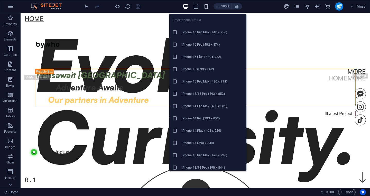
click at [207, 6] on icon "button" at bounding box center [206, 7] width 6 height 6
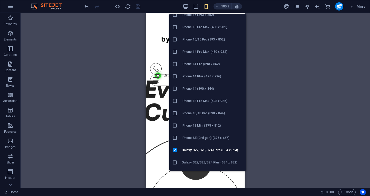
scroll to position [77, 0]
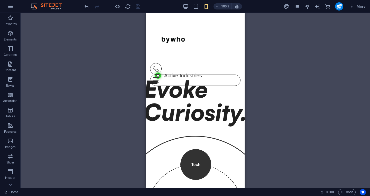
click at [296, 76] on div "Drag here to replace the existing content. Press “Ctrl” if you want to create a…" at bounding box center [195, 100] width 349 height 175
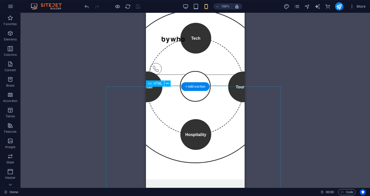
scroll to position [128, 0]
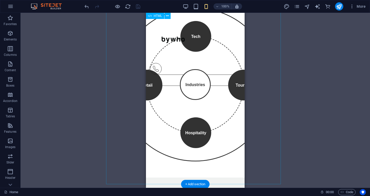
click at [190, 77] on div "Tech Tourism Hospitality Retail Industries × Technology Driving innovation, dig…" at bounding box center [195, 87] width 175 height 180
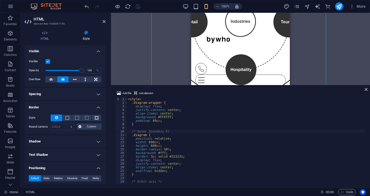
click at [91, 93] on h4 "Spacing" at bounding box center [65, 94] width 81 height 12
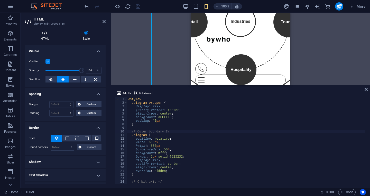
click at [46, 34] on icon at bounding box center [45, 32] width 40 height 5
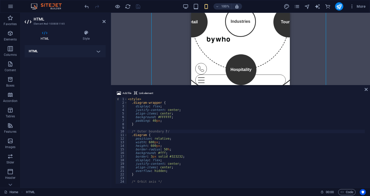
drag, startPoint x: 45, startPoint y: 36, endPoint x: 62, endPoint y: 37, distance: 17.0
click at [45, 36] on h4 "HTML" at bounding box center [46, 35] width 42 height 11
click at [86, 38] on h4 "Style" at bounding box center [86, 35] width 39 height 11
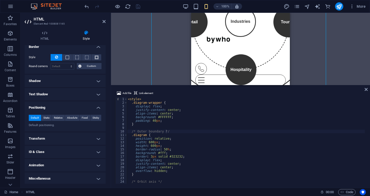
scroll to position [82, 0]
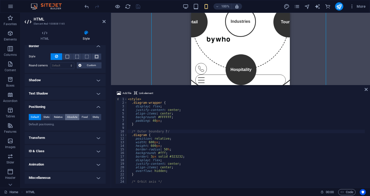
click at [70, 116] on span "Absolute" at bounding box center [72, 117] width 10 height 6
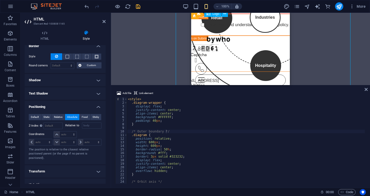
scroll to position [257, 0]
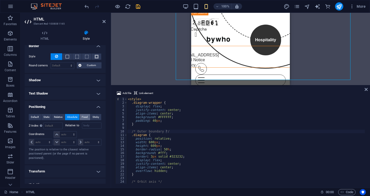
click at [83, 118] on span "Fixed" at bounding box center [85, 117] width 6 height 6
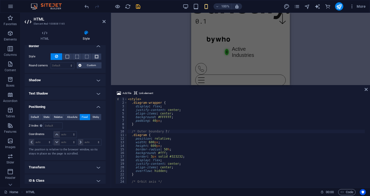
scroll to position [77, 0]
click at [95, 119] on span "Sticky" at bounding box center [95, 117] width 7 height 6
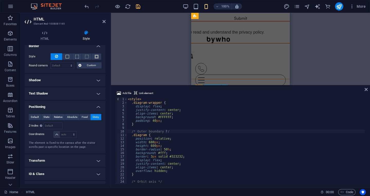
scroll to position [228, 0]
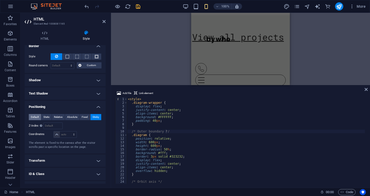
click at [35, 117] on span "Default" at bounding box center [35, 117] width 8 height 6
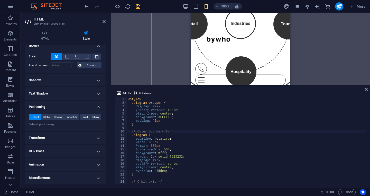
scroll to position [101, 0]
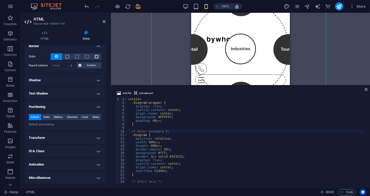
click at [76, 138] on h4 "Transform" at bounding box center [65, 138] width 81 height 12
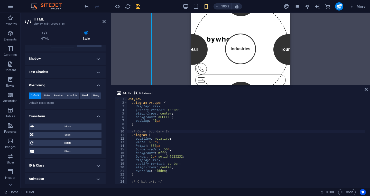
scroll to position [118, 0]
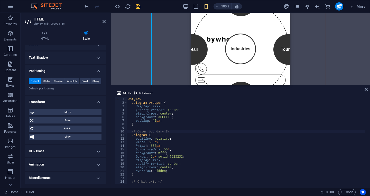
click at [76, 152] on h4 "ID & Class" at bounding box center [65, 151] width 81 height 12
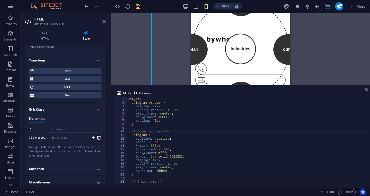
scroll to position [164, 0]
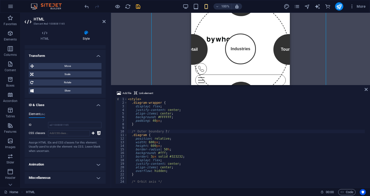
click at [76, 181] on h4 "Miscellaneous" at bounding box center [65, 178] width 81 height 12
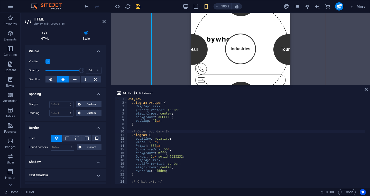
click at [47, 31] on icon at bounding box center [45, 32] width 40 height 5
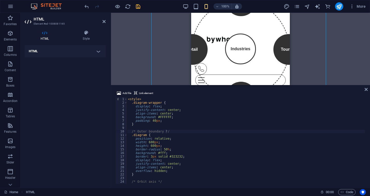
click at [77, 53] on h4 "HTML" at bounding box center [65, 51] width 81 height 12
click at [153, 121] on div "< style > .diagram-wrapper { display : flex ; justify-content : center ; align-…" at bounding box center [246, 145] width 238 height 94
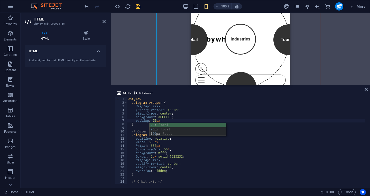
scroll to position [106, 0]
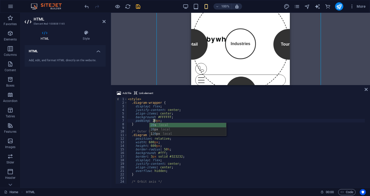
click at [152, 143] on div "< style > .diagram-wrapper { display : flex ; justify-content : center ; align-…" at bounding box center [246, 145] width 238 height 94
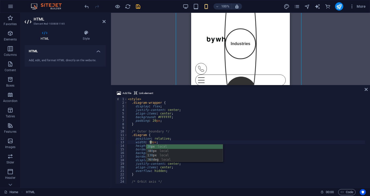
scroll to position [0, 2]
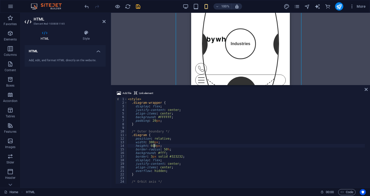
click at [154, 147] on div "< style > .diagram-wrapper { display : flex ; justify-content : center ; align-…" at bounding box center [246, 145] width 238 height 94
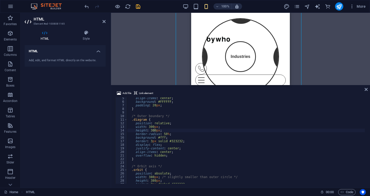
scroll to position [46, 0]
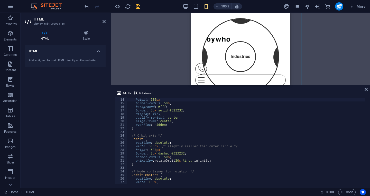
type textarea "width: 380px; /* slightly smaller than outer circle */"
click at [152, 147] on div "width : 300 px ; height : 300 px ; border-radius : 50 % ; background : #fff ; b…" at bounding box center [246, 141] width 238 height 94
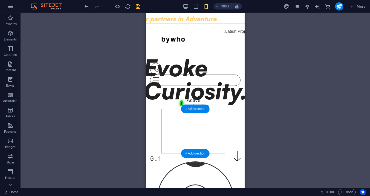
scroll to position [0, 0]
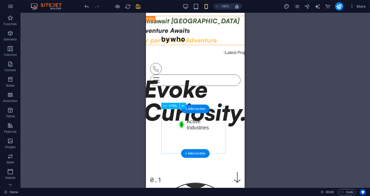
click at [192, 130] on div "Active Industries Icon Active Industries" at bounding box center [195, 124] width 64 height 45
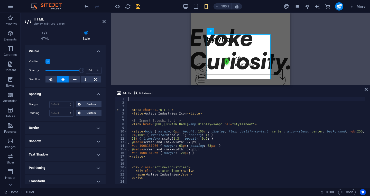
type input "120"
select select "px"
type input "63"
select select "px"
click at [69, 106] on select "Default auto px % rem vw vh Custom" at bounding box center [69, 105] width 7 height 6
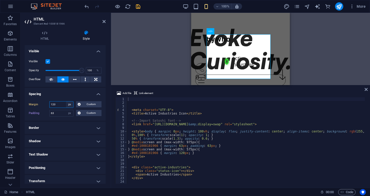
select select "auto"
click at [66, 102] on select "Default auto px % rem vw vh Custom" at bounding box center [69, 105] width 7 height 6
select select "DISABLED_OPTION_VALUE"
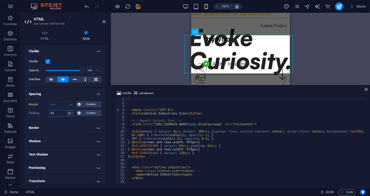
click at [70, 111] on select "Default px rem % vh vw Custom" at bounding box center [69, 113] width 7 height 6
select select "default"
click at [66, 110] on select "Default px rem % vh vw Custom" at bounding box center [69, 113] width 7 height 6
type input "63"
click at [70, 112] on select "Default px rem % vh vw Custom" at bounding box center [69, 113] width 7 height 6
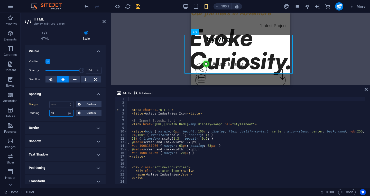
select select "default"
click at [66, 110] on select "Default px rem % vh vw Custom" at bounding box center [69, 113] width 7 height 6
type input "63"
click at [82, 113] on span "Custom" at bounding box center [91, 113] width 18 height 6
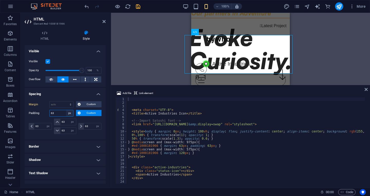
click at [66, 115] on select "Default px rem % vh vw Custom" at bounding box center [69, 113] width 7 height 6
select select "vw"
click at [66, 110] on select "Default px rem % vh vw Custom" at bounding box center [69, 113] width 7 height 6
type input "4.4"
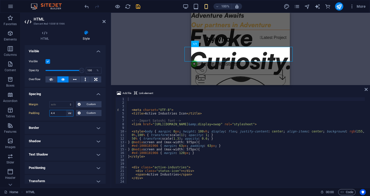
click at [71, 112] on select "Default px rem % vh vw Custom" at bounding box center [69, 113] width 7 height 6
select select "%"
click at [66, 110] on select "Default px rem % vh vw Custom" at bounding box center [69, 113] width 7 height 6
type input "100"
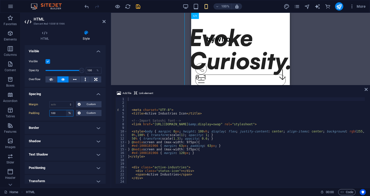
click at [72, 113] on select "Default px rem % vh vw Custom" at bounding box center [69, 113] width 7 height 6
select select "default"
click at [66, 110] on select "Default px rem % vh vw Custom" at bounding box center [69, 113] width 7 height 6
type input "63"
select select "px"
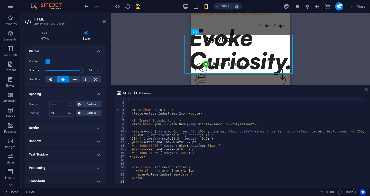
click at [366, 90] on icon at bounding box center [365, 90] width 3 height 4
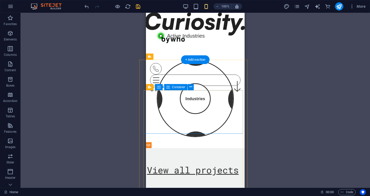
scroll to position [26, 0]
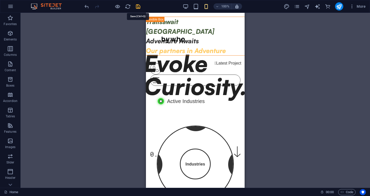
click at [138, 7] on icon "save" at bounding box center [138, 7] width 6 height 6
checkbox input "false"
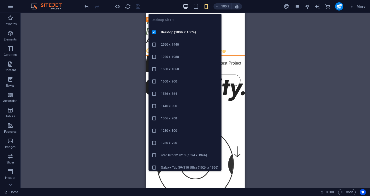
click at [185, 8] on icon "button" at bounding box center [186, 7] width 6 height 6
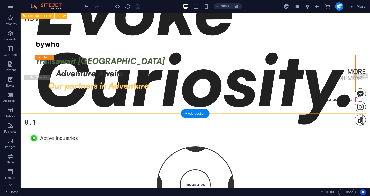
scroll to position [0, 0]
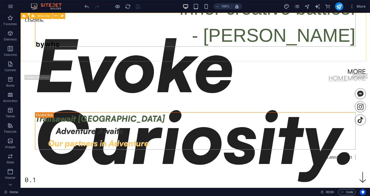
click at [311, 16] on div "Home More Home More Menu" at bounding box center [195, 47] width 349 height 69
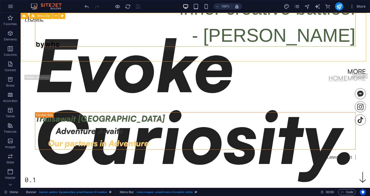
click at [311, 16] on div "Home More Home More Menu" at bounding box center [195, 47] width 349 height 69
click at [310, 16] on div "Home More Home More Menu" at bounding box center [195, 47] width 349 height 69
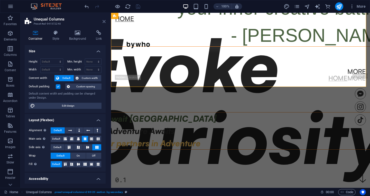
click at [104, 24] on link at bounding box center [103, 22] width 3 height 4
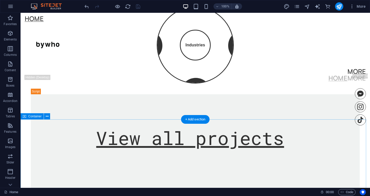
scroll to position [205, 0]
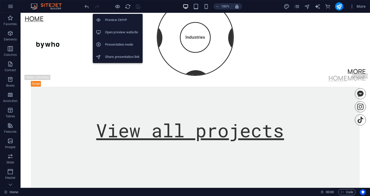
drag, startPoint x: 119, startPoint y: 6, endPoint x: 122, endPoint y: 11, distance: 5.8
click at [119, 6] on icon "button" at bounding box center [117, 7] width 6 height 6
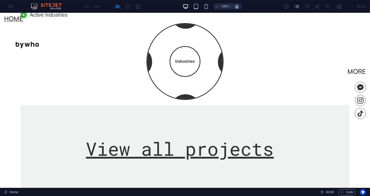
click at [150, 56] on div "Home More Home More Menu" at bounding box center [185, 44] width 370 height 62
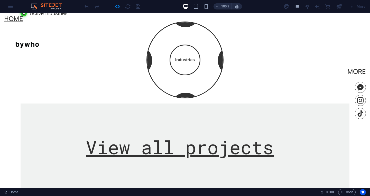
click at [150, 55] on div "Home More Home More Menu" at bounding box center [185, 44] width 370 height 62
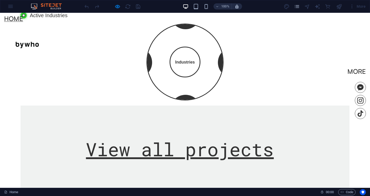
click at [164, 42] on div "Home More Home More Menu" at bounding box center [185, 44] width 370 height 62
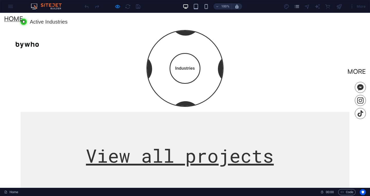
click at [50, 39] on img at bounding box center [27, 45] width 46 height 46
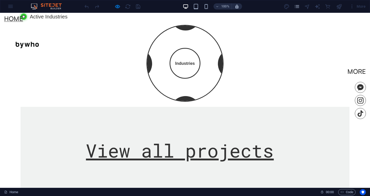
scroll to position [154, 0]
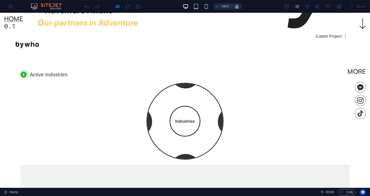
click at [44, 78] on span "Active Industries" at bounding box center [49, 75] width 38 height 6
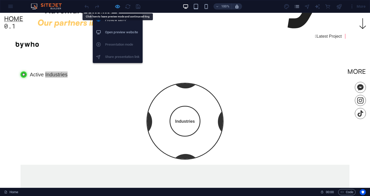
click at [119, 5] on icon "button" at bounding box center [117, 7] width 6 height 6
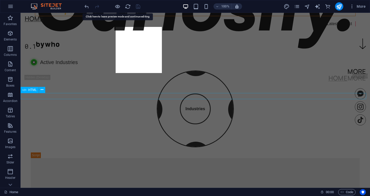
scroll to position [128, 0]
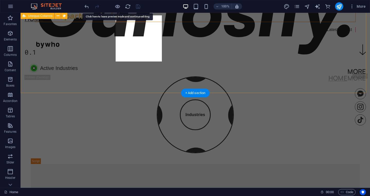
click at [99, 65] on div "Trailsawait [GEOGRAPHIC_DATA] Adventure Awaits Our partners in Adventure  Late…" at bounding box center [195, 8] width 329 height 113
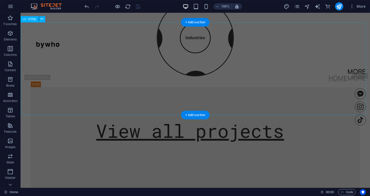
scroll to position [154, 0]
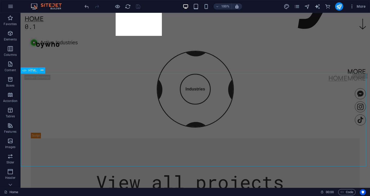
click at [34, 71] on span "HTML" at bounding box center [32, 70] width 8 height 3
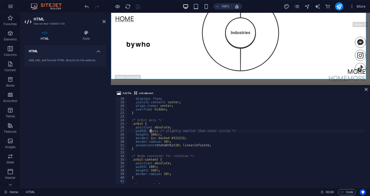
scroll to position [0, 2]
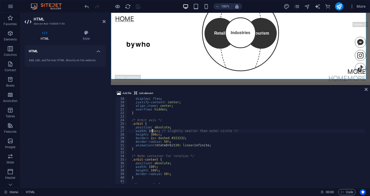
click at [154, 136] on div "display : flex ; justify-content : center ; align-items : center ; overflow : h…" at bounding box center [246, 144] width 238 height 94
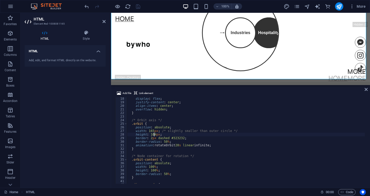
scroll to position [0, 2]
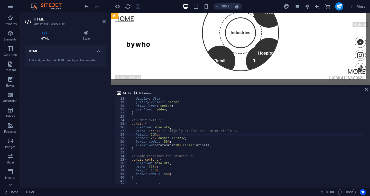
type textarea "height: 164px;"
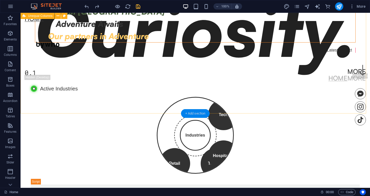
scroll to position [159, 0]
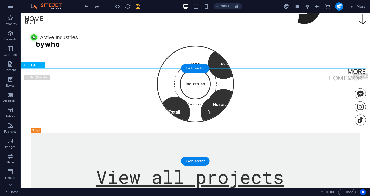
click at [202, 133] on div "Tech Tourism Hospitality Retail Industries × Technology Driving innovation, dig…" at bounding box center [195, 87] width 329 height 93
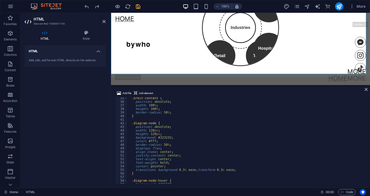
scroll to position [123, 0]
click at [152, 131] on div ".orbit-content { position : absolute ; width : 100 % ; height : 100 % ; border-…" at bounding box center [246, 144] width 238 height 94
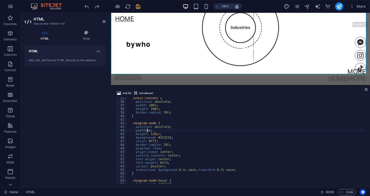
scroll to position [0, 2]
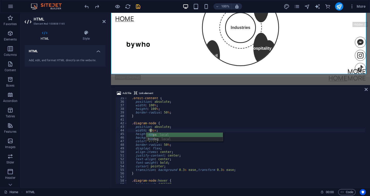
click at [205, 154] on div ".orbit-content { position : absolute ; width : 100 % ; height : 100 % ; border-…" at bounding box center [246, 144] width 238 height 94
click at [154, 133] on div ".orbit-content { position : absolute ; width : 100 % ; height : 100 % ; border-…" at bounding box center [246, 144] width 238 height 94
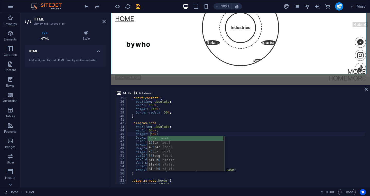
scroll to position [0, 2]
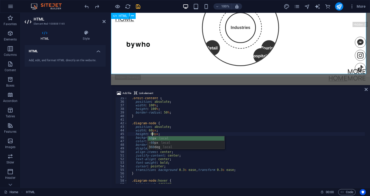
type textarea "height: 60px;"
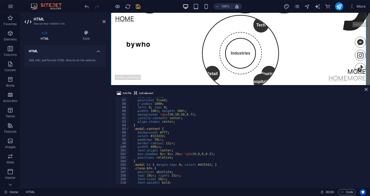
scroll to position [339, 0]
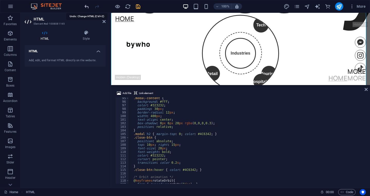
click at [87, 6] on icon "undo" at bounding box center [87, 7] width 6 height 6
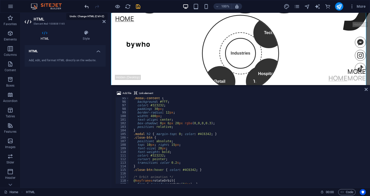
click at [87, 6] on icon "undo" at bounding box center [87, 7] width 6 height 6
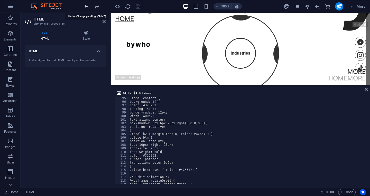
click at [87, 6] on icon "undo" at bounding box center [87, 7] width 6 height 6
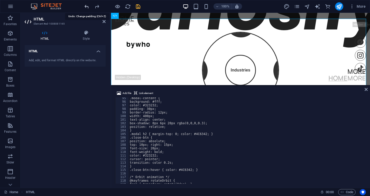
scroll to position [55, 0]
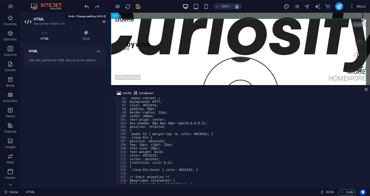
click at [87, 6] on icon "undo" at bounding box center [87, 7] width 6 height 6
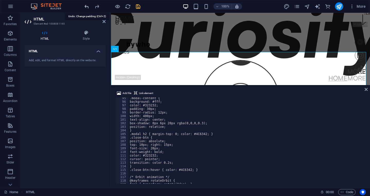
click at [87, 6] on icon "undo" at bounding box center [87, 7] width 6 height 6
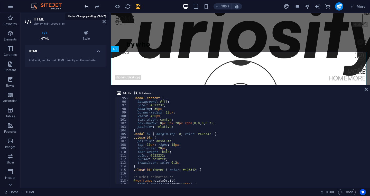
click at [87, 6] on icon "undo" at bounding box center [87, 7] width 6 height 6
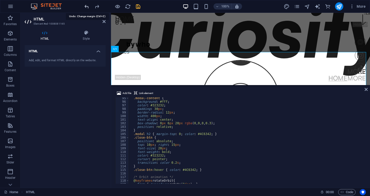
click at [87, 6] on icon "undo" at bounding box center [87, 7] width 6 height 6
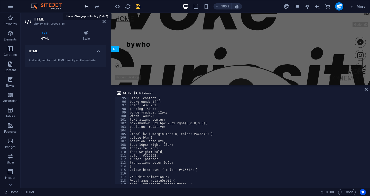
click at [87, 6] on icon "undo" at bounding box center [87, 7] width 6 height 6
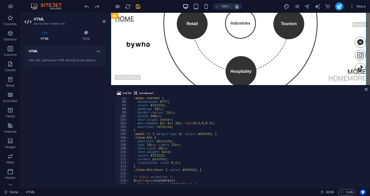
scroll to position [165, 0]
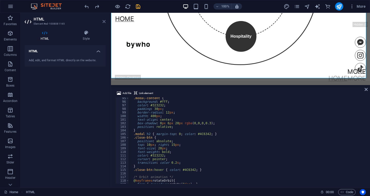
click at [105, 23] on icon at bounding box center [103, 22] width 3 height 4
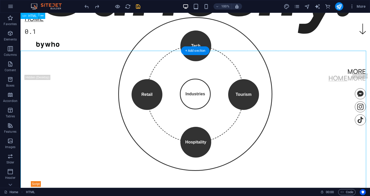
scroll to position [103, 0]
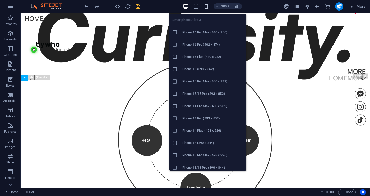
click at [207, 7] on icon "button" at bounding box center [206, 7] width 6 height 6
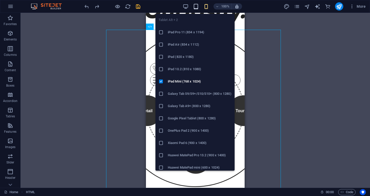
click at [198, 6] on icon "button" at bounding box center [196, 7] width 6 height 6
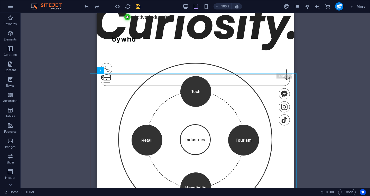
click at [190, 7] on div "100%" at bounding box center [212, 6] width 59 height 8
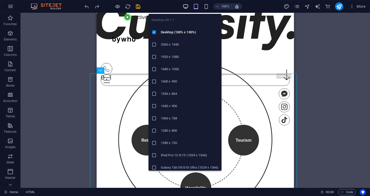
click at [183, 6] on icon "button" at bounding box center [186, 7] width 6 height 6
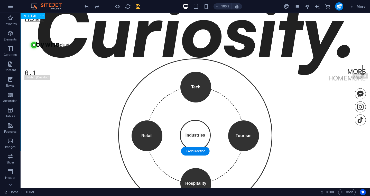
scroll to position [77, 0]
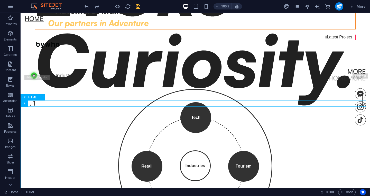
click at [60, 79] on div "Active Industries Icon Active Industries" at bounding box center [195, 76] width 329 height 6
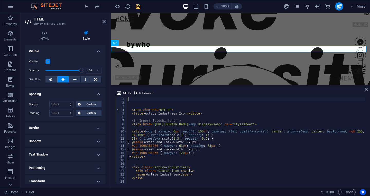
click at [102, 21] on h2 "HTML" at bounding box center [70, 19] width 72 height 5
click at [106, 22] on aside "HTML Element #ed-1008181966 HTML Style HTML Add, edit, and format HTML directly…" at bounding box center [66, 100] width 90 height 175
click at [102, 22] on header "HTML Element #ed-1008181966" at bounding box center [65, 19] width 81 height 13
click at [105, 21] on icon at bounding box center [103, 22] width 3 height 4
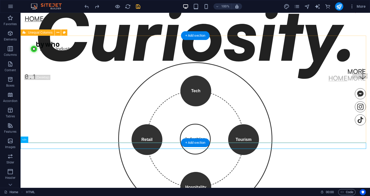
scroll to position [114, 0]
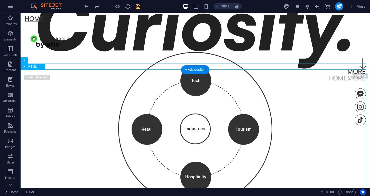
click at [159, 92] on div "Tech Tourism Hospitality Retail Industries × Technology Driving innovation, dig…" at bounding box center [195, 132] width 329 height 180
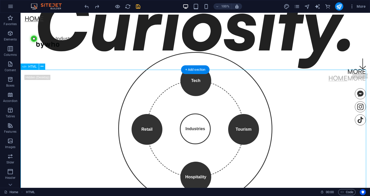
click at [159, 92] on div "Tech Tourism Hospitality Retail Industries × Technology Driving innovation, dig…" at bounding box center [195, 132] width 329 height 180
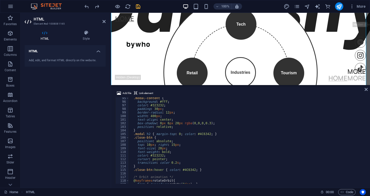
click at [150, 133] on div ".modal-content { background : #fff ; color : #323232 ; padding : 30 px ; border…" at bounding box center [247, 144] width 236 height 94
type textarea "</script>"
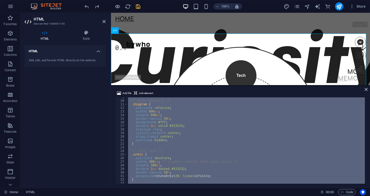
scroll to position [0, 0]
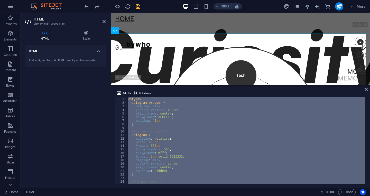
drag, startPoint x: 187, startPoint y: 127, endPoint x: 194, endPoint y: 133, distance: 9.6
click at [187, 127] on div "< style > .diagram-wrapper { display : flex ; justify-content : center ; align-…" at bounding box center [246, 141] width 238 height 87
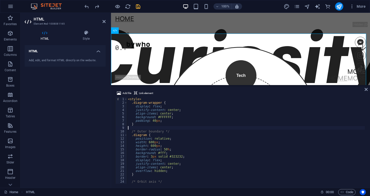
type textarea "</script>"
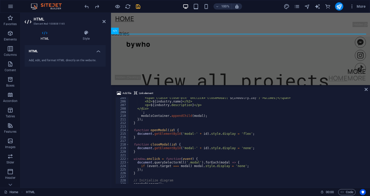
scroll to position [766, 0]
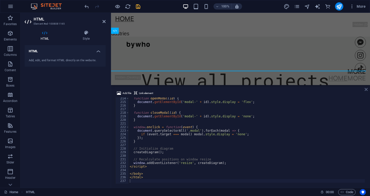
click at [367, 89] on icon at bounding box center [365, 90] width 3 height 4
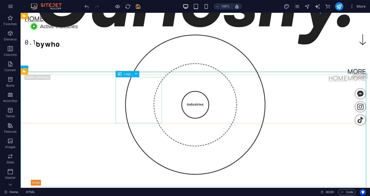
scroll to position [108, 0]
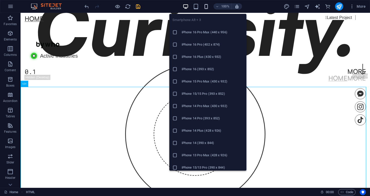
click at [205, 5] on icon "button" at bounding box center [206, 7] width 6 height 6
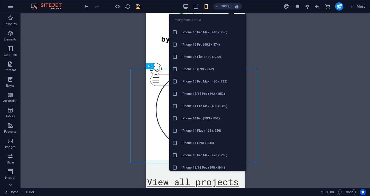
scroll to position [114, 0]
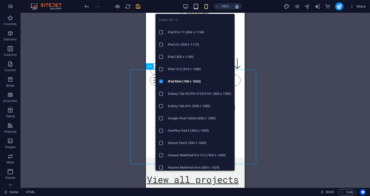
click at [197, 8] on icon "button" at bounding box center [196, 7] width 6 height 6
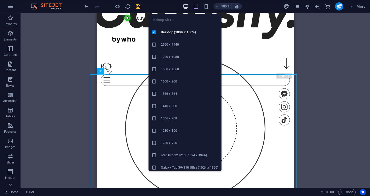
click at [188, 8] on icon "button" at bounding box center [186, 7] width 6 height 6
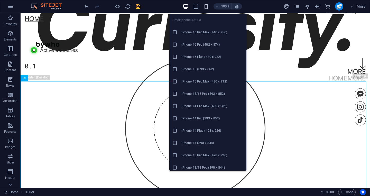
click at [207, 6] on icon "button" at bounding box center [206, 7] width 6 height 6
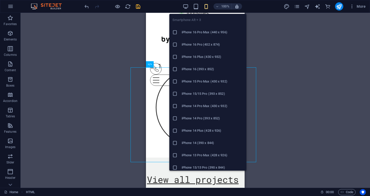
scroll to position [114, 0]
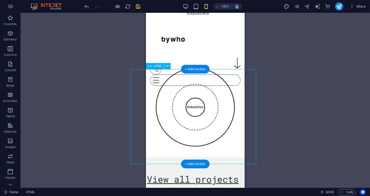
click at [177, 95] on div "Responsive Dynamic Industries Diagram Industries" at bounding box center [195, 110] width 126 height 95
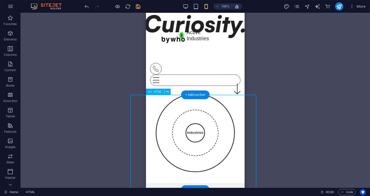
scroll to position [0, 0]
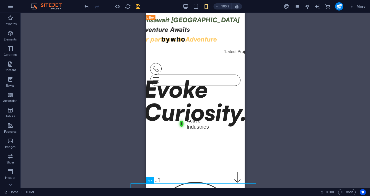
click at [196, 3] on span at bounding box center [196, 6] width 6 height 6
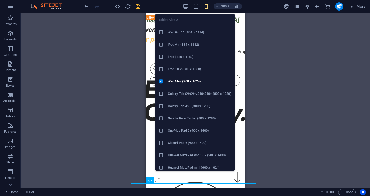
click at [192, 7] on div "100%" at bounding box center [212, 6] width 59 height 8
click at [196, 8] on icon "button" at bounding box center [196, 7] width 6 height 6
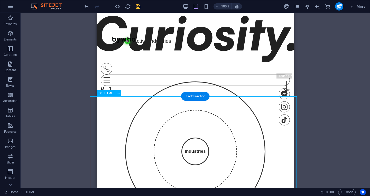
scroll to position [168, 0]
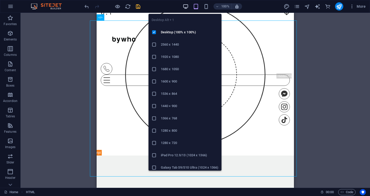
click at [188, 8] on icon "button" at bounding box center [186, 7] width 6 height 6
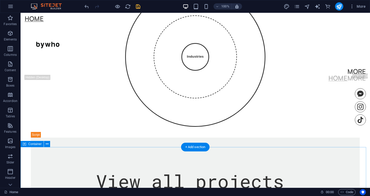
scroll to position [180, 0]
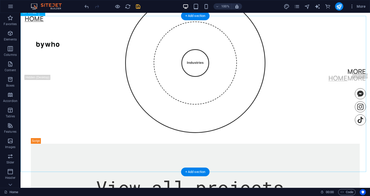
click at [131, 90] on div "Responsive Dynamic Industries Diagram Industries" at bounding box center [195, 66] width 329 height 156
click at [131, 89] on div "Responsive Dynamic Industries Diagram Industries" at bounding box center [195, 66] width 329 height 156
click at [125, 71] on div "Responsive Dynamic Industries Diagram Industries" at bounding box center [195, 66] width 329 height 156
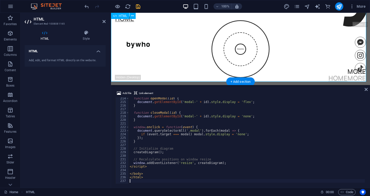
scroll to position [104, 0]
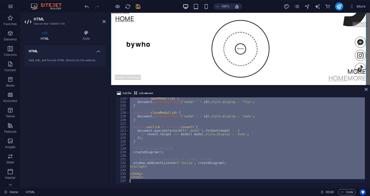
type textarea "</html>"
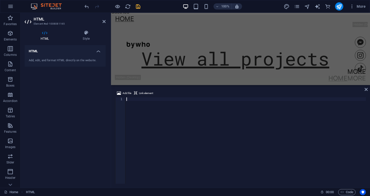
scroll to position [751, 0]
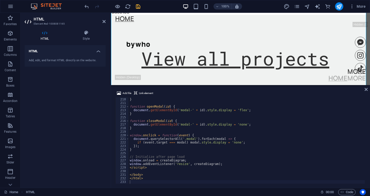
click at [106, 21] on aside "HTML Element #ed-1008081165 HTML Style HTML Add, edit, and format HTML directly…" at bounding box center [66, 100] width 90 height 175
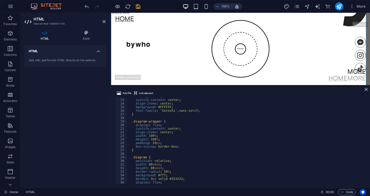
scroll to position [0, 0]
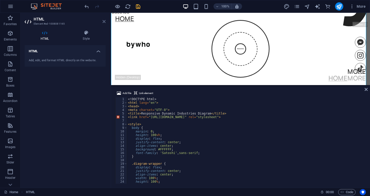
click at [104, 21] on icon at bounding box center [103, 22] width 3 height 4
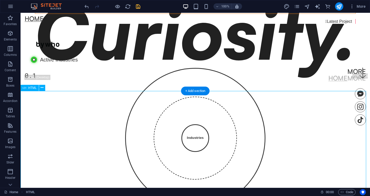
scroll to position [181, 0]
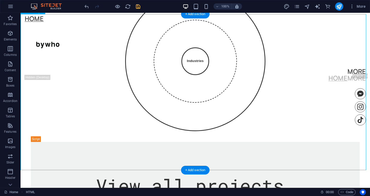
click at [199, 88] on div "Responsive Dynamic Industries Diagram Industries" at bounding box center [195, 64] width 329 height 156
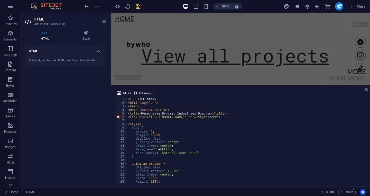
scroll to position [100, 0]
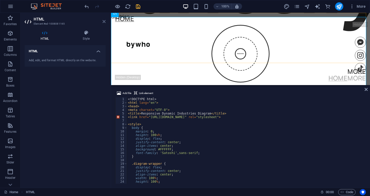
click at [103, 22] on icon at bounding box center [103, 22] width 3 height 4
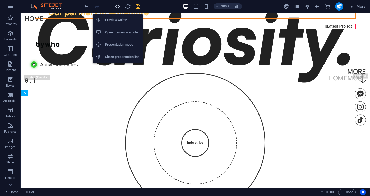
click at [117, 9] on icon "button" at bounding box center [117, 7] width 6 height 6
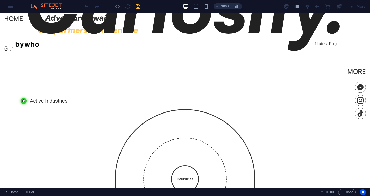
scroll to position [132, 0]
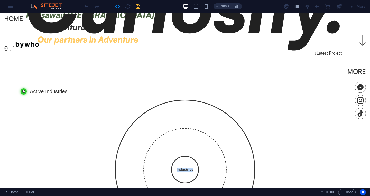
drag, startPoint x: 183, startPoint y: 135, endPoint x: 205, endPoint y: 99, distance: 42.1
click at [205, 99] on div "Industries" at bounding box center [185, 170] width 329 height 150
click at [181, 167] on div "Industries" at bounding box center [185, 170] width 28 height 28
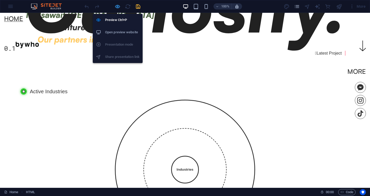
click at [119, 5] on icon "button" at bounding box center [117, 7] width 6 height 6
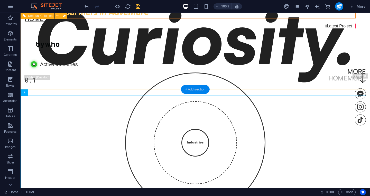
scroll to position [177, 0]
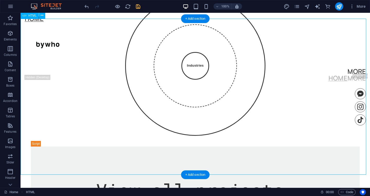
click at [174, 70] on div "Responsive Dynamic Industries Diagram Industries" at bounding box center [195, 69] width 329 height 156
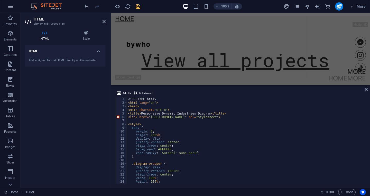
scroll to position [100, 0]
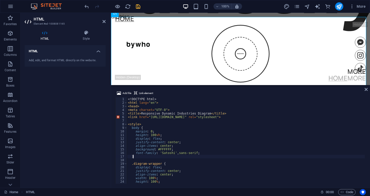
click at [176, 156] on div "<! DOCTYPE html > < html lang = "en" > < head > < meta charset = "UTF-8" > < ti…" at bounding box center [246, 144] width 239 height 93
type textarea "</html>"
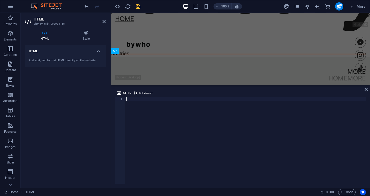
click at [70, 136] on div "HTML Add, edit, and format HTML directly on the website." at bounding box center [65, 114] width 81 height 139
click at [103, 23] on icon at bounding box center [103, 22] width 3 height 4
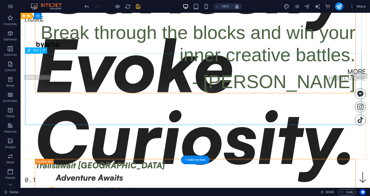
scroll to position [154, 0]
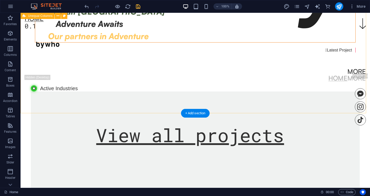
click at [75, 85] on div "Trailsawait [GEOGRAPHIC_DATA] Adventure Awaits Our partners in Adventure  Late…" at bounding box center [195, 28] width 329 height 113
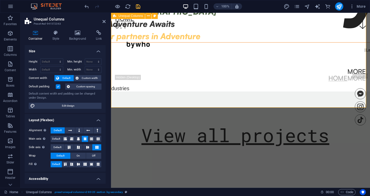
scroll to position [127, 0]
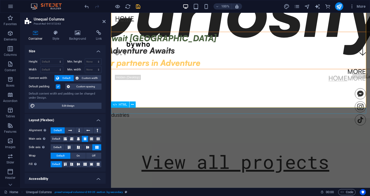
click at [149, 112] on div "Active Industries Icon Active Industries" at bounding box center [240, 115] width 316 height 6
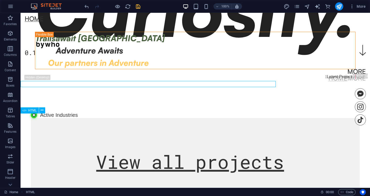
scroll to position [154, 0]
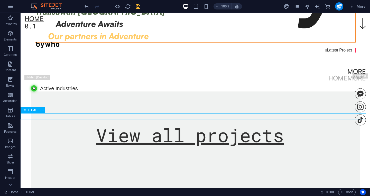
click at [100, 92] on div "Active Industries Icon Active Industries" at bounding box center [195, 88] width 329 height 6
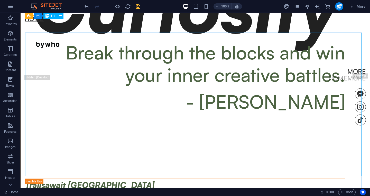
scroll to position [205, 0]
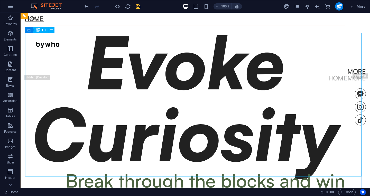
click at [186, 97] on div "Evoke Curiosity" at bounding box center [185, 98] width 320 height 144
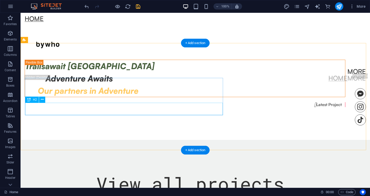
scroll to position [335, 0]
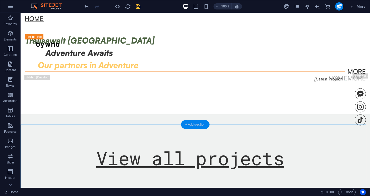
click at [190, 125] on div "+ Add section" at bounding box center [195, 124] width 28 height 9
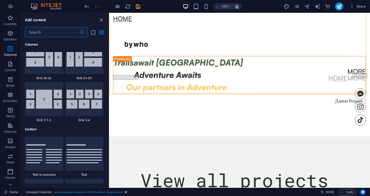
scroll to position [796, 0]
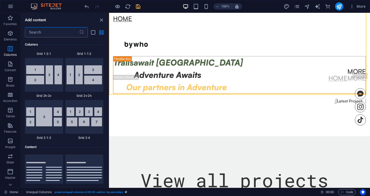
click at [33, 33] on input "text" at bounding box center [52, 32] width 54 height 10
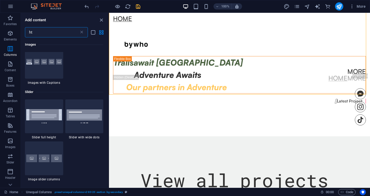
scroll to position [0, 0]
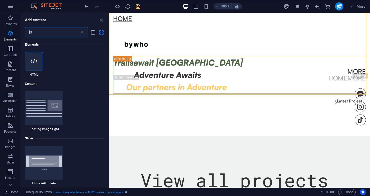
type input "h"
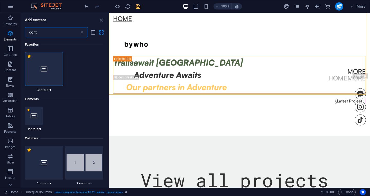
type input "cont"
click at [54, 72] on div at bounding box center [44, 69] width 38 height 34
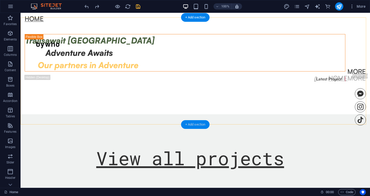
click at [191, 123] on div "+ Add section" at bounding box center [195, 124] width 28 height 9
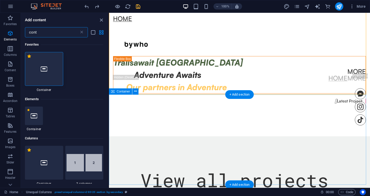
scroll to position [233, 0]
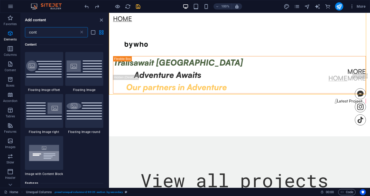
click at [44, 32] on input "cont" at bounding box center [52, 32] width 54 height 10
type input "c"
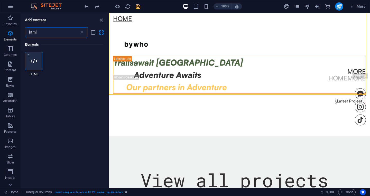
scroll to position [0, 0]
type input "html"
click at [35, 55] on div at bounding box center [34, 61] width 18 height 18
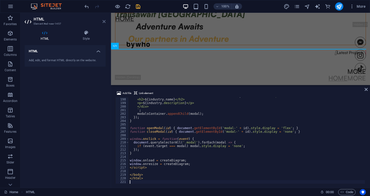
scroll to position [102, 0]
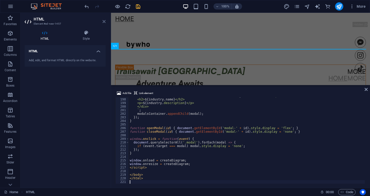
click at [104, 21] on icon at bounding box center [103, 22] width 3 height 4
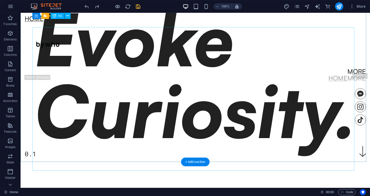
scroll to position [26, 0]
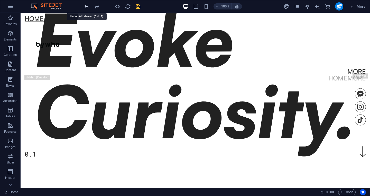
click at [88, 7] on icon "undo" at bounding box center [87, 7] width 6 height 6
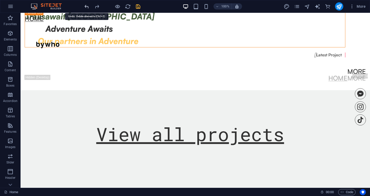
click at [88, 7] on icon "undo" at bounding box center [87, 7] width 6 height 6
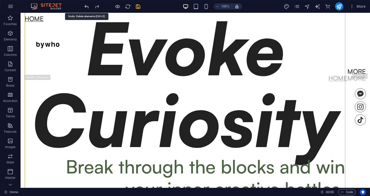
scroll to position [210, 0]
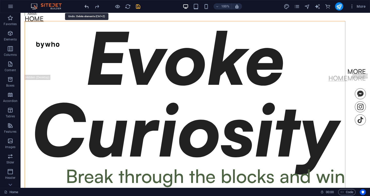
click at [88, 7] on icon "undo" at bounding box center [87, 7] width 6 height 6
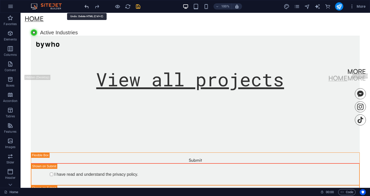
click at [88, 7] on icon "undo" at bounding box center [87, 7] width 6 height 6
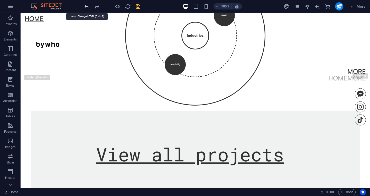
click at [88, 7] on icon "undo" at bounding box center [87, 7] width 6 height 6
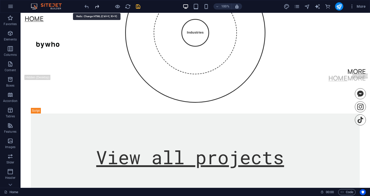
click at [96, 6] on icon "redo" at bounding box center [97, 7] width 6 height 6
click at [95, 7] on icon "redo" at bounding box center [97, 7] width 6 height 6
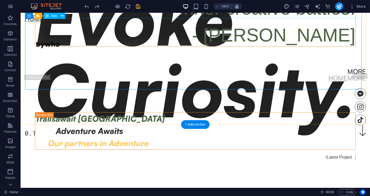
scroll to position [30, 0]
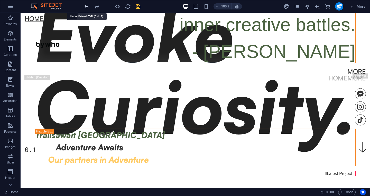
click at [87, 7] on icon "undo" at bounding box center [87, 7] width 6 height 6
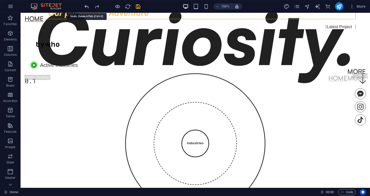
click at [87, 7] on icon "undo" at bounding box center [87, 7] width 6 height 6
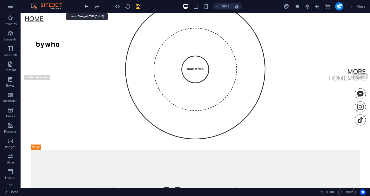
click at [87, 7] on icon "undo" at bounding box center [87, 7] width 6 height 6
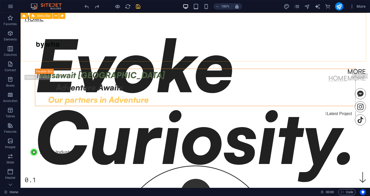
scroll to position [26, 0]
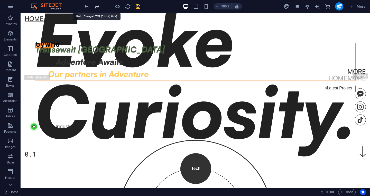
click at [98, 6] on icon "redo" at bounding box center [97, 7] width 6 height 6
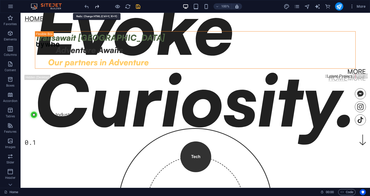
click at [98, 6] on icon "redo" at bounding box center [97, 7] width 6 height 6
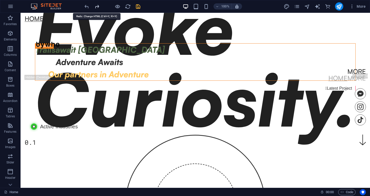
click at [98, 6] on icon "redo" at bounding box center [97, 7] width 6 height 6
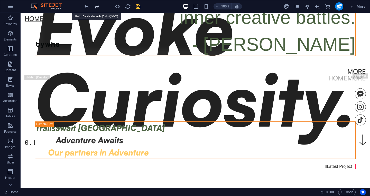
scroll to position [116, 0]
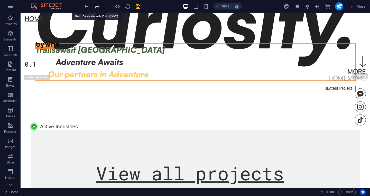
click at [98, 6] on icon "redo" at bounding box center [97, 7] width 6 height 6
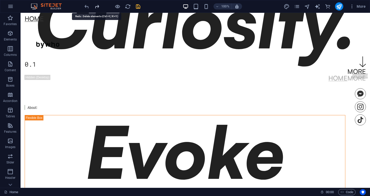
click at [98, 6] on icon "redo" at bounding box center [97, 7] width 6 height 6
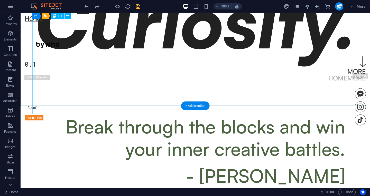
scroll to position [0, 0]
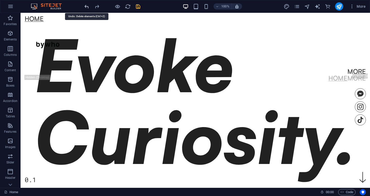
click at [84, 7] on icon "undo" at bounding box center [87, 7] width 6 height 6
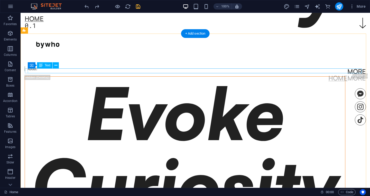
scroll to position [107, 0]
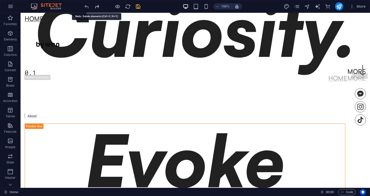
click at [95, 7] on icon "redo" at bounding box center [97, 7] width 6 height 6
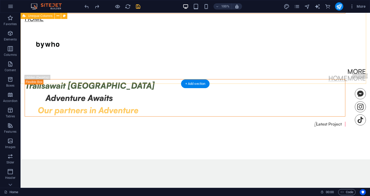
scroll to position [308, 0]
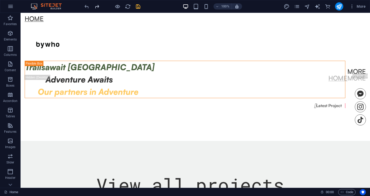
click at [97, 4] on icon "redo" at bounding box center [97, 7] width 6 height 6
click at [97, 5] on icon "redo" at bounding box center [97, 7] width 6 height 6
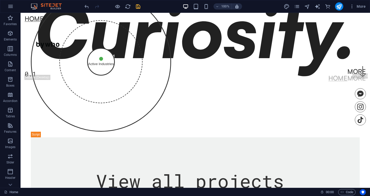
scroll to position [102, 0]
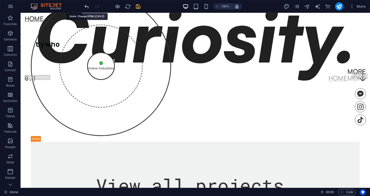
click at [85, 7] on icon "undo" at bounding box center [87, 7] width 6 height 6
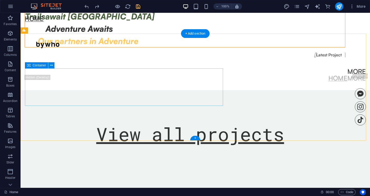
scroll to position [205, 0]
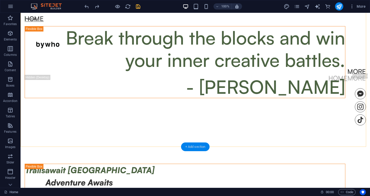
click at [191, 145] on div "+ Add section" at bounding box center [195, 147] width 28 height 9
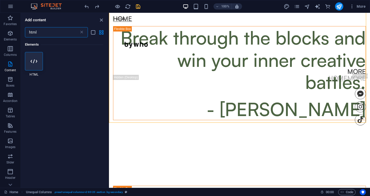
click at [33, 61] on icon at bounding box center [34, 61] width 7 height 7
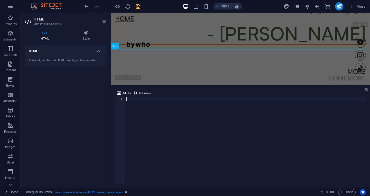
scroll to position [206, 0]
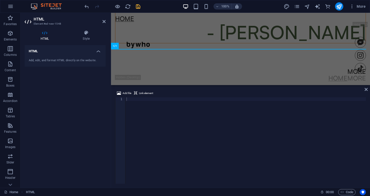
click at [137, 120] on div at bounding box center [245, 145] width 240 height 94
drag, startPoint x: 128, startPoint y: 97, endPoint x: 130, endPoint y: 101, distance: 4.1
click at [128, 97] on div "Add file Link element" at bounding box center [240, 93] width 251 height 7
click at [129, 101] on div at bounding box center [245, 145] width 240 height 94
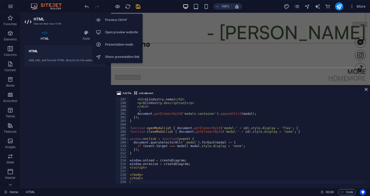
click at [111, 21] on h6 "Preview Ctrl+P" at bounding box center [122, 20] width 34 height 6
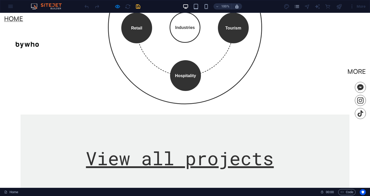
scroll to position [198, 0]
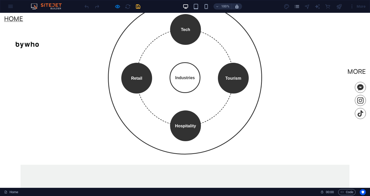
click at [50, 52] on img at bounding box center [27, 45] width 46 height 46
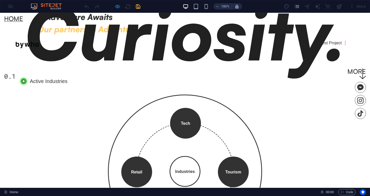
scroll to position [103, 0]
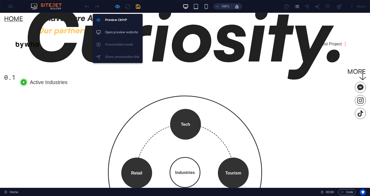
click at [116, 8] on icon "button" at bounding box center [117, 7] width 6 height 6
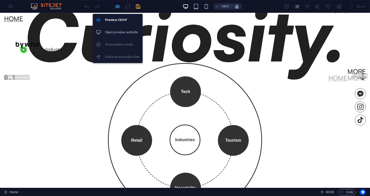
scroll to position [94, 0]
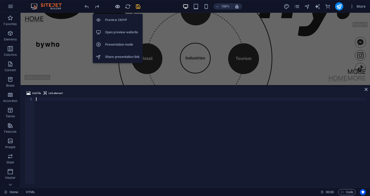
click at [116, 8] on icon "button" at bounding box center [117, 7] width 6 height 6
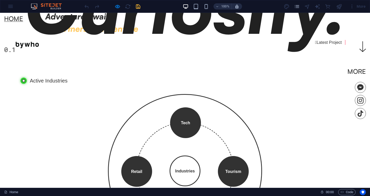
scroll to position [129, 0]
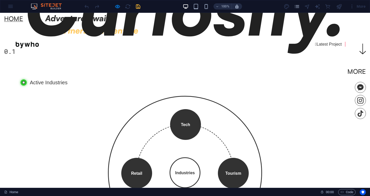
click at [156, 119] on div "Tech Tourism Hospitality Retail Industries" at bounding box center [185, 173] width 154 height 154
click at [148, 103] on div "Tech Tourism Hospitality Retail Industries" at bounding box center [185, 173] width 329 height 175
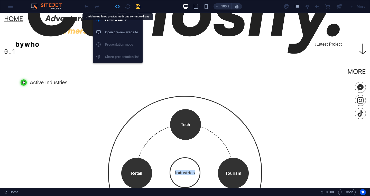
click at [118, 7] on icon "button" at bounding box center [117, 7] width 6 height 6
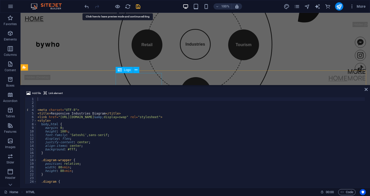
scroll to position [89, 0]
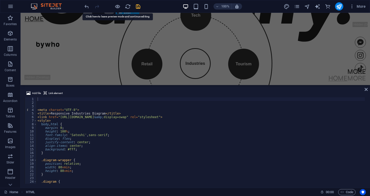
click at [155, 40] on div at bounding box center [195, 45] width 341 height 46
select select "px"
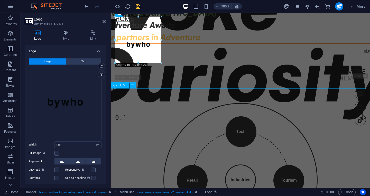
click at [185, 131] on div "Tech Tourism Hospitality Retail Industries × Technology Driving innovation, dig…" at bounding box center [240, 183] width 316 height 180
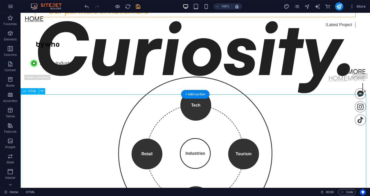
click at [145, 137] on div "Tech Tourism Hospitality Retail Industries × Technology Driving innovation, dig…" at bounding box center [195, 156] width 329 height 180
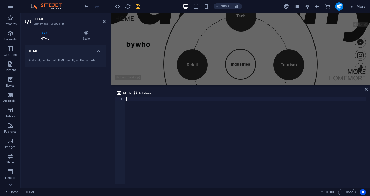
scroll to position [59, 0]
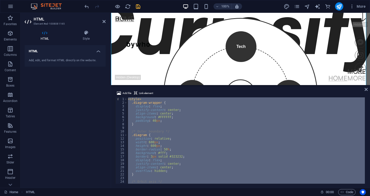
click at [238, 160] on div "< style > .diagram-wrapper { display : flex ; justify-content : center ; align-…" at bounding box center [246, 141] width 238 height 87
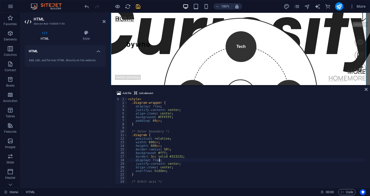
type textarea "</script>"
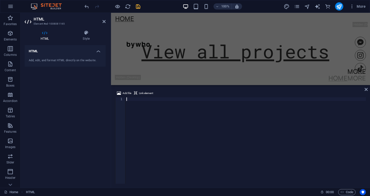
scroll to position [528, 0]
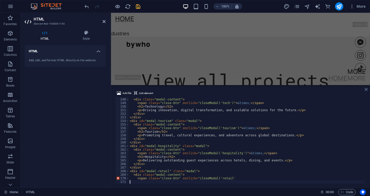
click at [366, 90] on icon at bounding box center [365, 90] width 3 height 4
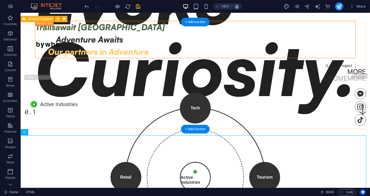
scroll to position [196, 0]
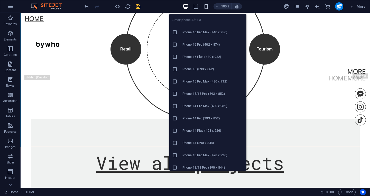
click at [206, 7] on icon "button" at bounding box center [206, 7] width 6 height 6
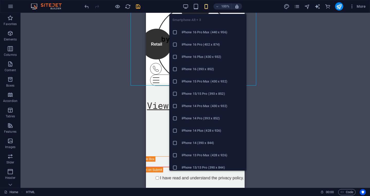
scroll to position [185, 0]
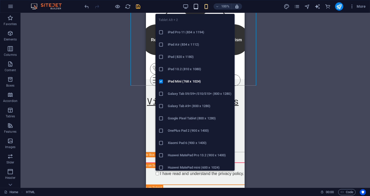
click at [195, 7] on icon "button" at bounding box center [196, 7] width 6 height 6
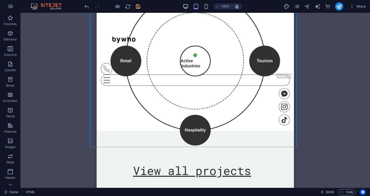
scroll to position [189, 0]
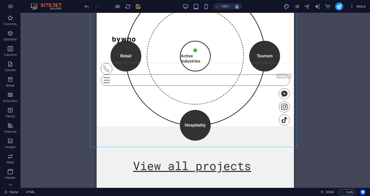
click at [219, 60] on div "Home More Home More Menu" at bounding box center [195, 49] width 197 height 73
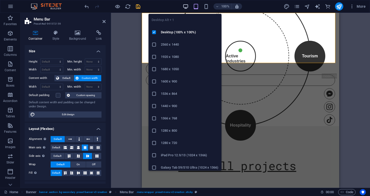
click at [186, 5] on icon "button" at bounding box center [186, 7] width 6 height 6
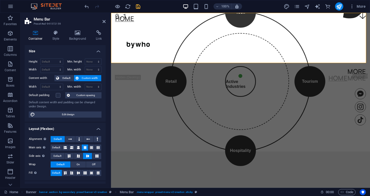
click at [168, 16] on div "Home More Home More Menu" at bounding box center [240, 47] width 259 height 69
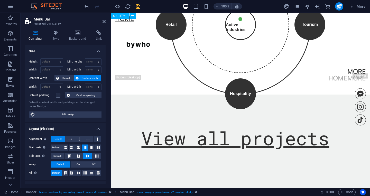
scroll to position [103, 0]
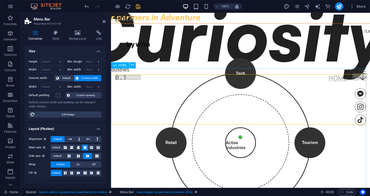
click at [234, 131] on div "Tech Tourism Hospitality Retail Active Industries × Technology Driving innovati…" at bounding box center [240, 143] width 316 height 140
click at [325, 131] on div "Tech Tourism Hospitality Retail Active Industries × Technology Driving innovati…" at bounding box center [240, 143] width 316 height 140
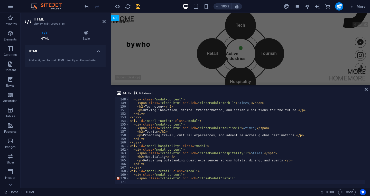
scroll to position [103, 0]
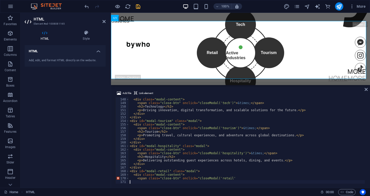
type textarea "<span class="close-btn" onclick="closeModal('retail'"
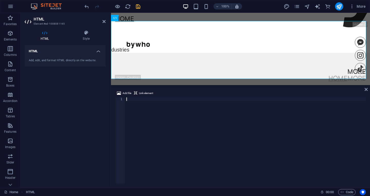
scroll to position [132, 0]
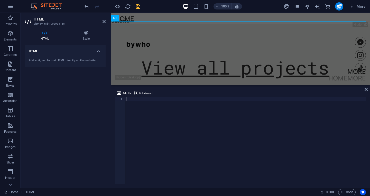
click at [48, 32] on icon at bounding box center [45, 32] width 40 height 5
click at [136, 100] on div at bounding box center [245, 145] width 240 height 94
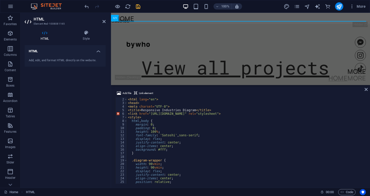
scroll to position [0, 0]
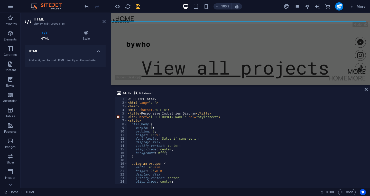
click at [105, 22] on icon at bounding box center [103, 22] width 3 height 4
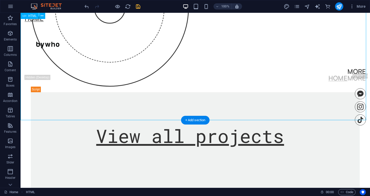
scroll to position [132, 0]
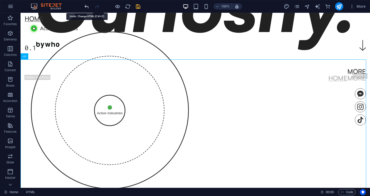
click at [87, 5] on icon "undo" at bounding box center [87, 7] width 6 height 6
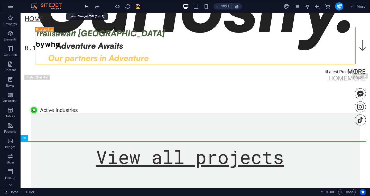
click at [87, 5] on icon "undo" at bounding box center [87, 7] width 6 height 6
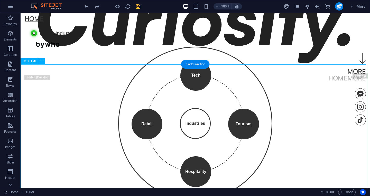
scroll to position [145, 0]
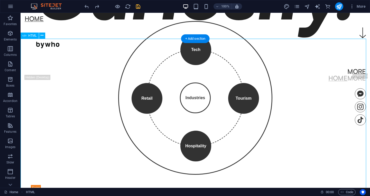
click at [300, 108] on div "Tech Tourism Hospitality Retail Industries × Technology Driving innovation, dig…" at bounding box center [195, 101] width 329 height 180
click at [89, 32] on div "Home More Home More Menu" at bounding box center [195, 47] width 349 height 69
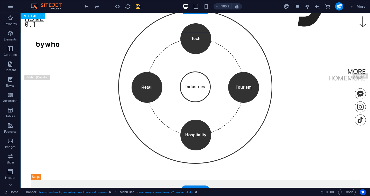
scroll to position [154, 0]
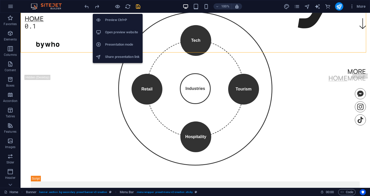
click at [114, 7] on div at bounding box center [112, 6] width 58 height 8
click at [118, 7] on icon "button" at bounding box center [117, 7] width 6 height 6
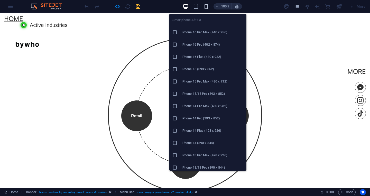
click at [205, 5] on icon "button" at bounding box center [206, 7] width 6 height 6
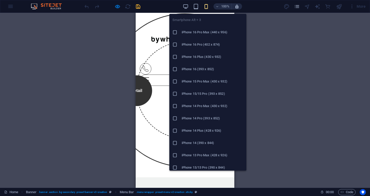
scroll to position [184, 0]
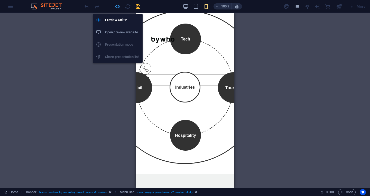
click at [116, 7] on icon "button" at bounding box center [117, 7] width 6 height 6
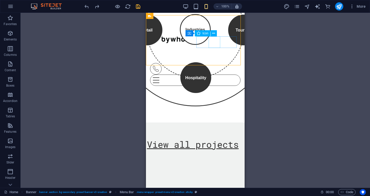
scroll to position [81, 0]
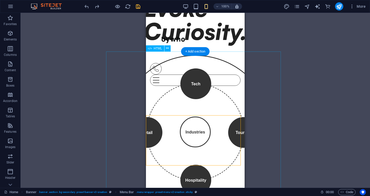
click at [200, 87] on div "Tech Tourism Hospitality Retail Industries × Technology Driving innovation, dig…" at bounding box center [195, 135] width 175 height 180
click at [200, 86] on div "Tech Tourism Hospitality Retail Industries × Technology Driving innovation, dig…" at bounding box center [195, 135] width 175 height 180
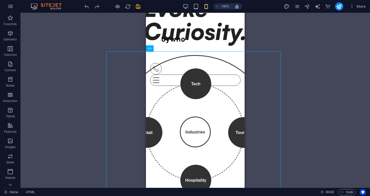
click at [138, 6] on icon "save" at bounding box center [138, 7] width 6 height 6
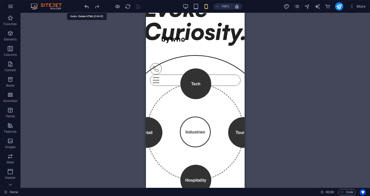
click at [88, 7] on icon "undo" at bounding box center [87, 7] width 6 height 6
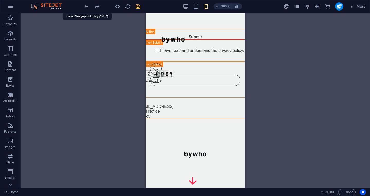
scroll to position [297, 0]
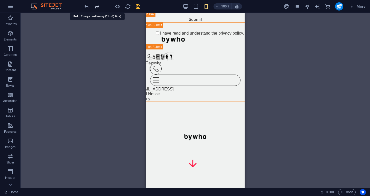
click at [97, 7] on icon "redo" at bounding box center [97, 7] width 6 height 6
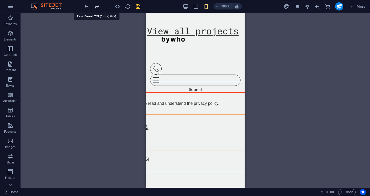
click at [97, 7] on icon "redo" at bounding box center [97, 7] width 6 height 6
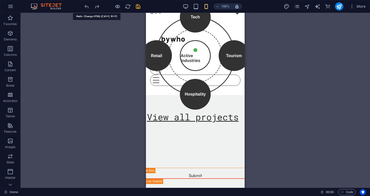
scroll to position [132, 0]
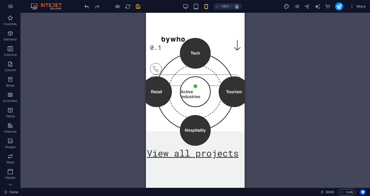
click at [88, 9] on button "undo" at bounding box center [86, 6] width 6 height 6
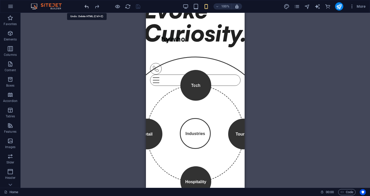
click at [87, 8] on icon "undo" at bounding box center [87, 7] width 6 height 6
drag, startPoint x: 138, startPoint y: 5, endPoint x: 144, endPoint y: 8, distance: 6.8
click at [139, 6] on icon "save" at bounding box center [138, 7] width 6 height 6
checkbox input "false"
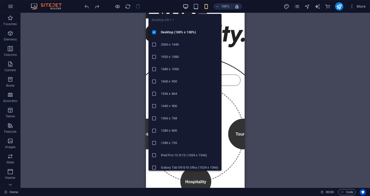
click at [187, 7] on icon "button" at bounding box center [186, 7] width 6 height 6
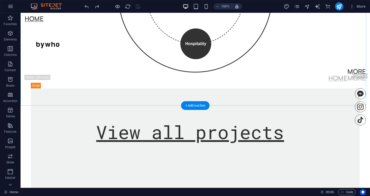
scroll to position [259, 0]
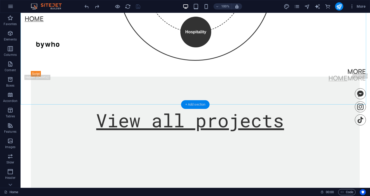
click at [191, 105] on div "+ Add section" at bounding box center [195, 104] width 28 height 9
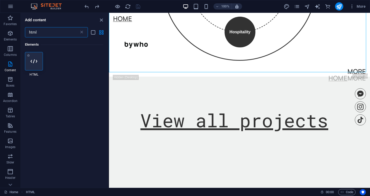
click at [36, 59] on icon at bounding box center [34, 61] width 7 height 7
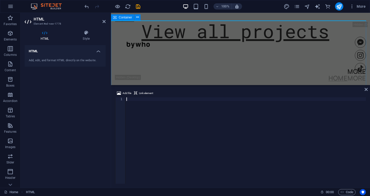
scroll to position [223, 0]
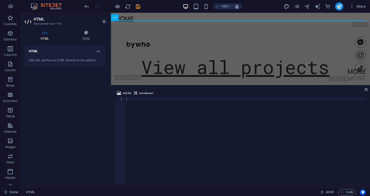
click at [133, 101] on div at bounding box center [245, 145] width 240 height 94
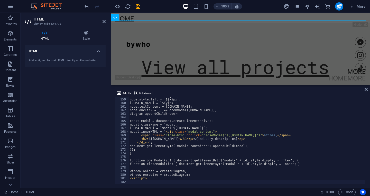
scroll to position [568, 0]
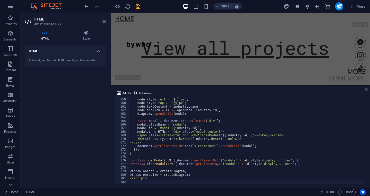
click at [366, 91] on icon at bounding box center [365, 90] width 3 height 4
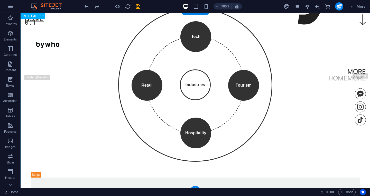
scroll to position [154, 0]
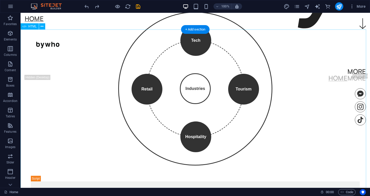
click at [182, 79] on div "Tech Tourism Hospitality Retail Industries × Technology Driving innovation, dig…" at bounding box center [195, 92] width 329 height 180
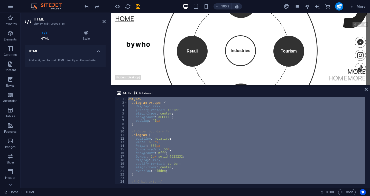
scroll to position [103, 0]
click at [149, 4] on div "100% More" at bounding box center [225, 6] width 284 height 8
click at [177, 147] on div "< style > .diagram-wrapper { display : flex ; justify-content : center ; align-…" at bounding box center [246, 141] width 238 height 87
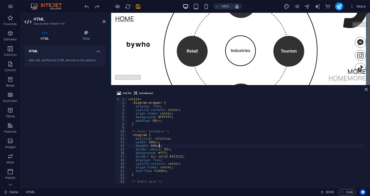
type textarea "</script>"
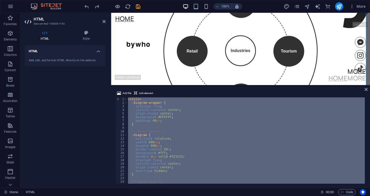
scroll to position [193, 0]
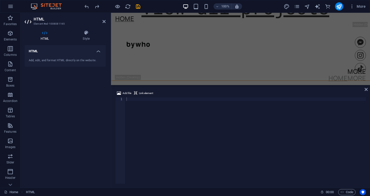
click at [145, 101] on div at bounding box center [245, 145] width 240 height 94
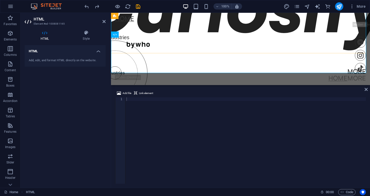
scroll to position [116, 0]
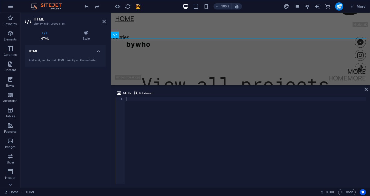
click at [145, 98] on div at bounding box center [245, 145] width 240 height 94
click at [88, 5] on icon "undo" at bounding box center [87, 7] width 6 height 6
click at [85, 7] on icon "undo" at bounding box center [87, 7] width 6 height 6
drag, startPoint x: 105, startPoint y: 22, endPoint x: 84, endPoint y: 8, distance: 24.8
click at [105, 22] on icon at bounding box center [103, 22] width 3 height 4
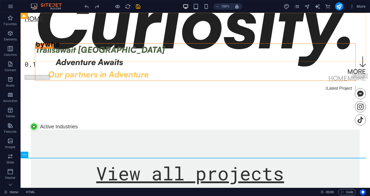
scroll to position [116, 0]
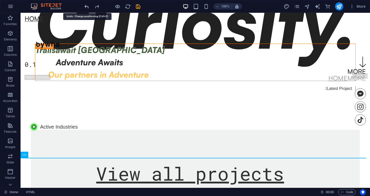
click at [87, 6] on icon "undo" at bounding box center [87, 7] width 6 height 6
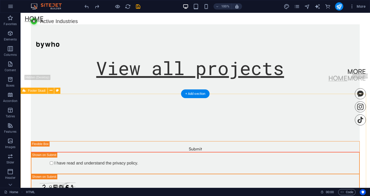
scroll to position [218, 0]
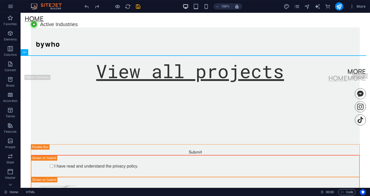
click at [86, 12] on div "100% More" at bounding box center [184, 6] width 369 height 12
click at [87, 7] on icon "undo" at bounding box center [87, 7] width 6 height 6
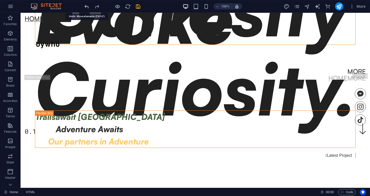
scroll to position [0, 0]
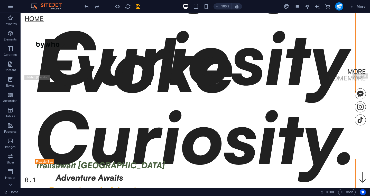
drag, startPoint x: 99, startPoint y: 7, endPoint x: 95, endPoint y: 8, distance: 3.7
click at [99, 12] on div "100% More" at bounding box center [184, 6] width 369 height 12
click at [95, 5] on icon "redo" at bounding box center [97, 7] width 6 height 6
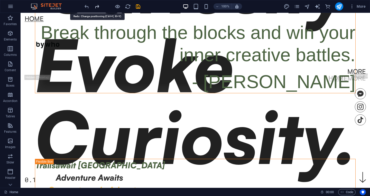
click at [95, 5] on icon "redo" at bounding box center [97, 7] width 6 height 6
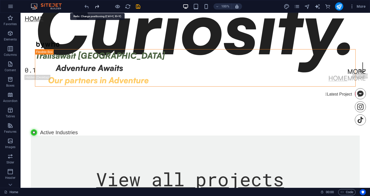
click at [95, 5] on icon "redo" at bounding box center [97, 7] width 6 height 6
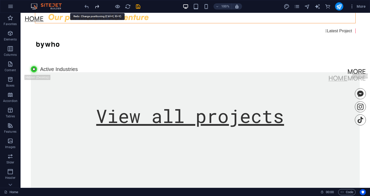
click at [95, 5] on icon "redo" at bounding box center [97, 7] width 6 height 6
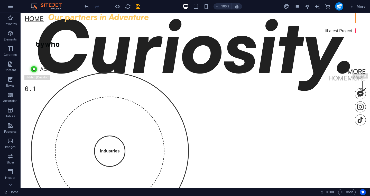
click at [95, 5] on div at bounding box center [112, 6] width 58 height 8
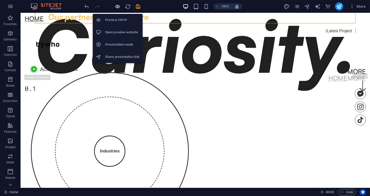
click at [116, 5] on icon "button" at bounding box center [117, 7] width 6 height 6
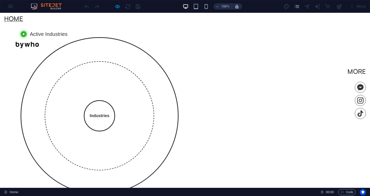
scroll to position [195, 0]
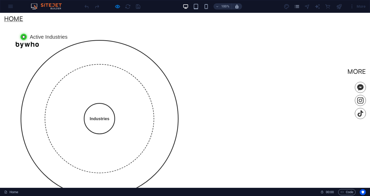
click at [88, 90] on div at bounding box center [100, 119] width 114 height 114
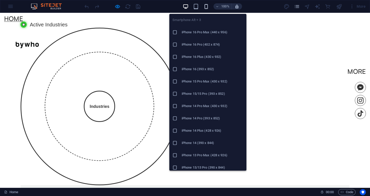
click at [205, 6] on icon "button" at bounding box center [206, 7] width 6 height 6
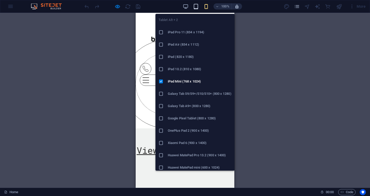
click at [197, 8] on icon "button" at bounding box center [196, 7] width 6 height 6
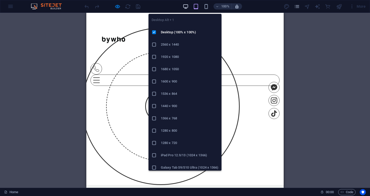
click at [186, 5] on icon "button" at bounding box center [186, 7] width 6 height 6
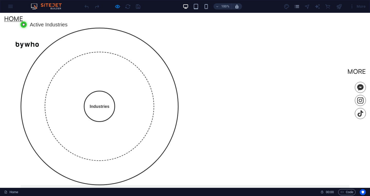
click at [119, 3] on div at bounding box center [112, 6] width 58 height 8
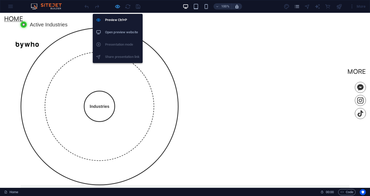
click at [118, 6] on icon "button" at bounding box center [117, 7] width 6 height 6
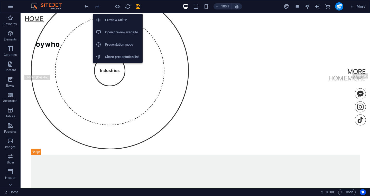
scroll to position [163, 0]
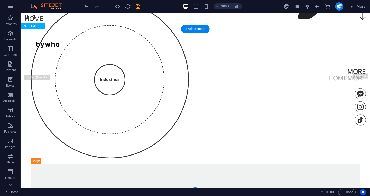
click at [151, 65] on div "Industries" at bounding box center [195, 83] width 329 height 164
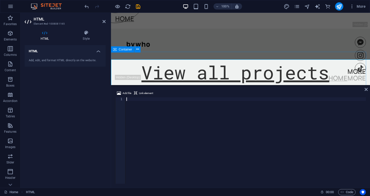
scroll to position [132, 0]
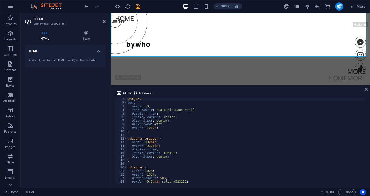
click at [176, 157] on div "< style > body { margin : 0 ; font-family : ' [PERSON_NAME] ' , sans-serif ; di…" at bounding box center [246, 145] width 239 height 94
type textarea "</script>"
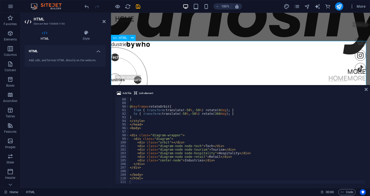
scroll to position [109, 0]
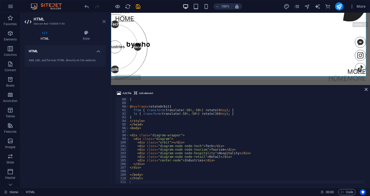
click at [104, 22] on icon at bounding box center [103, 22] width 3 height 4
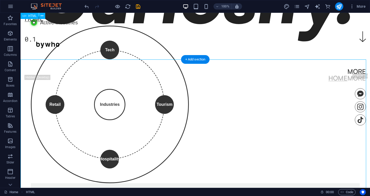
scroll to position [135, 0]
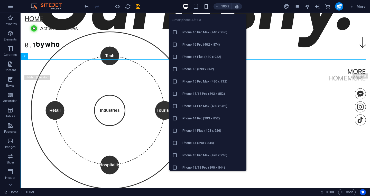
click at [205, 5] on icon "button" at bounding box center [206, 7] width 6 height 6
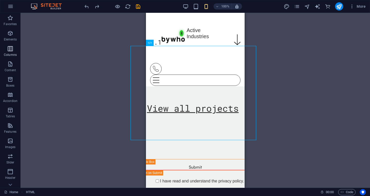
scroll to position [185, 0]
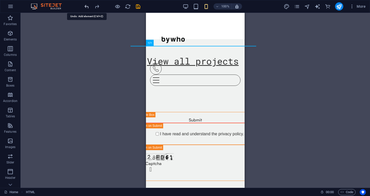
click at [87, 7] on icon "undo" at bounding box center [87, 7] width 6 height 6
click at [88, 7] on icon "undo" at bounding box center [87, 7] width 6 height 6
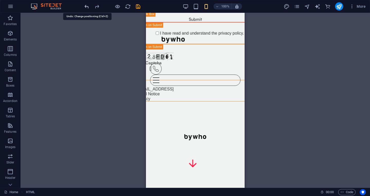
click at [88, 7] on icon "undo" at bounding box center [87, 7] width 6 height 6
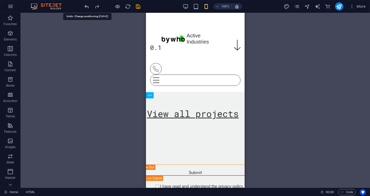
click at [88, 7] on icon "undo" at bounding box center [87, 7] width 6 height 6
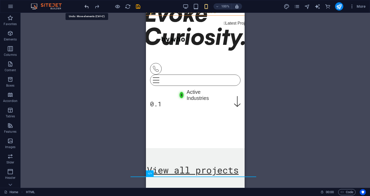
scroll to position [0, 0]
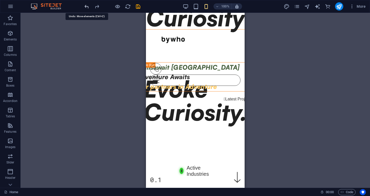
click at [88, 7] on icon "undo" at bounding box center [87, 7] width 6 height 6
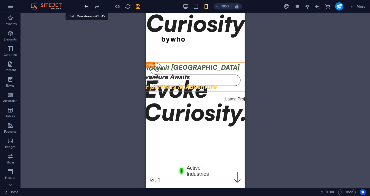
click at [88, 7] on icon "undo" at bounding box center [87, 7] width 6 height 6
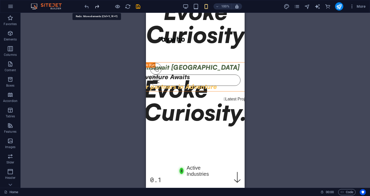
click at [97, 7] on icon "redo" at bounding box center [97, 7] width 6 height 6
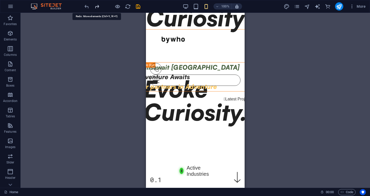
click at [97, 7] on icon "redo" at bounding box center [97, 7] width 6 height 6
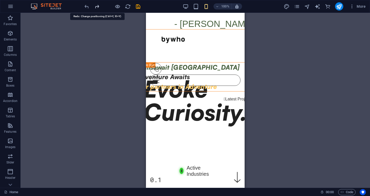
click at [97, 7] on icon "redo" at bounding box center [97, 7] width 6 height 6
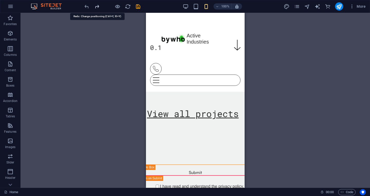
click at [97, 7] on icon "redo" at bounding box center [97, 7] width 6 height 6
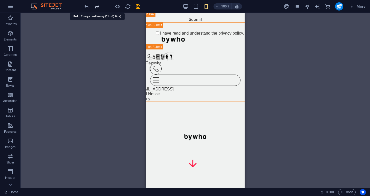
click at [97, 7] on icon "redo" at bounding box center [97, 7] width 6 height 6
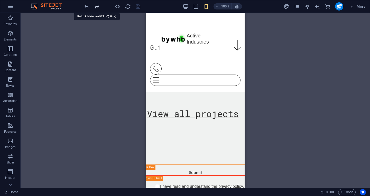
click at [96, 7] on icon "redo" at bounding box center [97, 7] width 6 height 6
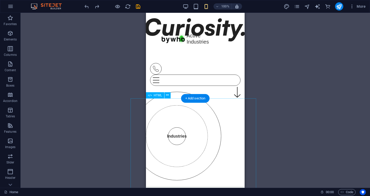
click at [167, 101] on div "Industries" at bounding box center [195, 139] width 126 height 94
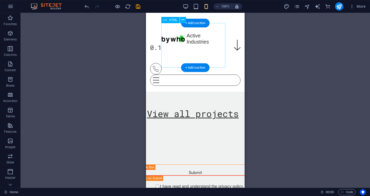
scroll to position [81, 0]
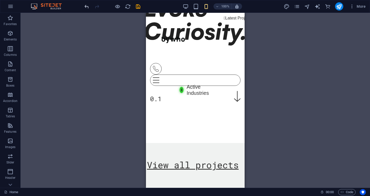
click at [87, 7] on icon "undo" at bounding box center [87, 7] width 6 height 6
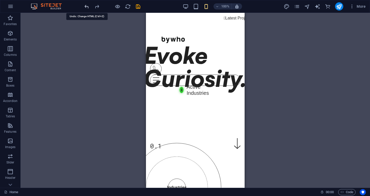
click at [87, 7] on icon "undo" at bounding box center [87, 7] width 6 height 6
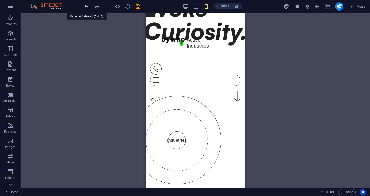
click at [87, 7] on icon "undo" at bounding box center [87, 7] width 6 height 6
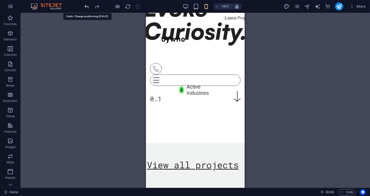
click at [87, 7] on icon "undo" at bounding box center [87, 7] width 6 height 6
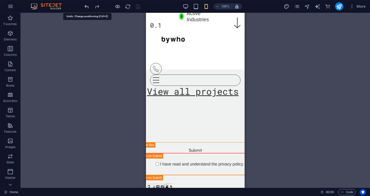
click at [87, 7] on icon "undo" at bounding box center [87, 7] width 6 height 6
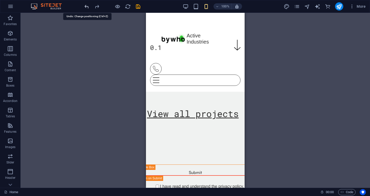
click at [87, 7] on icon "undo" at bounding box center [87, 7] width 6 height 6
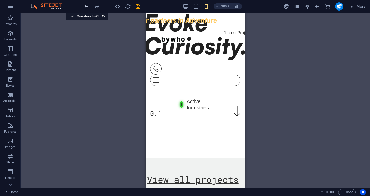
click at [88, 7] on icon "undo" at bounding box center [87, 7] width 6 height 6
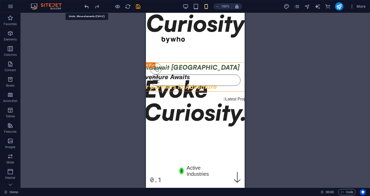
click at [88, 7] on icon "undo" at bounding box center [87, 7] width 6 height 6
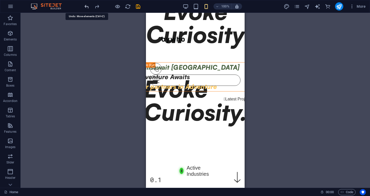
click at [88, 7] on icon "undo" at bounding box center [87, 7] width 6 height 6
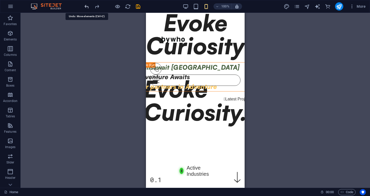
click at [88, 7] on icon "undo" at bounding box center [87, 7] width 6 height 6
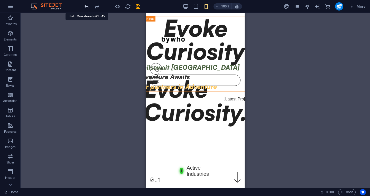
click at [88, 7] on icon "undo" at bounding box center [87, 7] width 6 height 6
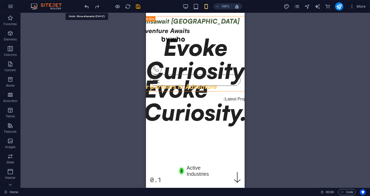
click at [88, 7] on icon "undo" at bounding box center [87, 7] width 6 height 6
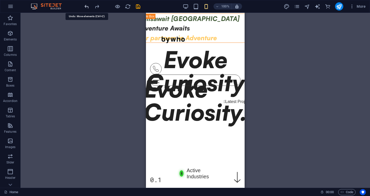
click at [88, 7] on icon "undo" at bounding box center [87, 7] width 6 height 6
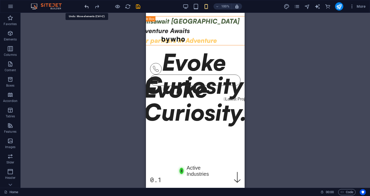
click at [88, 7] on icon "undo" at bounding box center [87, 7] width 6 height 6
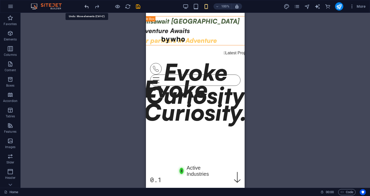
click at [88, 7] on icon "undo" at bounding box center [87, 7] width 6 height 6
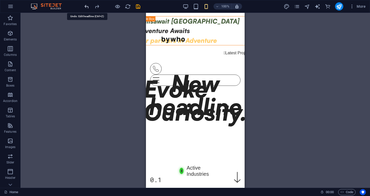
click at [88, 7] on icon "undo" at bounding box center [87, 7] width 6 height 6
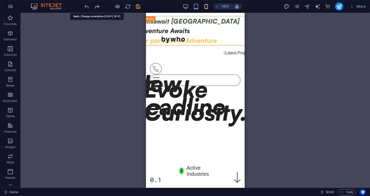
click at [98, 8] on icon "redo" at bounding box center [97, 7] width 6 height 6
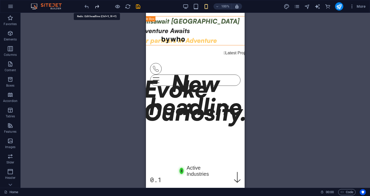
click at [98, 8] on icon "redo" at bounding box center [97, 7] width 6 height 6
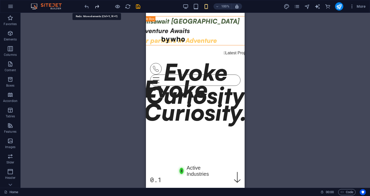
click at [98, 8] on icon "redo" at bounding box center [97, 7] width 6 height 6
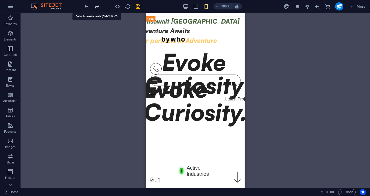
click at [98, 8] on icon "redo" at bounding box center [97, 7] width 6 height 6
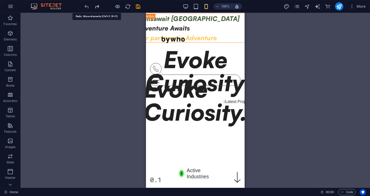
click at [98, 8] on icon "redo" at bounding box center [97, 7] width 6 height 6
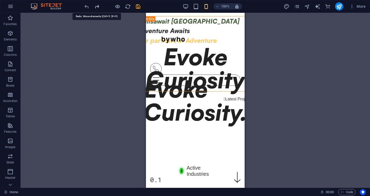
click at [98, 8] on icon "redo" at bounding box center [97, 7] width 6 height 6
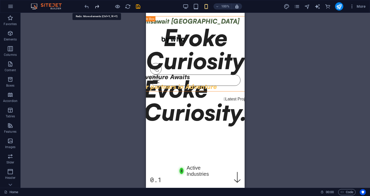
click at [98, 8] on icon "redo" at bounding box center [97, 7] width 6 height 6
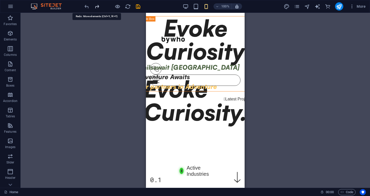
click at [98, 8] on icon "redo" at bounding box center [97, 7] width 6 height 6
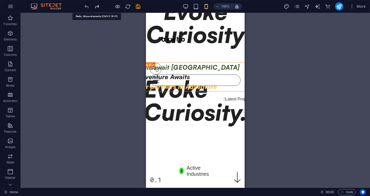
click at [98, 8] on icon "redo" at bounding box center [97, 7] width 6 height 6
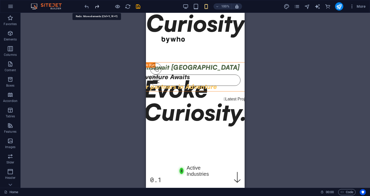
click at [98, 8] on icon "redo" at bounding box center [97, 7] width 6 height 6
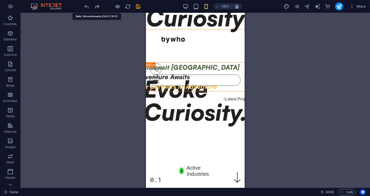
click at [98, 8] on icon "redo" at bounding box center [97, 7] width 6 height 6
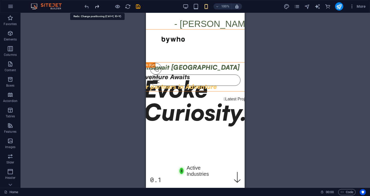
click at [98, 8] on icon "redo" at bounding box center [97, 7] width 6 height 6
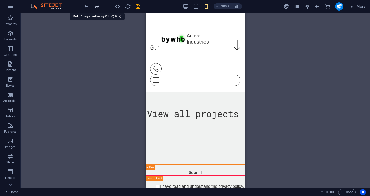
click at [98, 8] on icon "redo" at bounding box center [97, 7] width 6 height 6
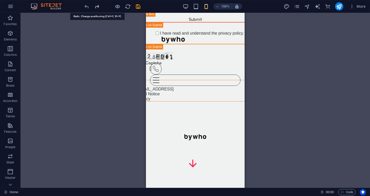
click at [98, 8] on icon "redo" at bounding box center [97, 7] width 6 height 6
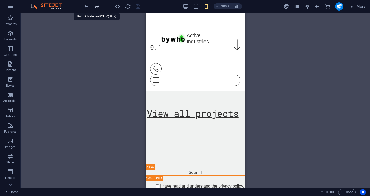
scroll to position [132, 0]
click at [98, 8] on icon "redo" at bounding box center [97, 7] width 6 height 6
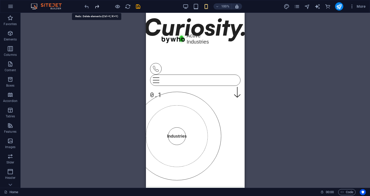
click at [98, 8] on icon "redo" at bounding box center [97, 7] width 6 height 6
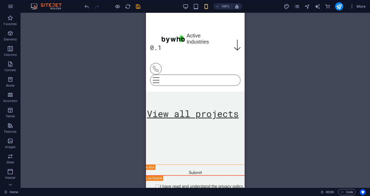
click at [98, 8] on div at bounding box center [112, 6] width 58 height 8
click at [91, 6] on div at bounding box center [112, 6] width 58 height 8
click at [88, 7] on icon "undo" at bounding box center [87, 7] width 6 height 6
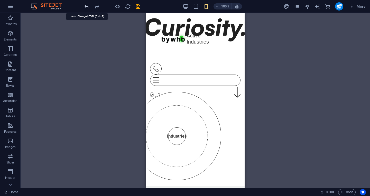
click at [88, 8] on icon "undo" at bounding box center [87, 7] width 6 height 6
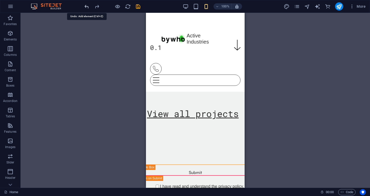
click at [88, 8] on icon "undo" at bounding box center [87, 7] width 6 height 6
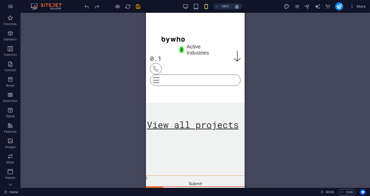
scroll to position [118, 0]
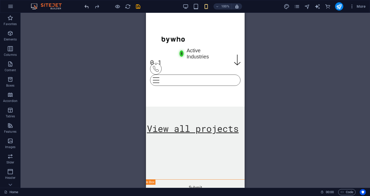
click at [87, 6] on icon "undo" at bounding box center [87, 7] width 6 height 6
click at [86, 6] on icon "undo" at bounding box center [87, 7] width 6 height 6
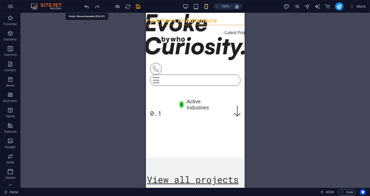
scroll to position [0, 0]
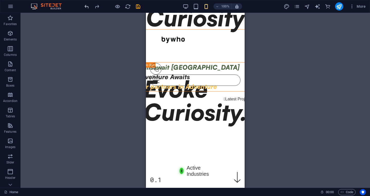
click at [85, 7] on icon "undo" at bounding box center [87, 7] width 6 height 6
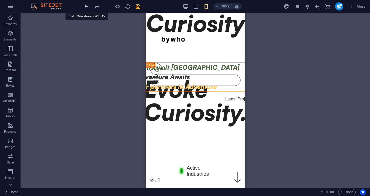
click at [85, 7] on icon "undo" at bounding box center [87, 7] width 6 height 6
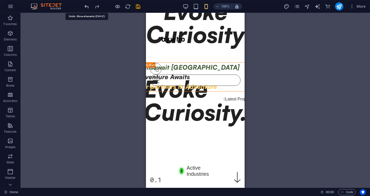
click at [85, 7] on icon "undo" at bounding box center [87, 7] width 6 height 6
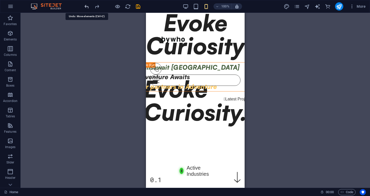
click at [85, 7] on icon "undo" at bounding box center [87, 7] width 6 height 6
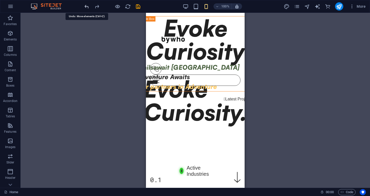
click at [85, 7] on icon "undo" at bounding box center [87, 7] width 6 height 6
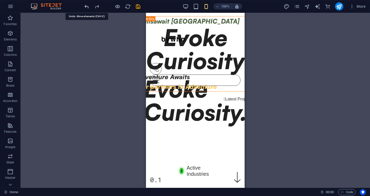
click at [85, 7] on icon "undo" at bounding box center [87, 7] width 6 height 6
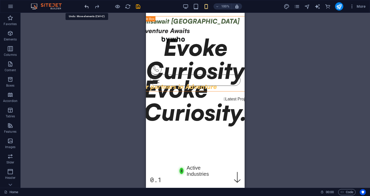
click at [85, 7] on icon "undo" at bounding box center [87, 7] width 6 height 6
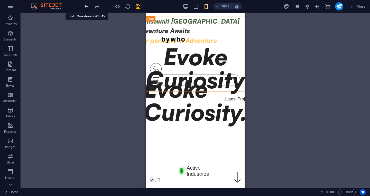
click at [85, 7] on icon "undo" at bounding box center [87, 7] width 6 height 6
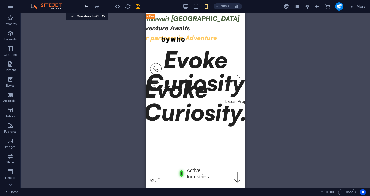
click at [85, 7] on icon "undo" at bounding box center [87, 7] width 6 height 6
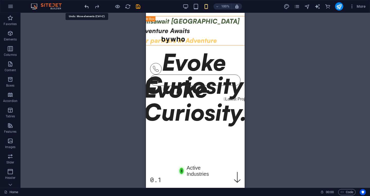
click at [85, 7] on icon "undo" at bounding box center [87, 7] width 6 height 6
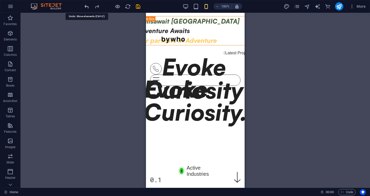
click at [85, 7] on icon "undo" at bounding box center [87, 7] width 6 height 6
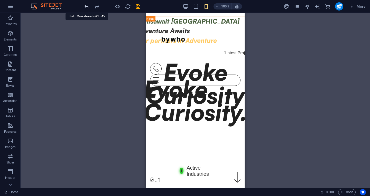
click at [85, 7] on icon "undo" at bounding box center [87, 7] width 6 height 6
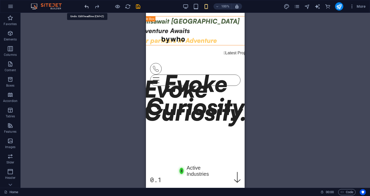
click at [85, 7] on icon "undo" at bounding box center [87, 7] width 6 height 6
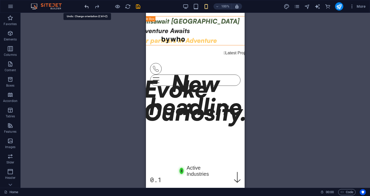
click at [85, 7] on icon "undo" at bounding box center [87, 7] width 6 height 6
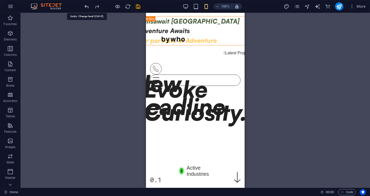
click at [85, 7] on icon "undo" at bounding box center [87, 7] width 6 height 6
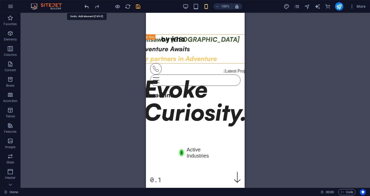
click at [85, 7] on icon "undo" at bounding box center [87, 7] width 6 height 6
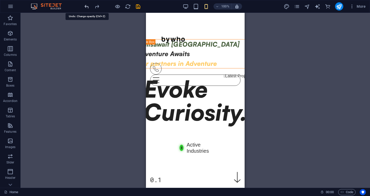
click at [85, 7] on icon "undo" at bounding box center [87, 7] width 6 height 6
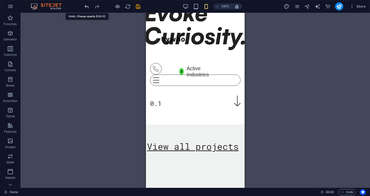
scroll to position [109, 0]
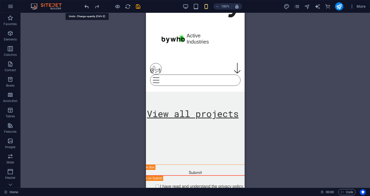
click at [85, 7] on icon "undo" at bounding box center [87, 7] width 6 height 6
click at [85, 7] on div at bounding box center [112, 6] width 58 height 8
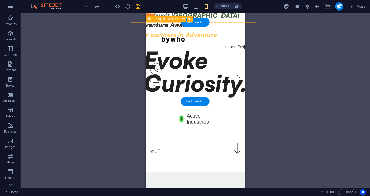
scroll to position [0, 0]
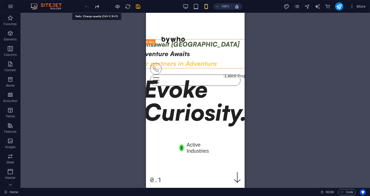
click at [97, 6] on icon "redo" at bounding box center [97, 7] width 6 height 6
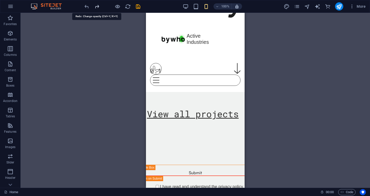
scroll to position [109, 0]
click at [97, 6] on icon "redo" at bounding box center [97, 7] width 6 height 6
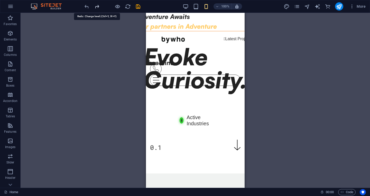
scroll to position [3, 0]
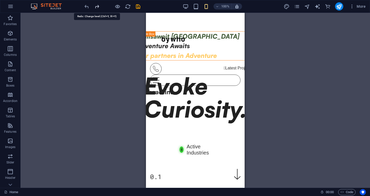
click at [97, 6] on icon "redo" at bounding box center [97, 7] width 6 height 6
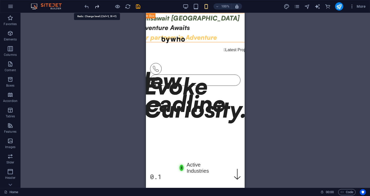
scroll to position [0, 0]
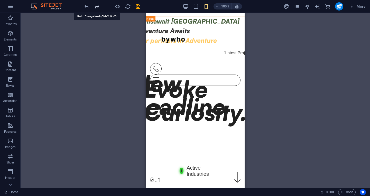
click at [97, 6] on icon "redo" at bounding box center [97, 7] width 6 height 6
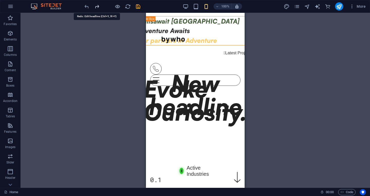
click at [97, 6] on icon "redo" at bounding box center [97, 7] width 6 height 6
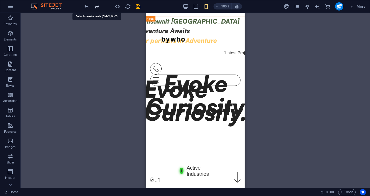
click at [97, 6] on icon "redo" at bounding box center [97, 7] width 6 height 6
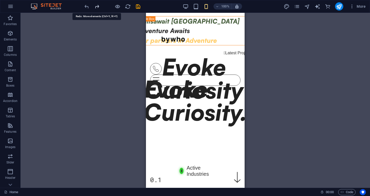
click at [97, 6] on icon "redo" at bounding box center [97, 7] width 6 height 6
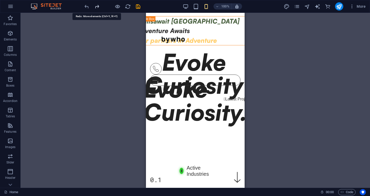
click at [97, 6] on icon "redo" at bounding box center [97, 7] width 6 height 6
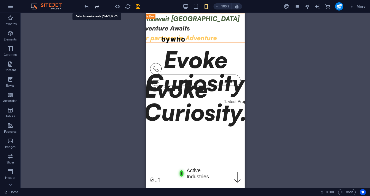
click at [97, 6] on icon "redo" at bounding box center [97, 7] width 6 height 6
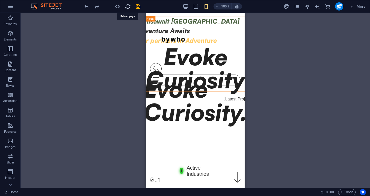
click at [127, 6] on icon "reload" at bounding box center [128, 7] width 6 height 6
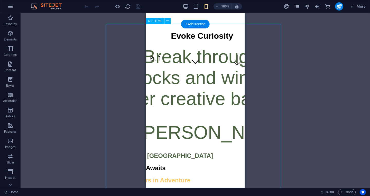
scroll to position [128, 0]
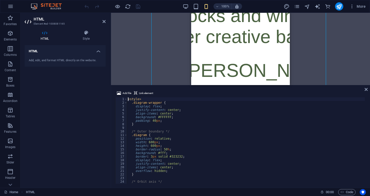
type textarea "</script>"
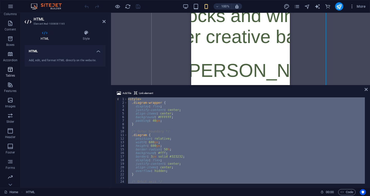
scroll to position [51, 0]
click at [367, 92] on aside "Add file Link element </script> 1 2 3 4 5 6 7 8 9 10 11 12 13 14 15 16 17 18 19…" at bounding box center [240, 136] width 259 height 103
click at [366, 89] on icon at bounding box center [365, 90] width 3 height 4
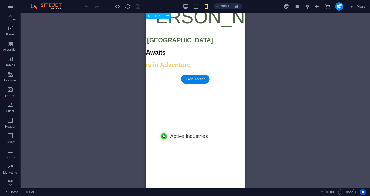
scroll to position [231, 0]
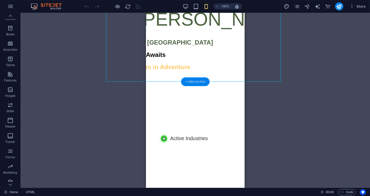
click at [193, 81] on div "+ Add section" at bounding box center [195, 82] width 28 height 9
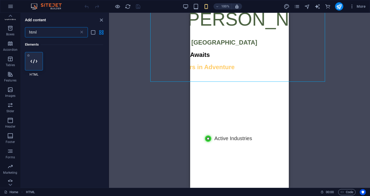
click at [28, 62] on div at bounding box center [34, 61] width 18 height 18
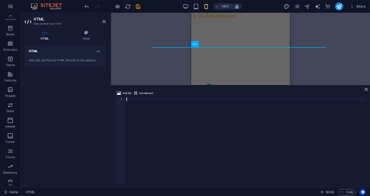
scroll to position [191, 0]
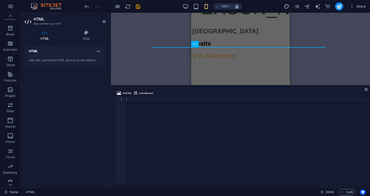
click at [132, 99] on div at bounding box center [245, 145] width 240 height 94
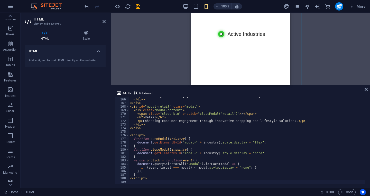
click at [140, 180] on div "< p > Delivering outstanding guest experiences across hotels, dining, and event…" at bounding box center [247, 141] width 236 height 94
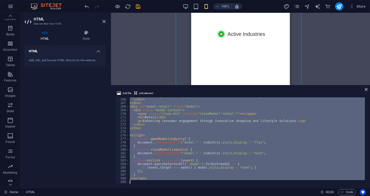
type textarea "</script>"
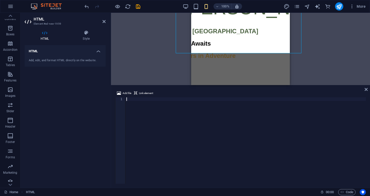
scroll to position [273, 0]
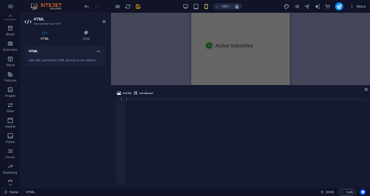
click at [127, 99] on div at bounding box center [245, 145] width 240 height 94
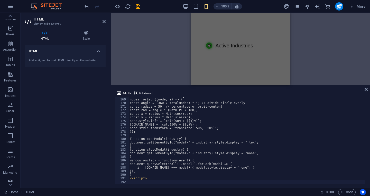
scroll to position [191, 0]
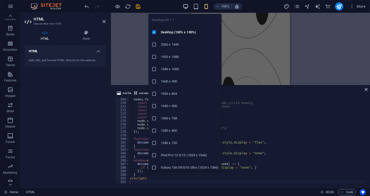
click at [187, 8] on icon "button" at bounding box center [186, 7] width 6 height 6
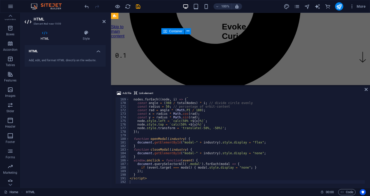
scroll to position [0, 0]
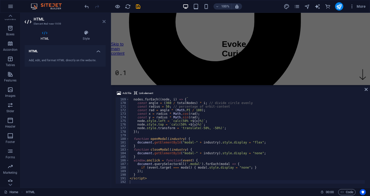
click at [104, 22] on icon at bounding box center [103, 22] width 3 height 4
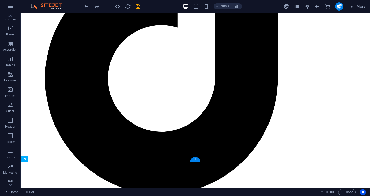
scroll to position [205, 0]
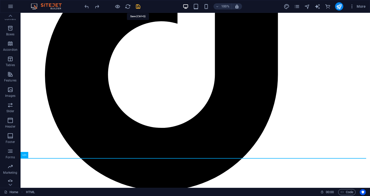
click at [138, 8] on icon "save" at bounding box center [138, 7] width 6 height 6
checkbox input "false"
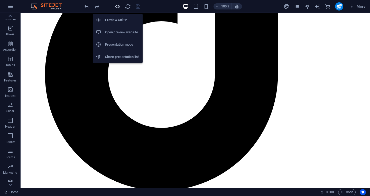
click at [117, 9] on icon "button" at bounding box center [117, 7] width 6 height 6
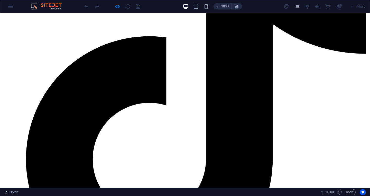
scroll to position [221, 0]
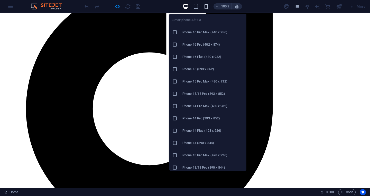
click at [207, 7] on icon "button" at bounding box center [206, 7] width 6 height 6
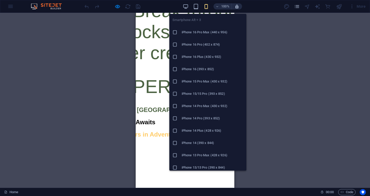
scroll to position [192, 0]
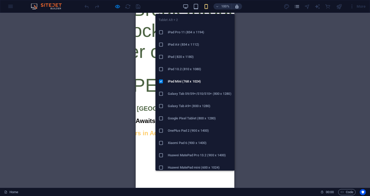
click at [181, 131] on h6 "OnePlus Pad 2 (900 x 1400)" at bounding box center [200, 131] width 64 height 6
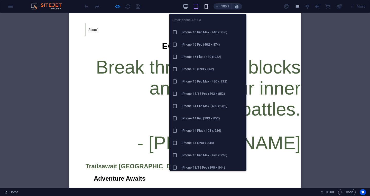
click at [208, 7] on icon "button" at bounding box center [206, 7] width 6 height 6
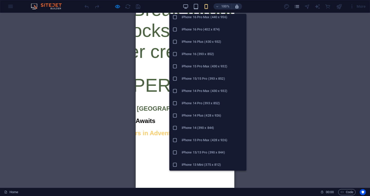
scroll to position [26, 0]
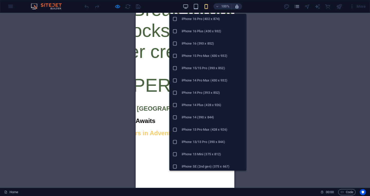
click at [201, 102] on h6 "iPhone 14 Plus (428 x 926)" at bounding box center [212, 105] width 62 height 6
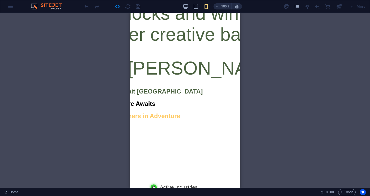
scroll to position [205, 0]
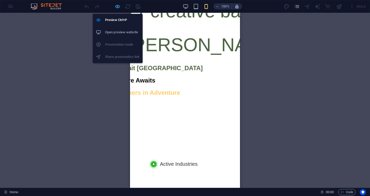
click at [120, 8] on icon "button" at bounding box center [117, 7] width 6 height 6
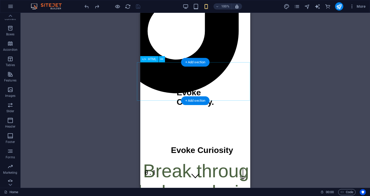
scroll to position [0, 0]
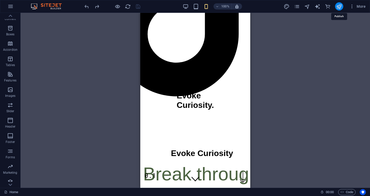
click at [338, 8] on icon "publish" at bounding box center [339, 7] width 6 height 6
